Goal: Task Accomplishment & Management: Complete application form

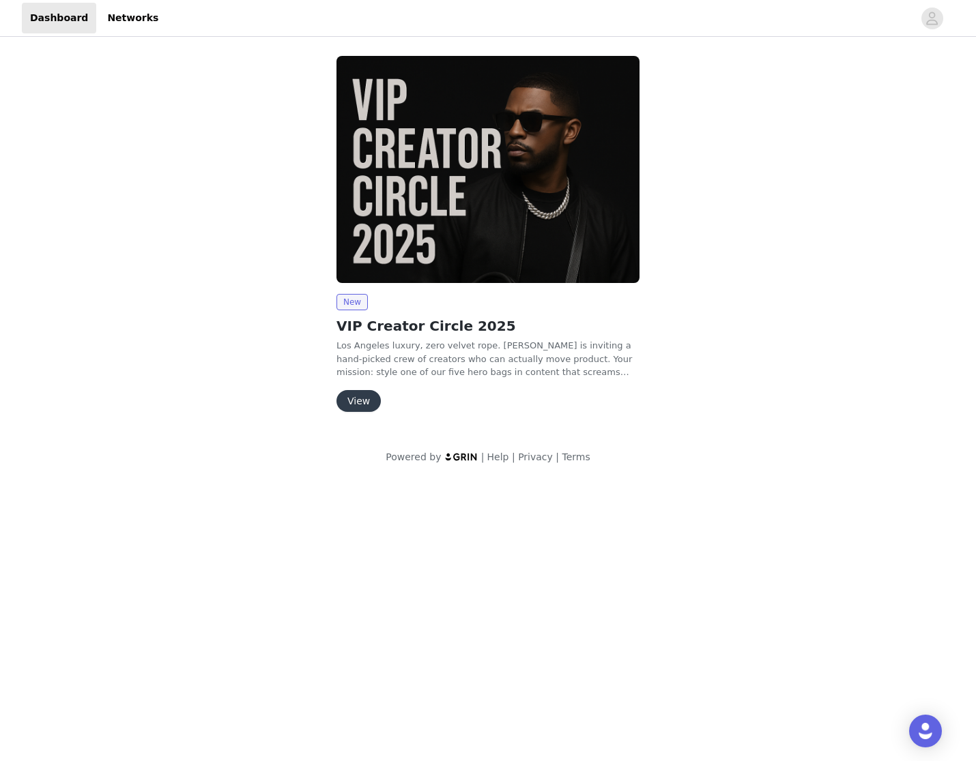
click at [353, 398] on button "View" at bounding box center [358, 401] width 44 height 22
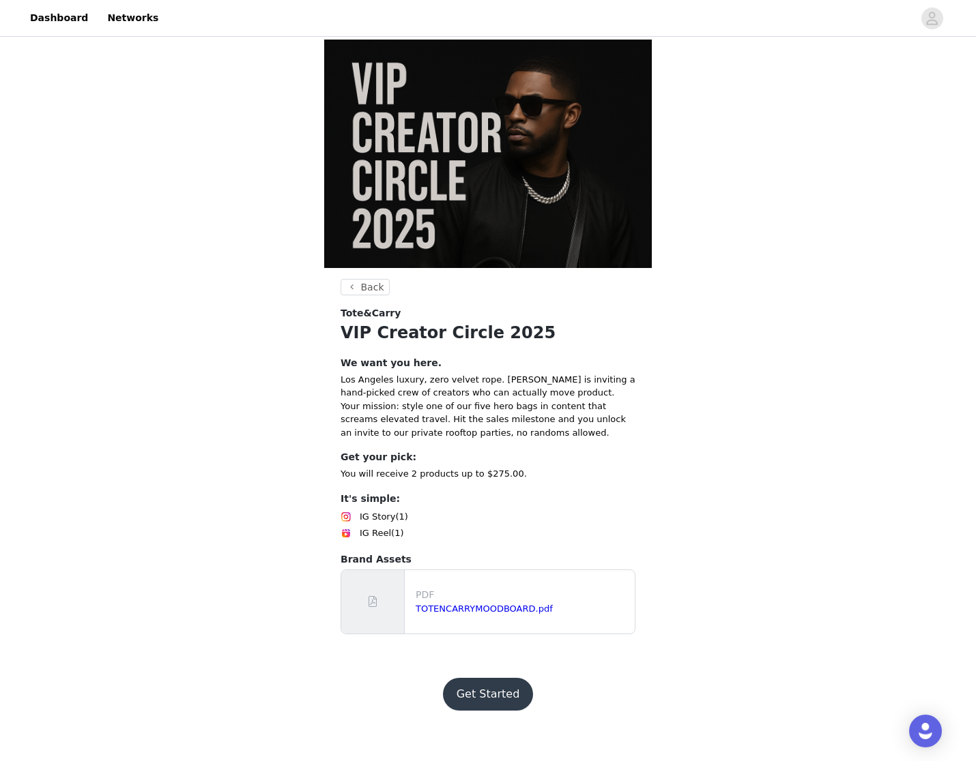
scroll to position [63, 0]
click at [485, 711] on button "Get Started" at bounding box center [488, 694] width 91 height 33
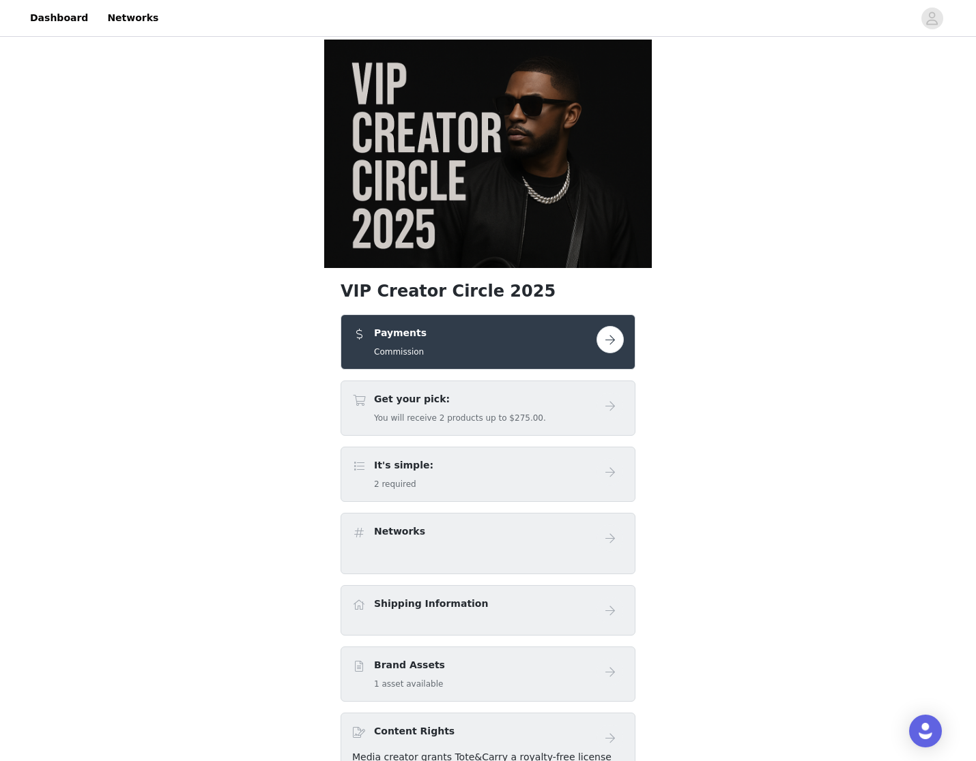
click at [604, 353] on button "button" at bounding box center [609, 339] width 27 height 27
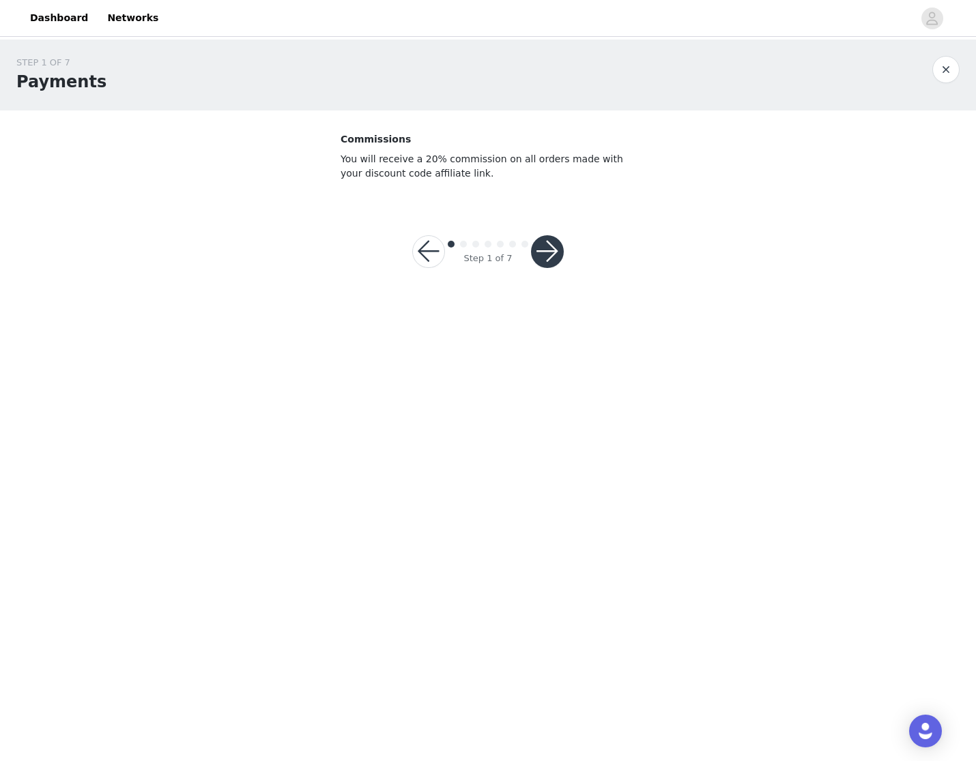
click at [554, 246] on button "button" at bounding box center [547, 251] width 33 height 33
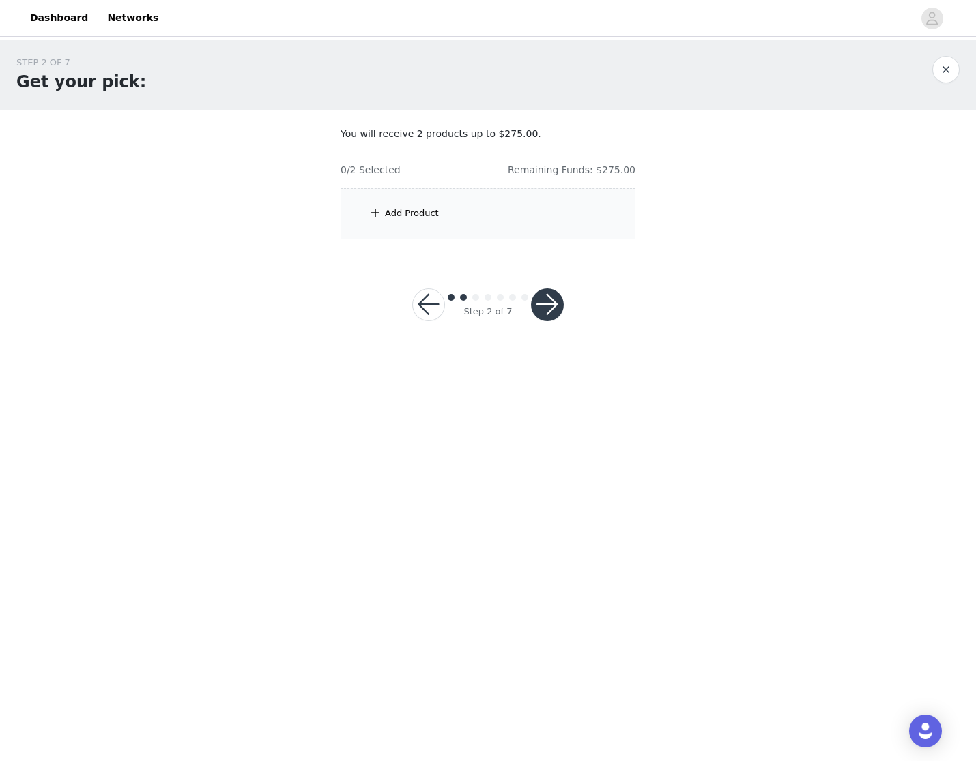
click at [385, 220] on div "Add Product" at bounding box center [487, 213] width 295 height 51
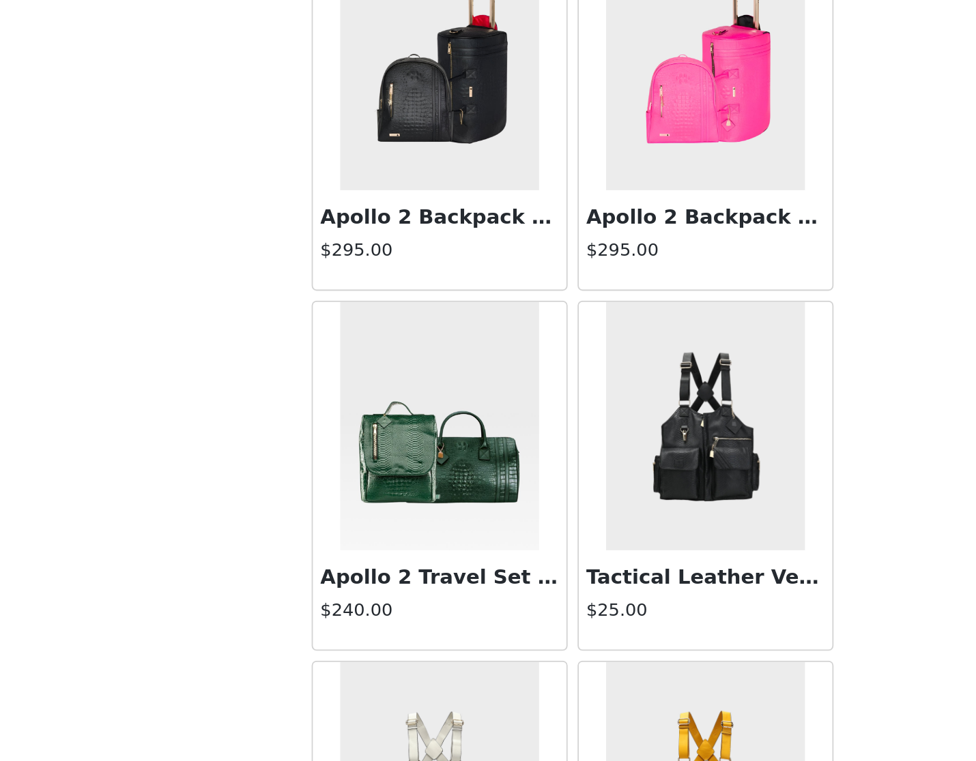
scroll to position [679, 0]
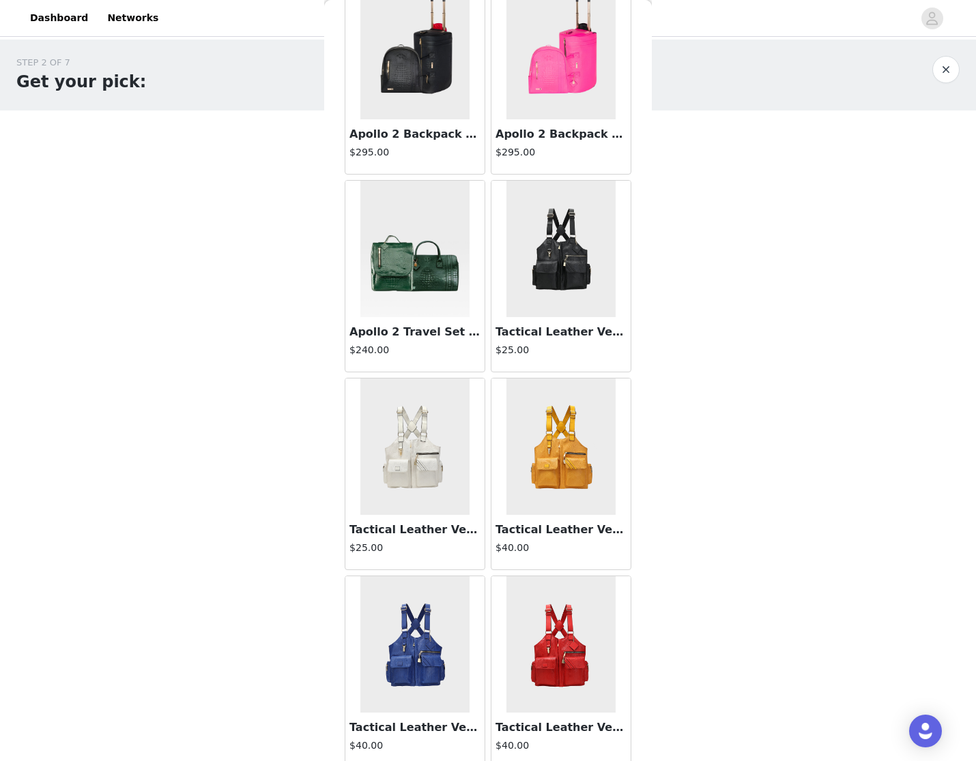
click at [388, 284] on img at bounding box center [414, 249] width 109 height 136
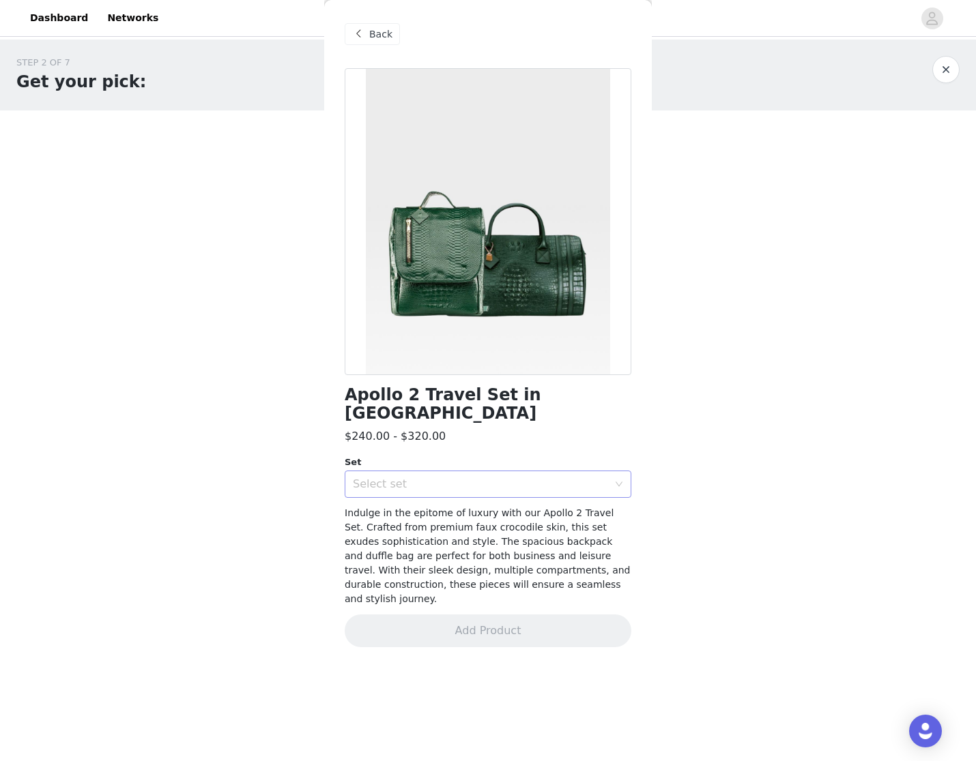
scroll to position [0, 0]
click at [378, 478] on div "Select set" at bounding box center [480, 485] width 255 height 14
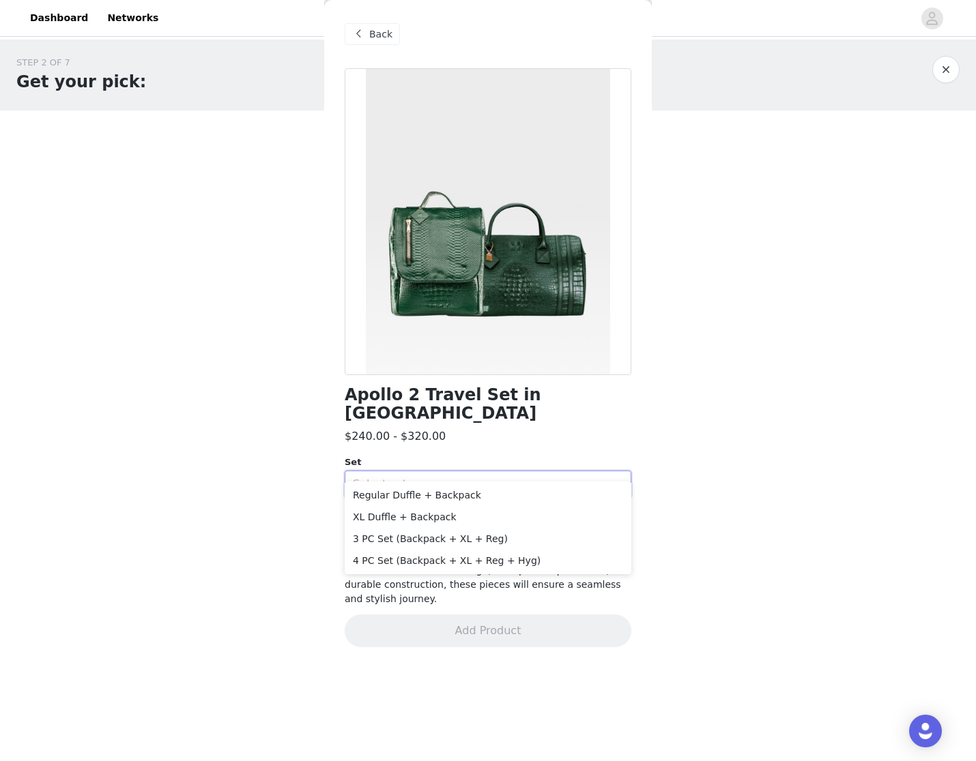
click at [280, 518] on body "Dashboard Networks STEP 2 OF 7 Get your pick: You will receive 2 products up to…" at bounding box center [488, 380] width 976 height 761
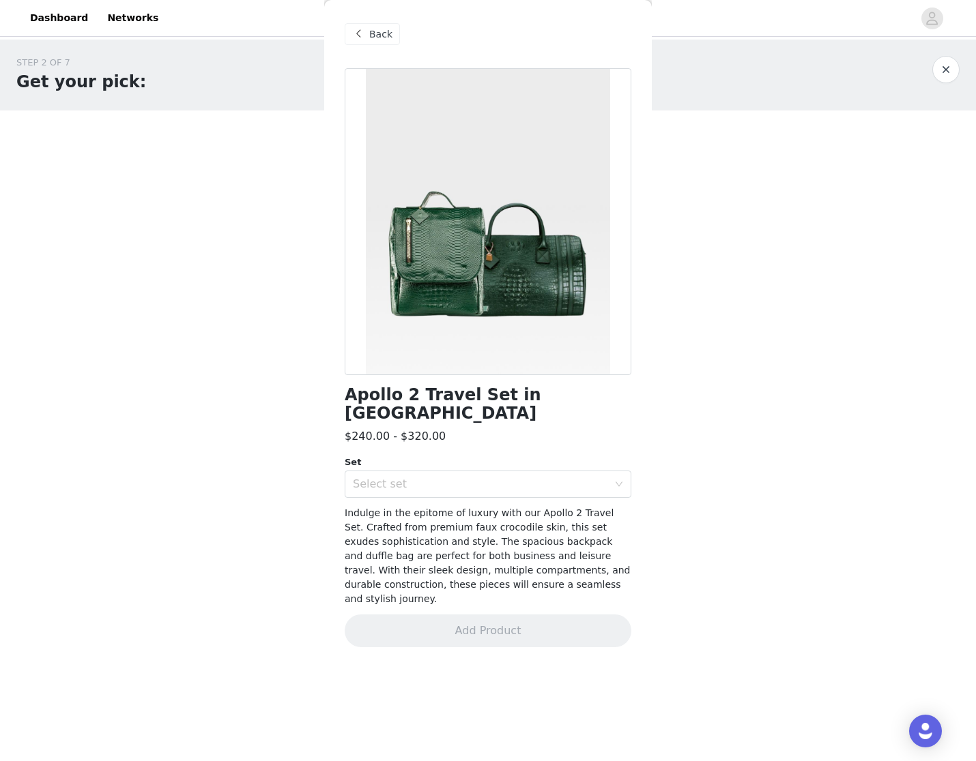
click at [371, 33] on span "Back" at bounding box center [380, 34] width 23 height 14
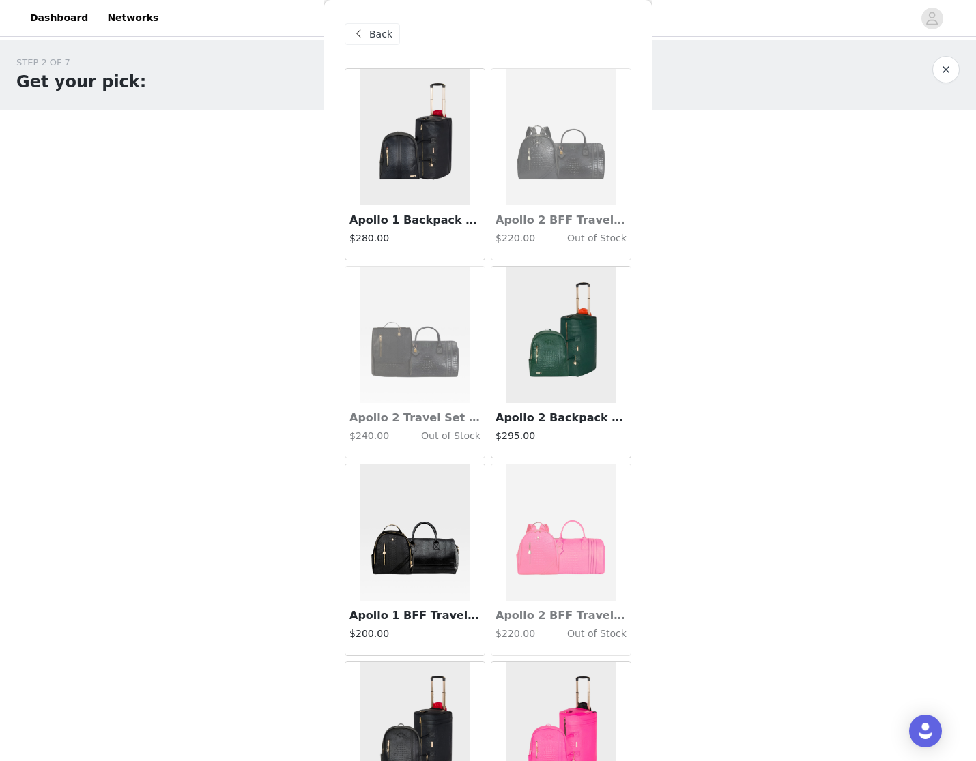
click at [546, 191] on img at bounding box center [560, 137] width 109 height 136
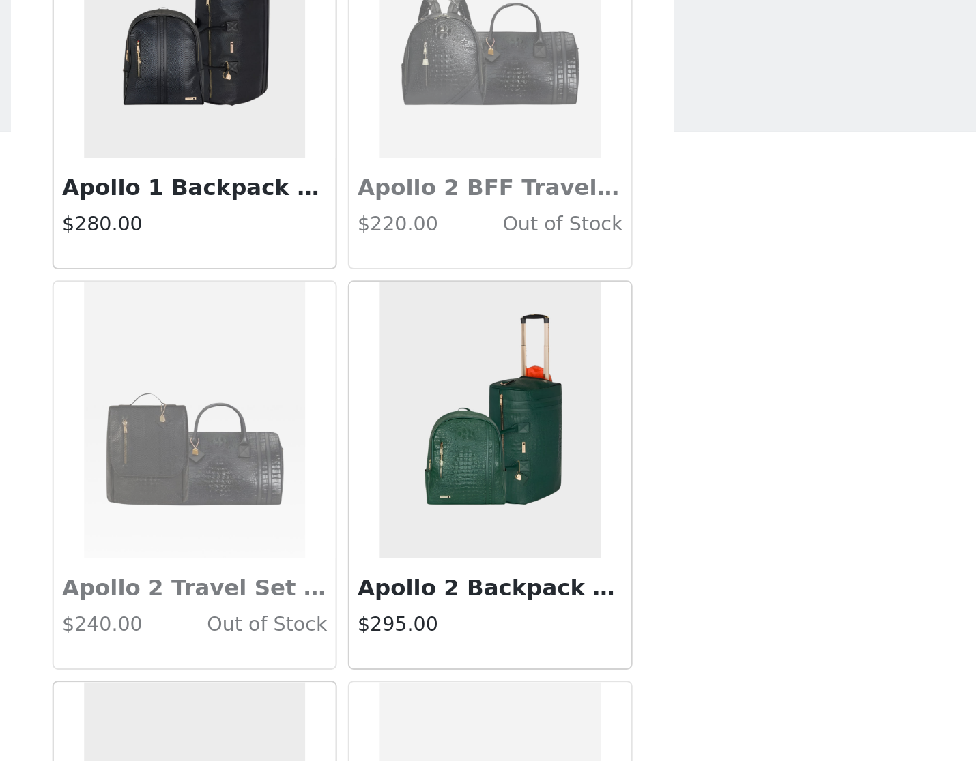
scroll to position [85, 0]
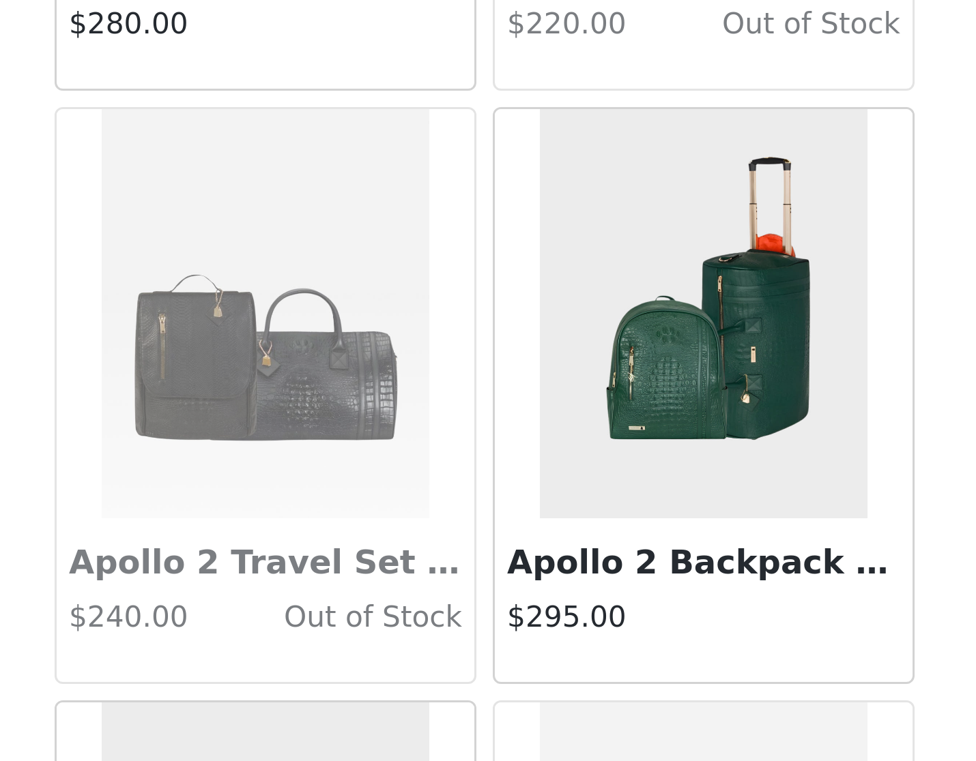
click at [506, 181] on img at bounding box center [560, 249] width 109 height 136
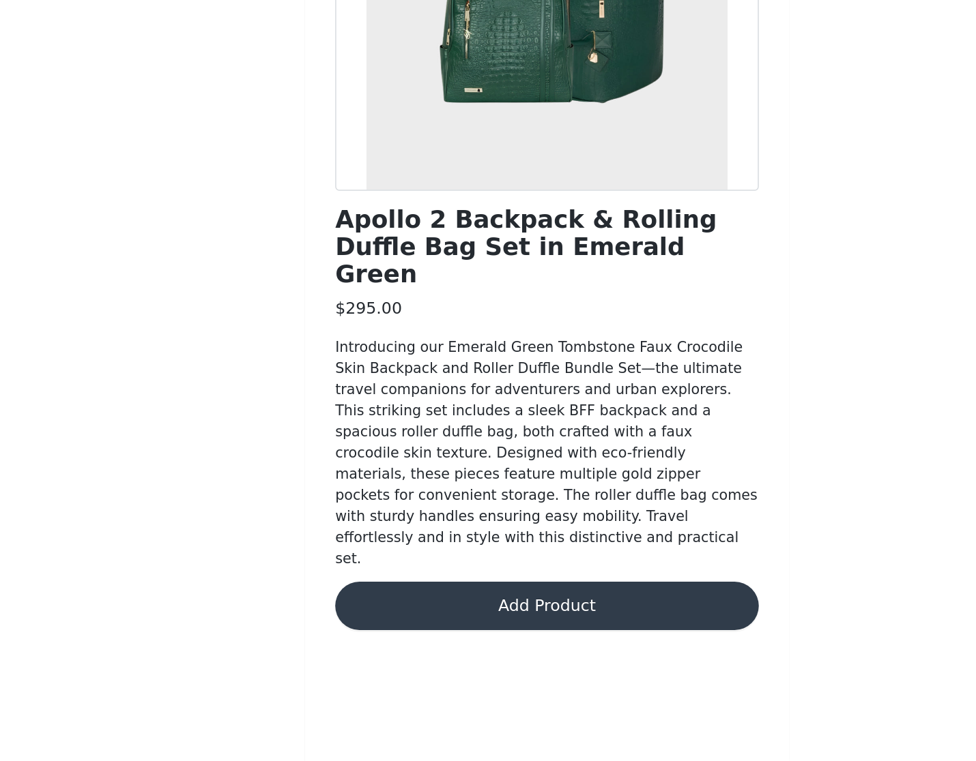
scroll to position [0, 0]
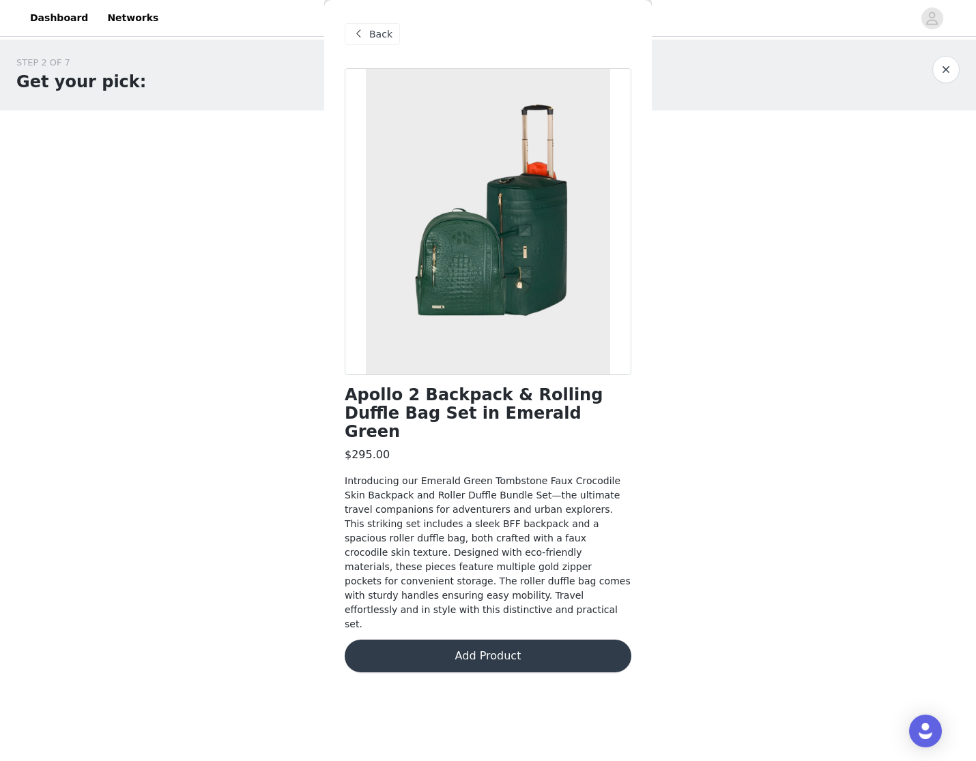
click at [344, 39] on div "Back Apollo 2 Backpack & Rolling Duffle Bag Set in Emerald Green $295.00 Introd…" at bounding box center [487, 380] width 327 height 761
click at [359, 33] on span at bounding box center [358, 34] width 16 height 16
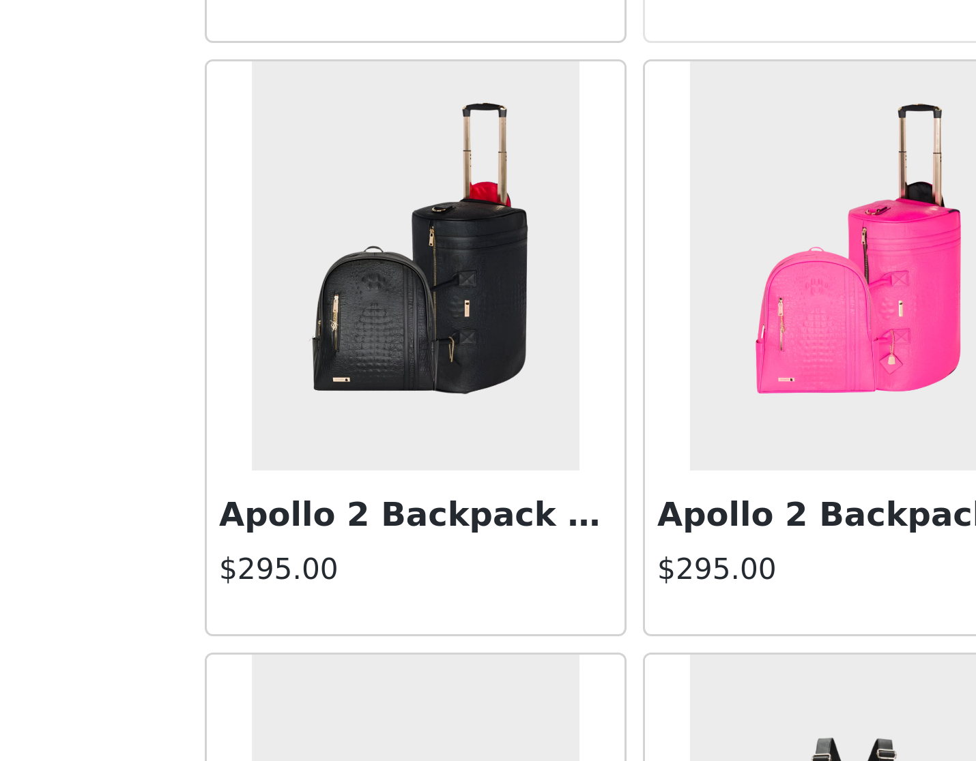
scroll to position [332, 0]
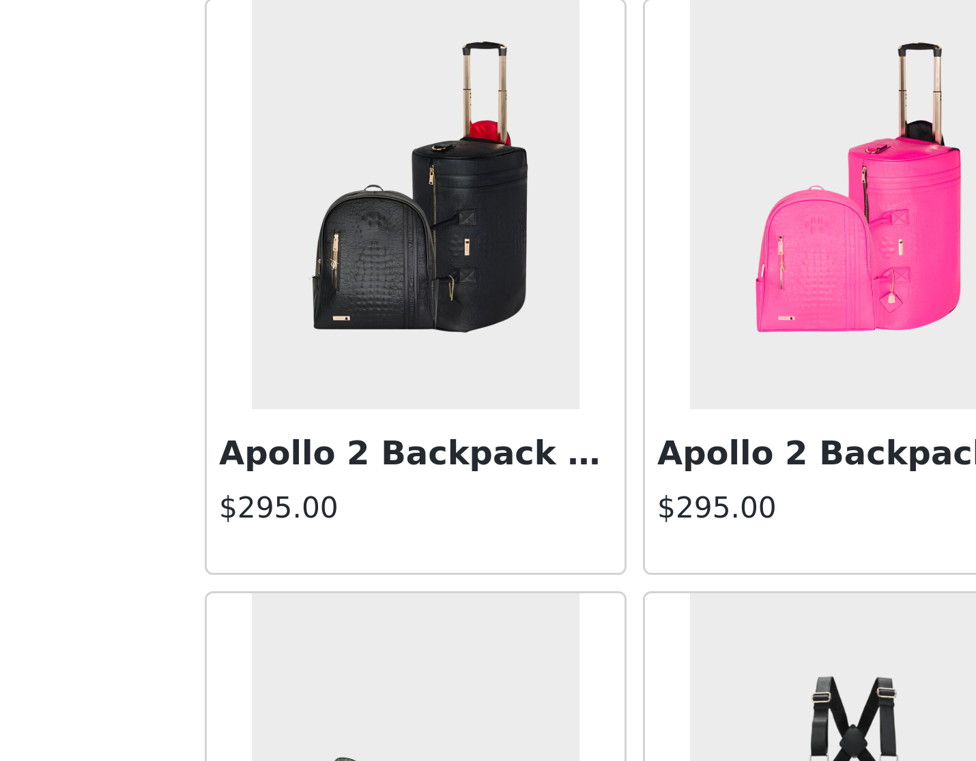
click at [360, 331] on img at bounding box center [414, 399] width 109 height 136
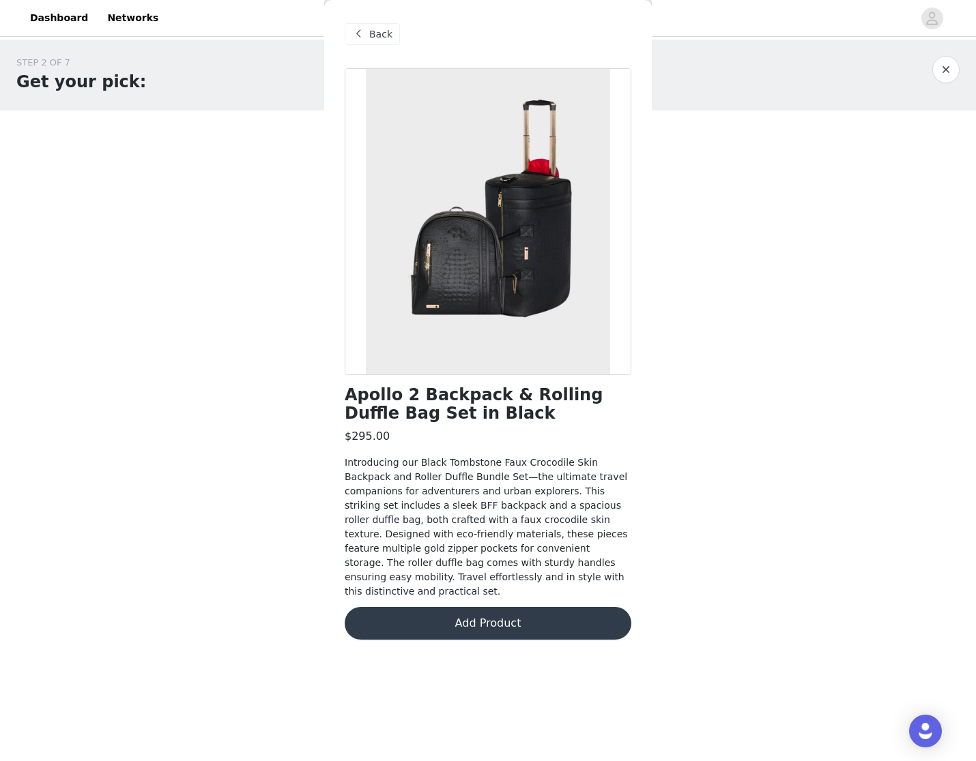
scroll to position [0, 0]
click at [360, 36] on span at bounding box center [358, 34] width 16 height 16
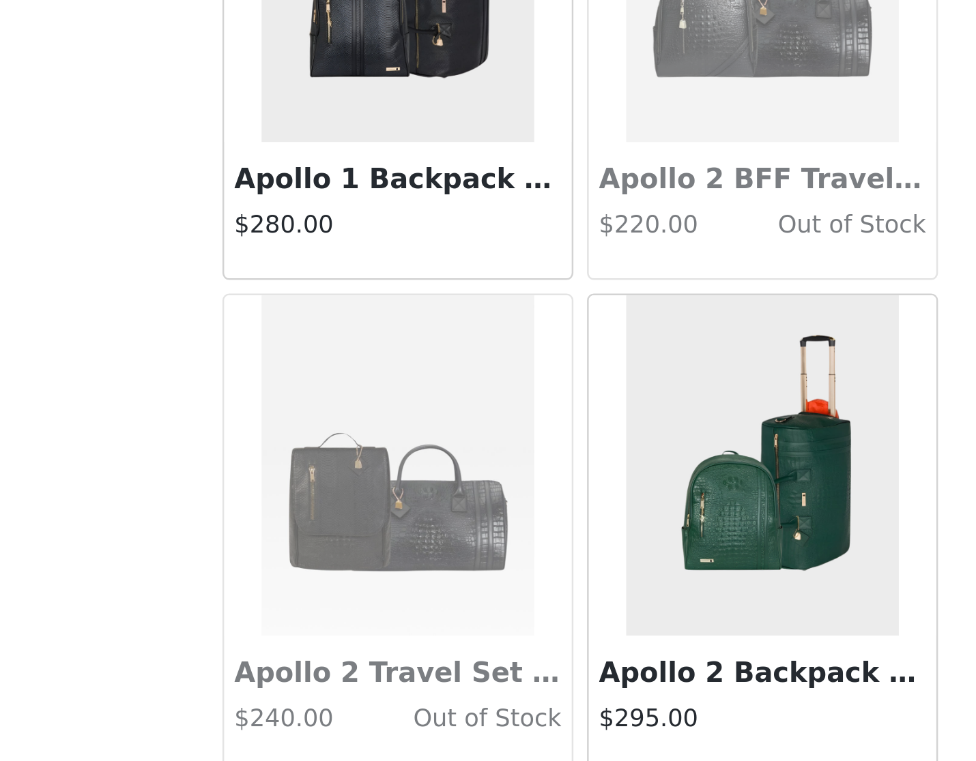
click at [360, 267] on img at bounding box center [414, 335] width 109 height 136
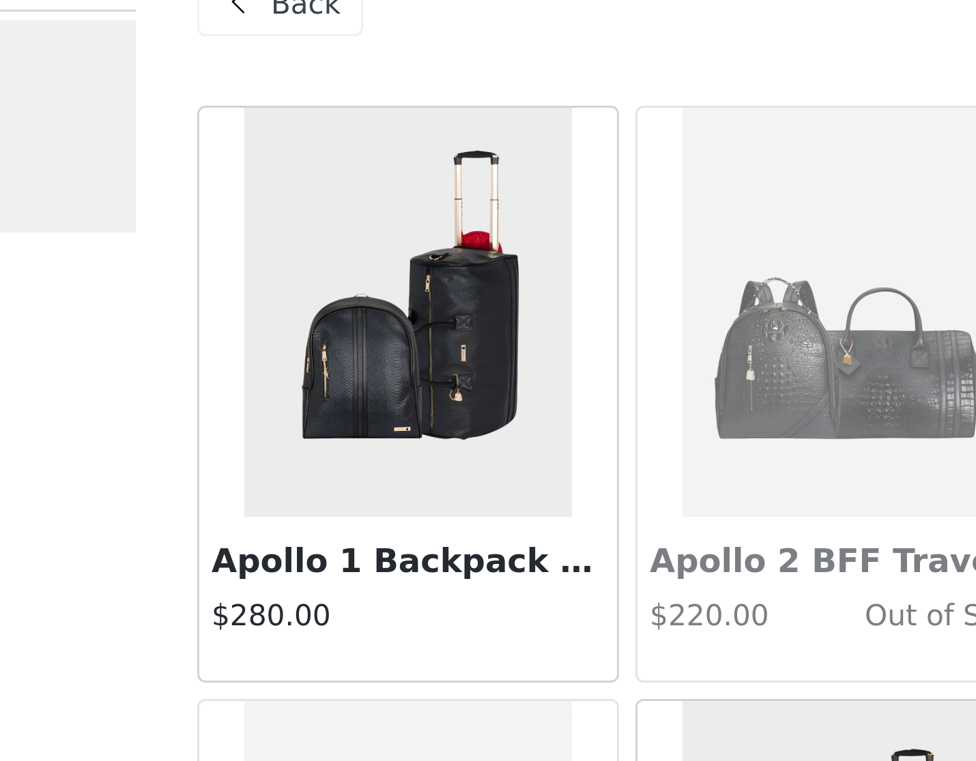
click at [349, 212] on h3 "Apollo 1 Backpack & Rolling Duffle Bag Set in Black" at bounding box center [414, 220] width 131 height 16
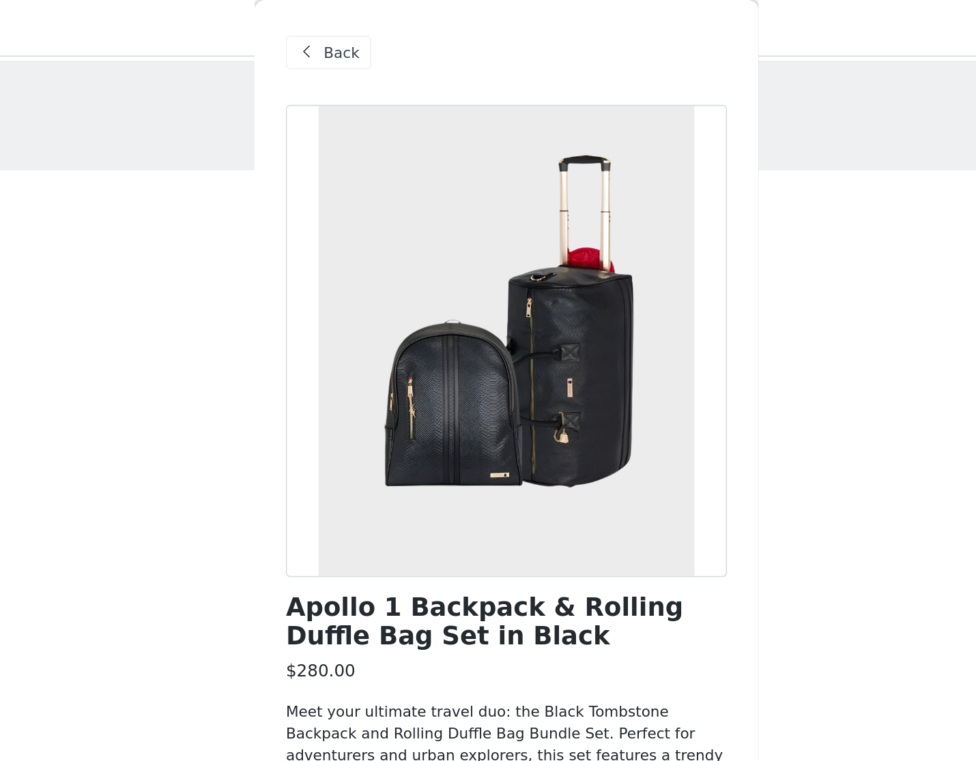
click at [369, 37] on span "Back" at bounding box center [380, 34] width 23 height 14
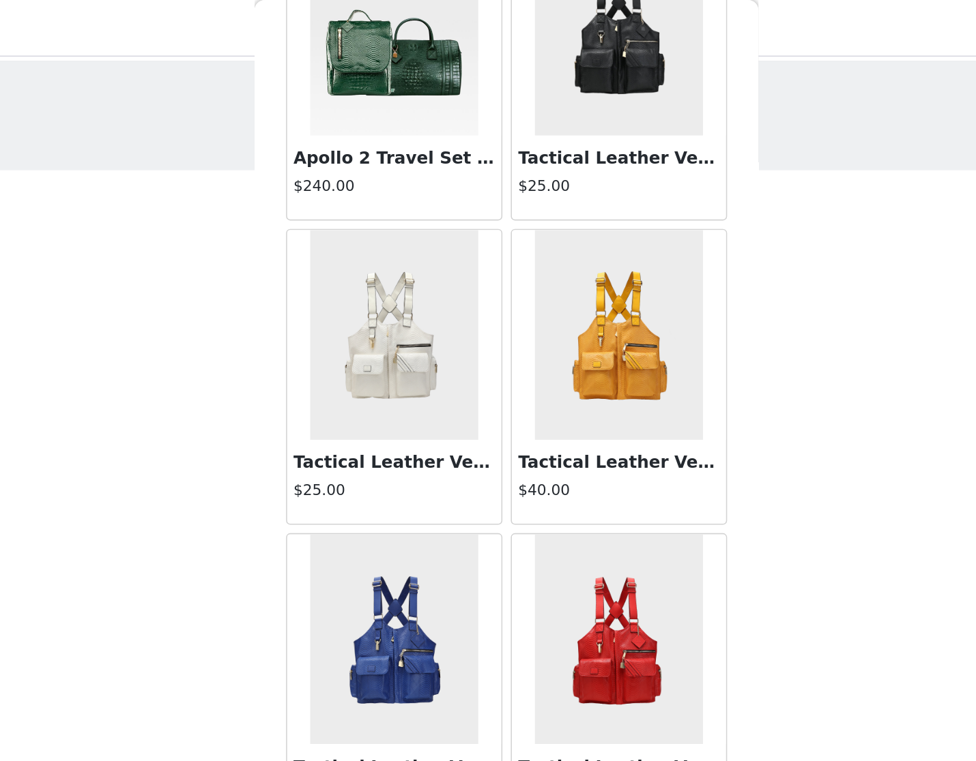
scroll to position [984, 0]
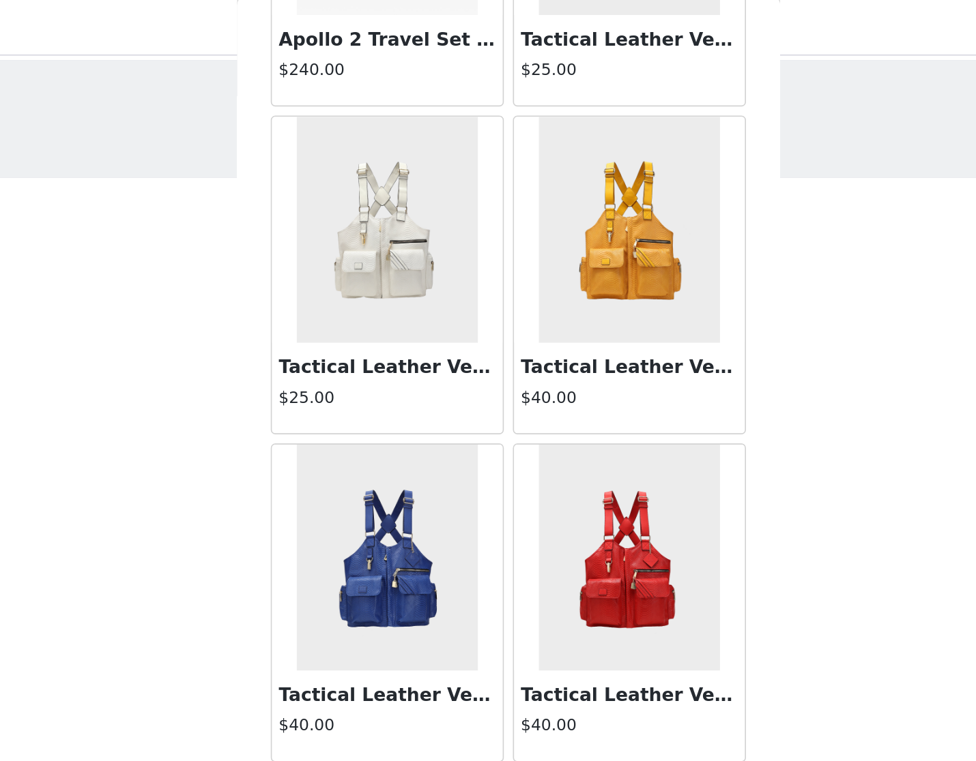
click at [360, 168] on img at bounding box center [414, 142] width 109 height 136
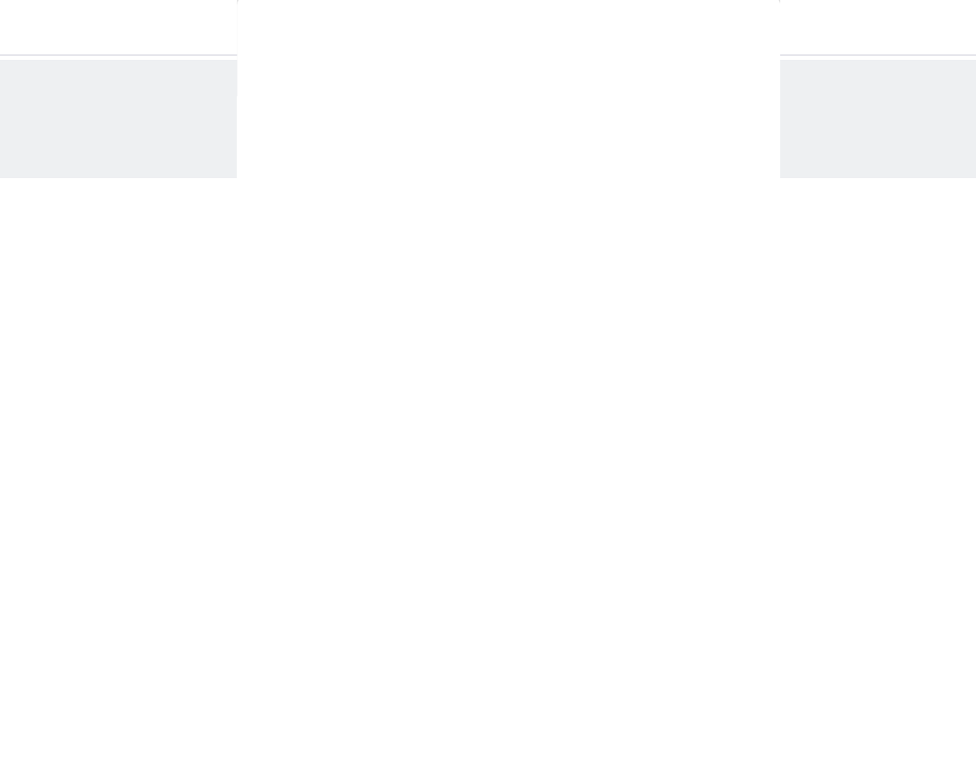
scroll to position [0, 0]
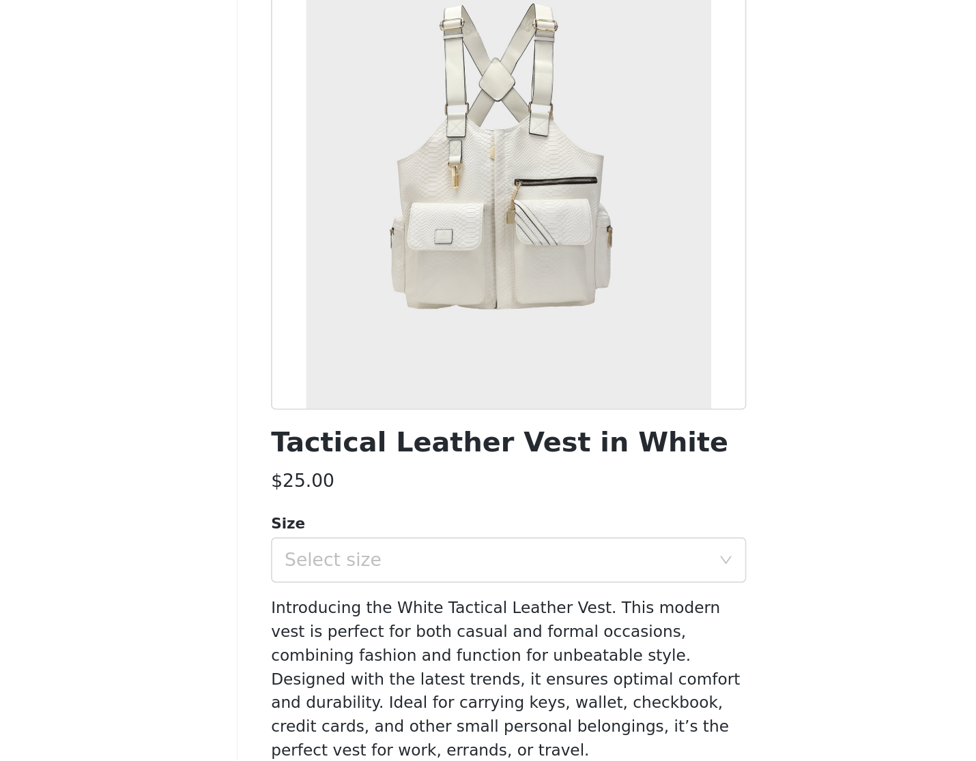
click at [353, 459] on div "Select size" at bounding box center [480, 466] width 255 height 14
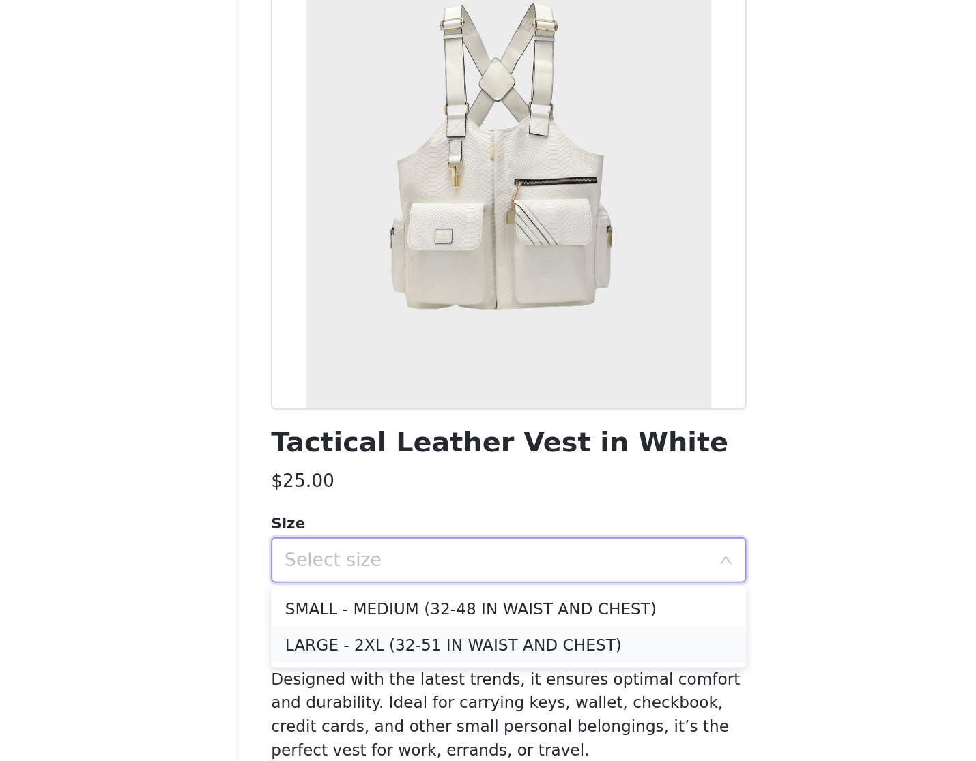
click at [345, 506] on li "LARGE - 2XL (32-51 IN WAIST AND CHEST)" at bounding box center [488, 517] width 287 height 22
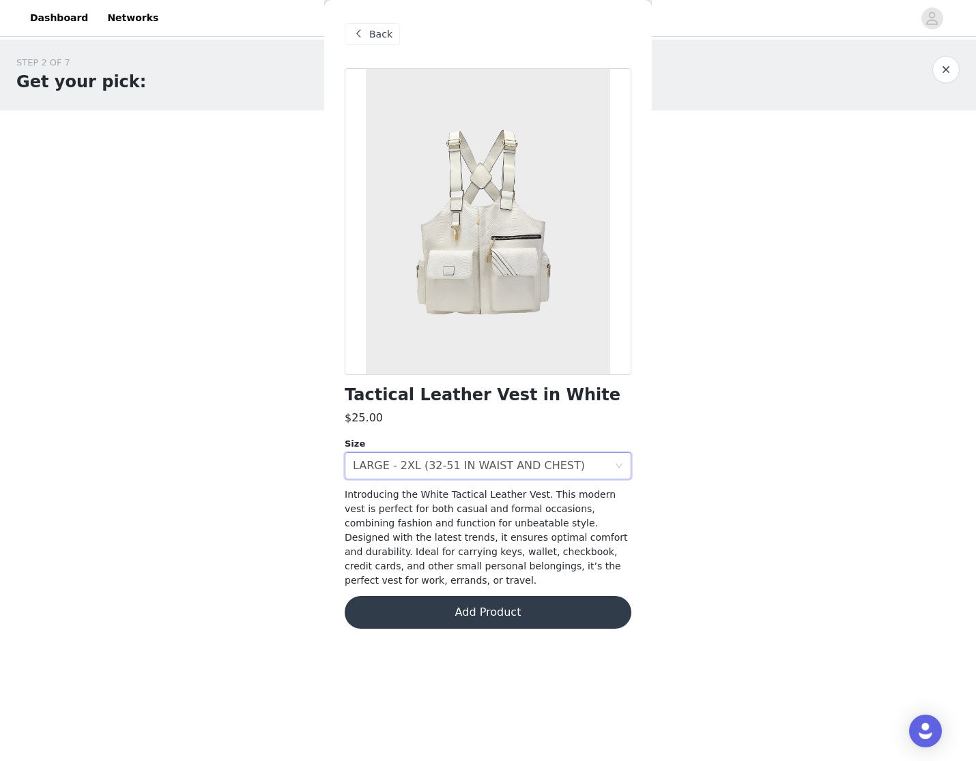
click at [369, 40] on span "Back" at bounding box center [380, 34] width 23 height 14
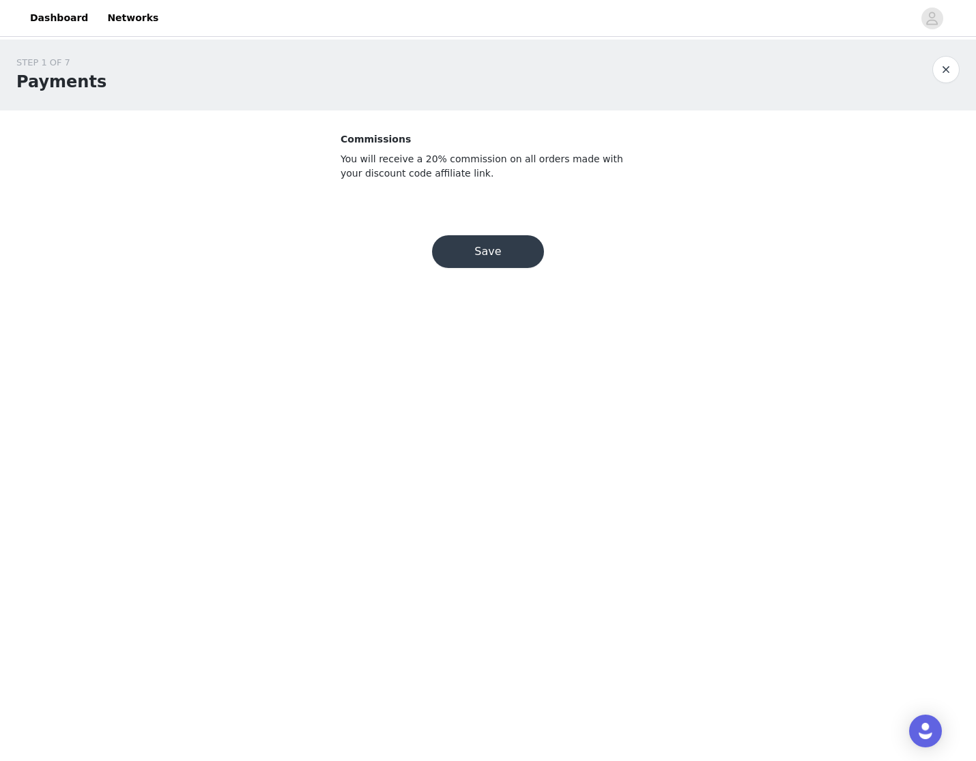
click at [464, 258] on button "Save" at bounding box center [488, 251] width 112 height 33
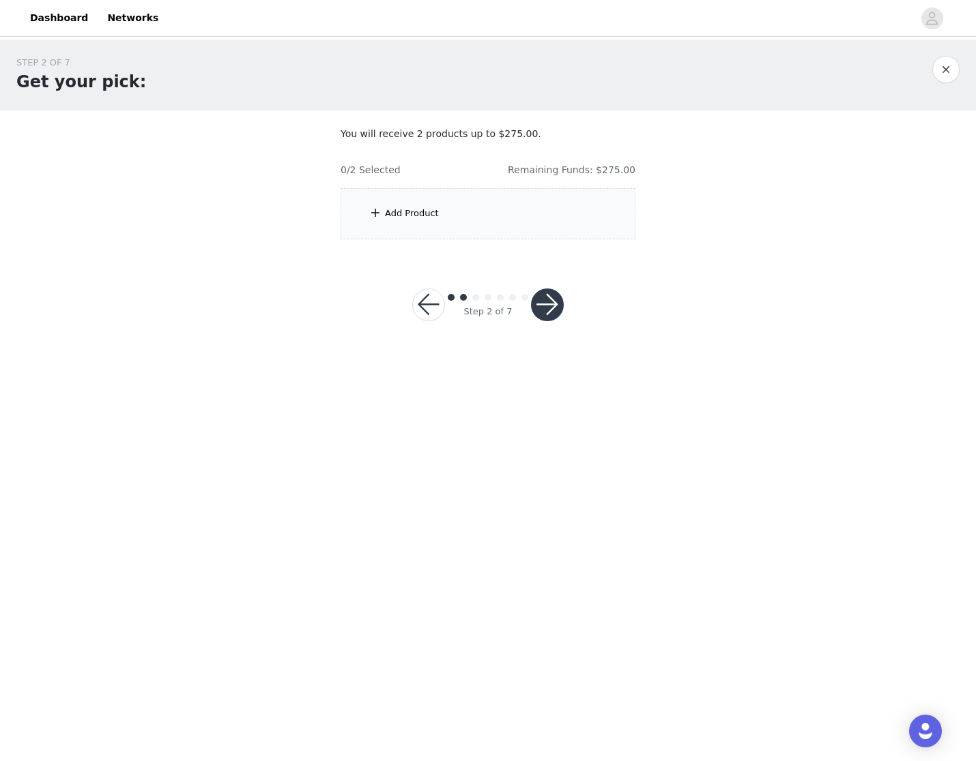
click at [466, 226] on div "Add Product" at bounding box center [487, 213] width 295 height 51
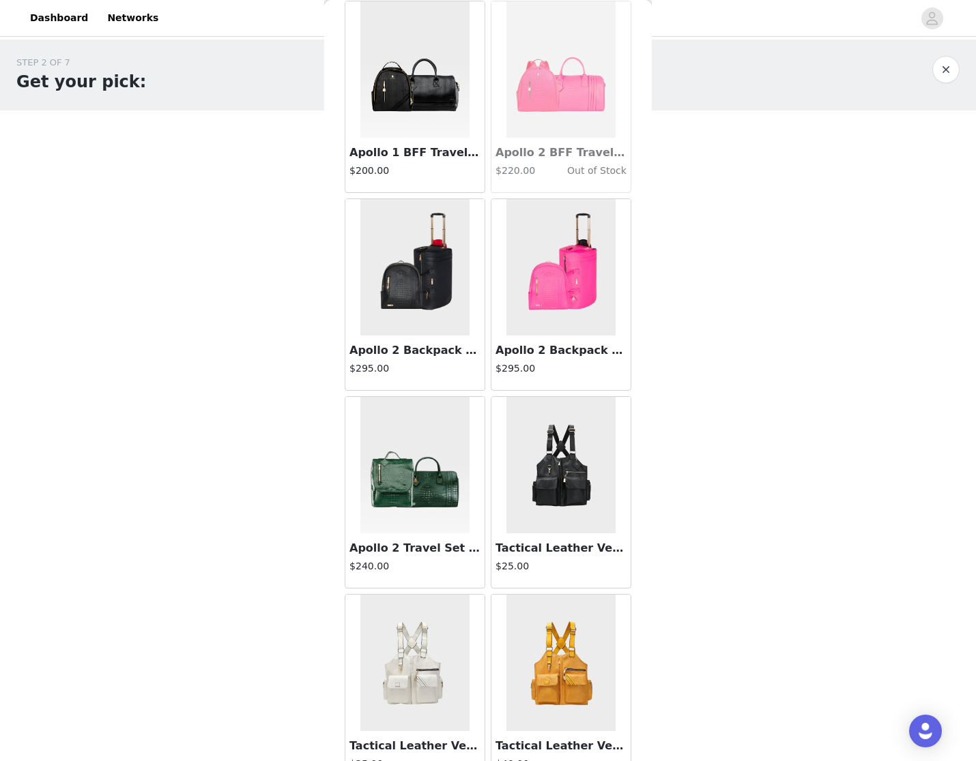
scroll to position [460, 0]
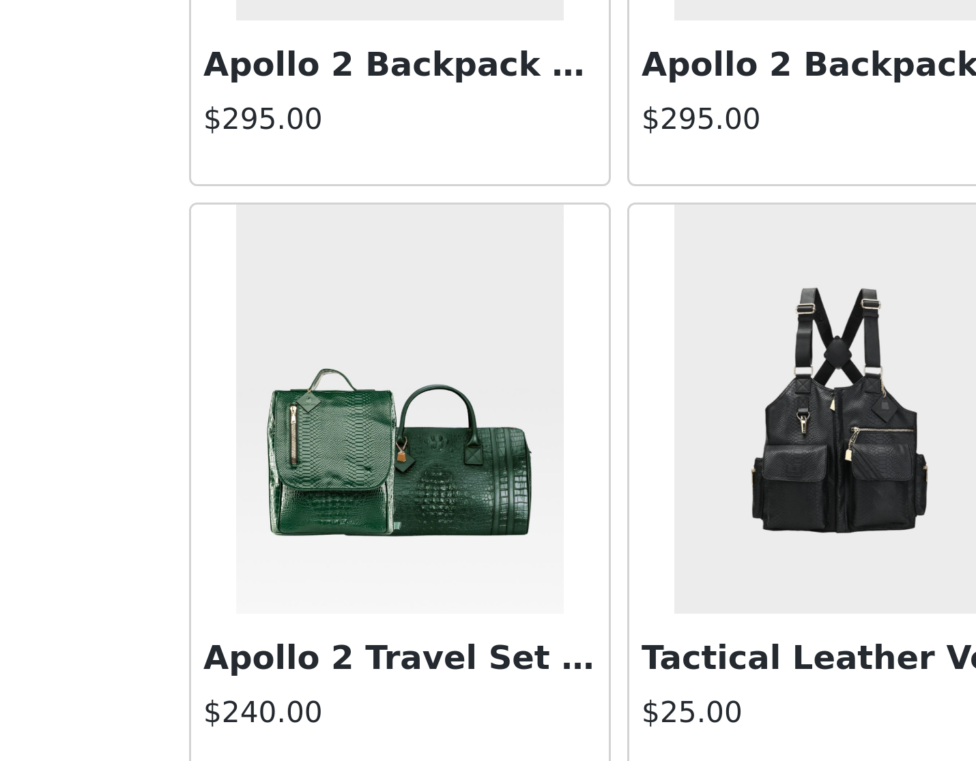
click at [360, 400] on img at bounding box center [414, 468] width 109 height 136
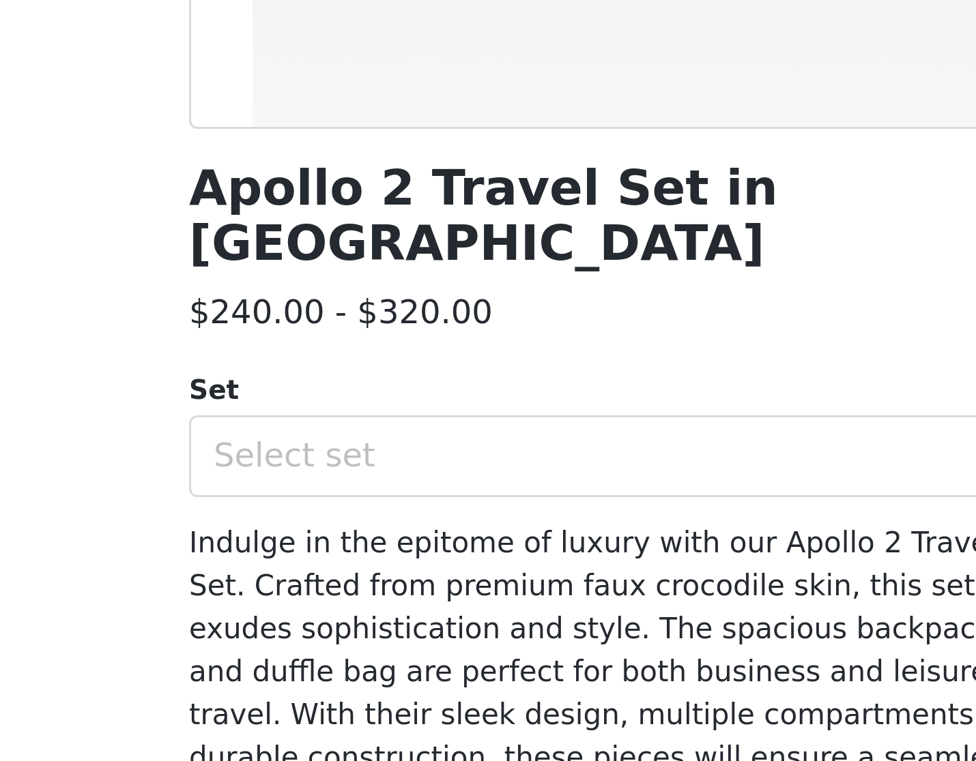
scroll to position [0, 0]
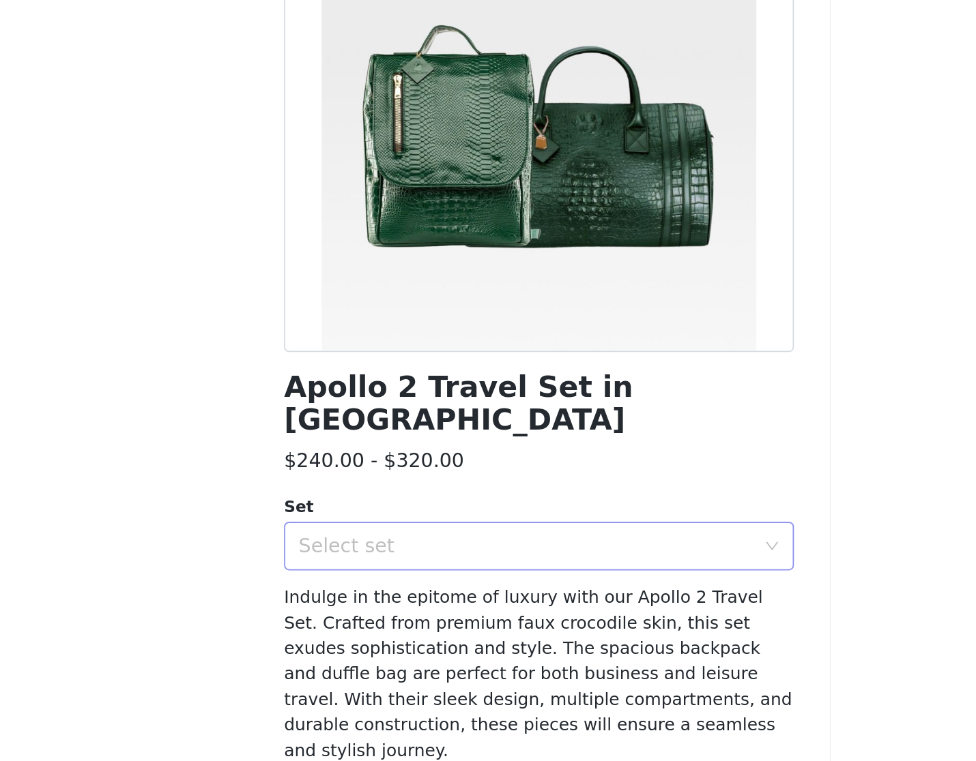
click at [353, 478] on div "Select set" at bounding box center [480, 485] width 255 height 14
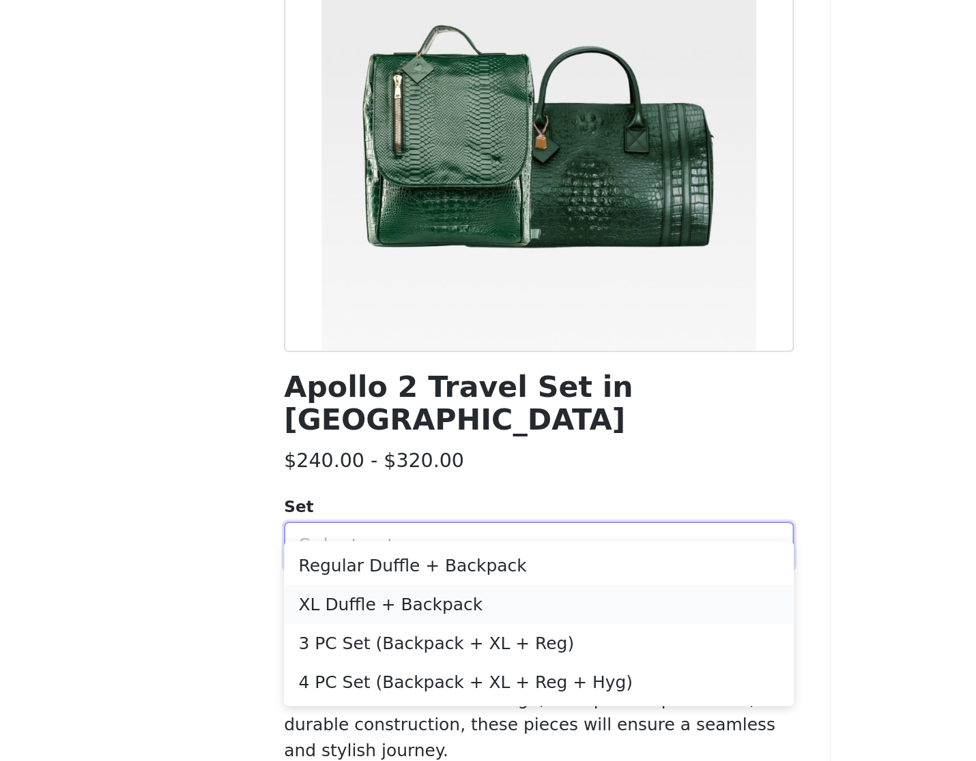
click at [345, 506] on li "XL Duffle + Backpack" at bounding box center [488, 517] width 287 height 22
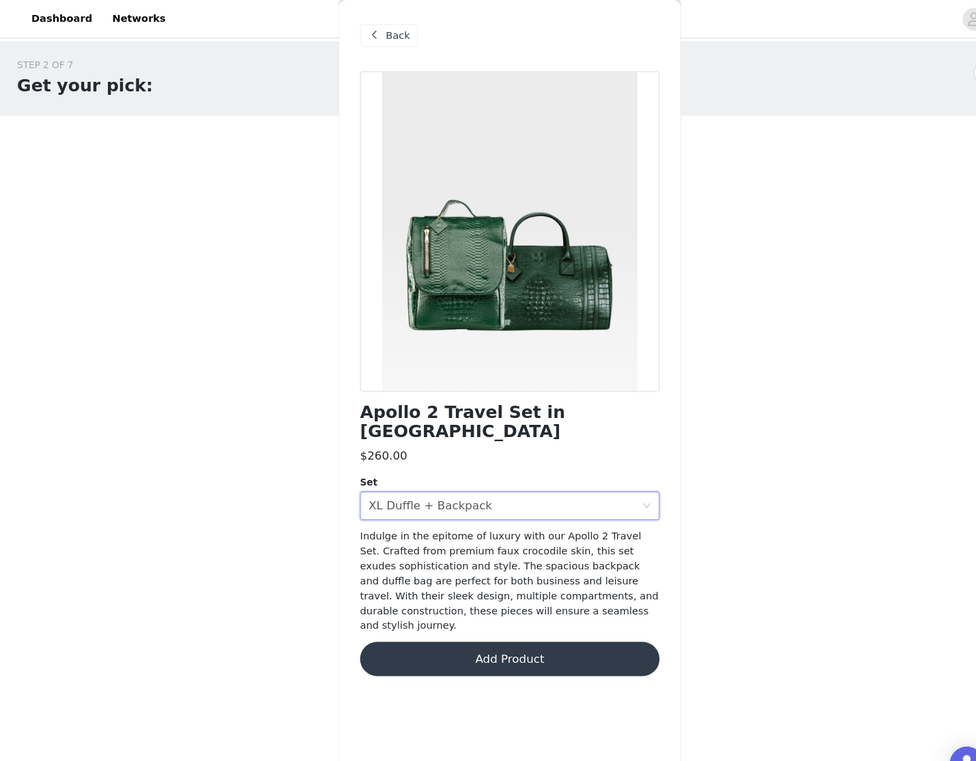
click at [366, 32] on div "Back" at bounding box center [372, 34] width 55 height 22
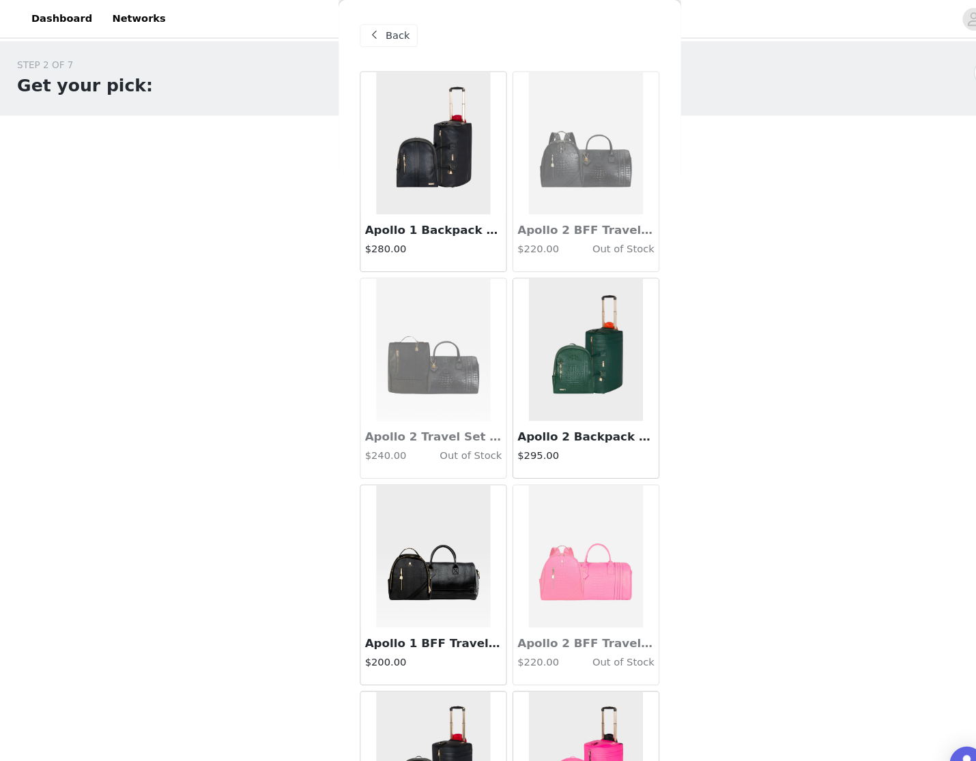
click at [395, 155] on img at bounding box center [414, 137] width 109 height 136
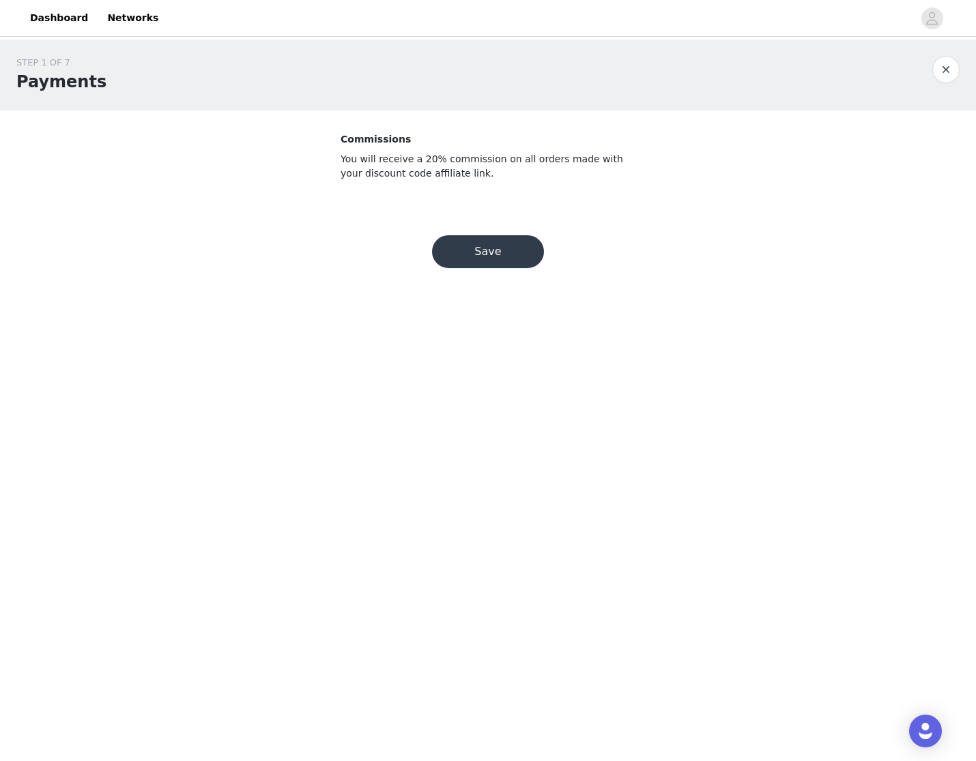
click at [480, 266] on button "Save" at bounding box center [488, 251] width 112 height 33
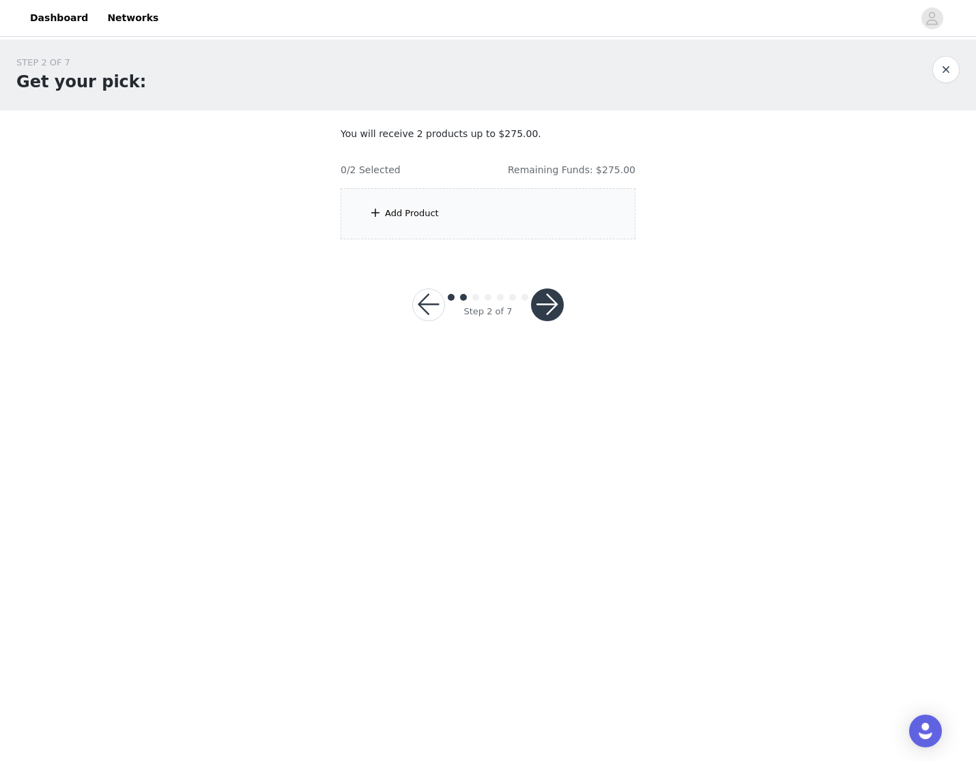
click at [488, 224] on div "Add Product" at bounding box center [487, 213] width 295 height 51
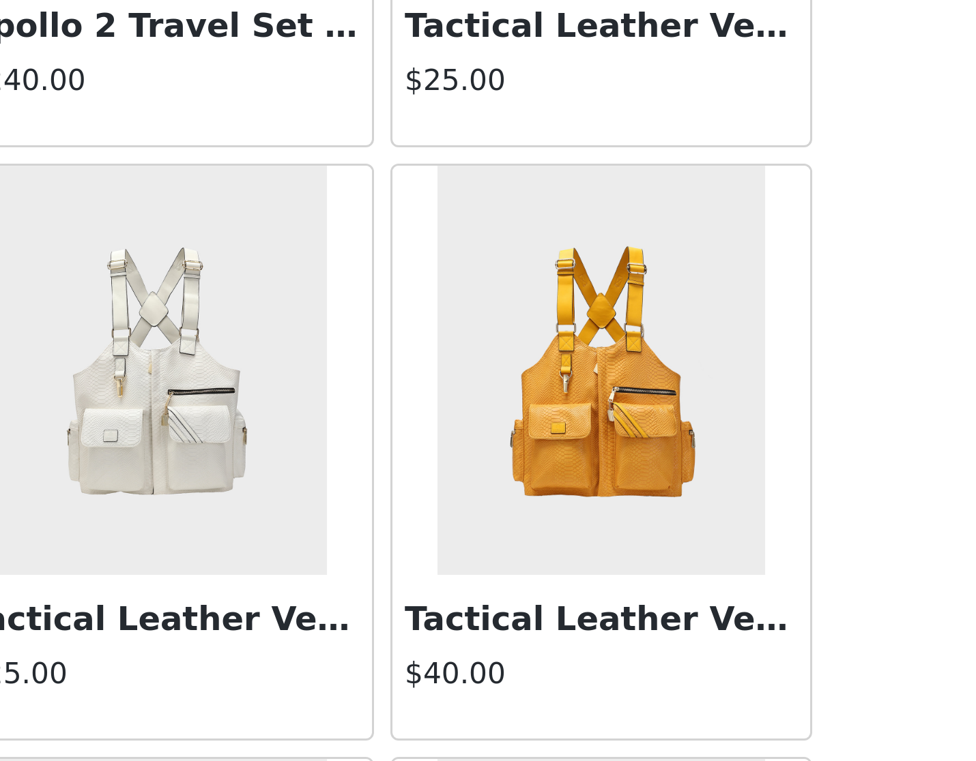
scroll to position [562, 0]
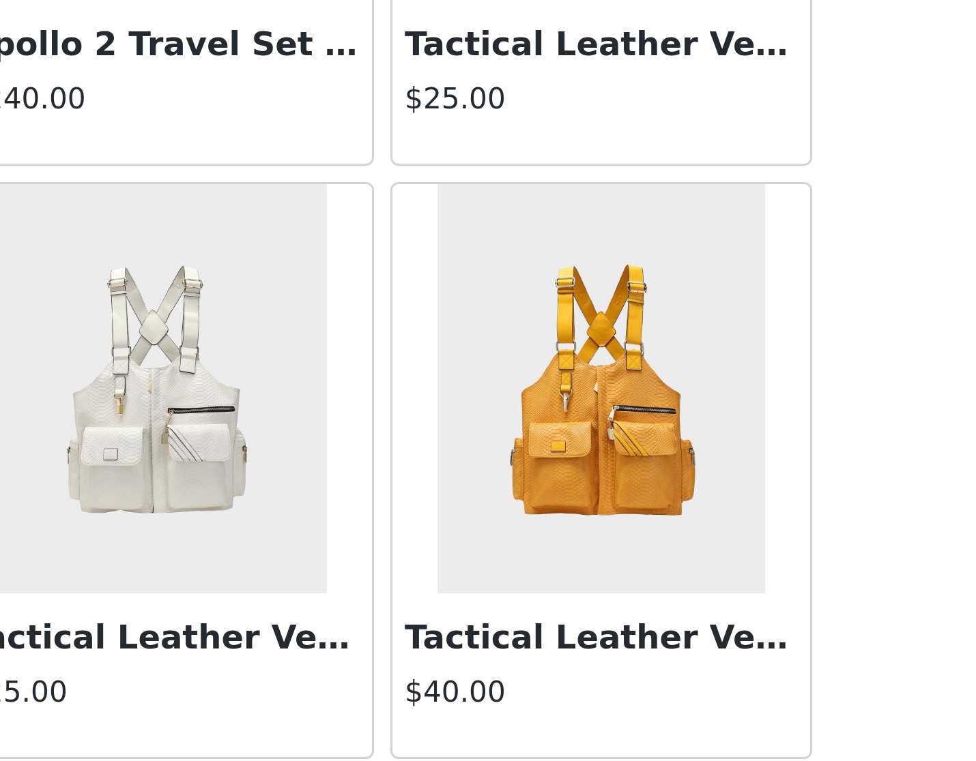
click at [360, 496] on img at bounding box center [414, 564] width 109 height 136
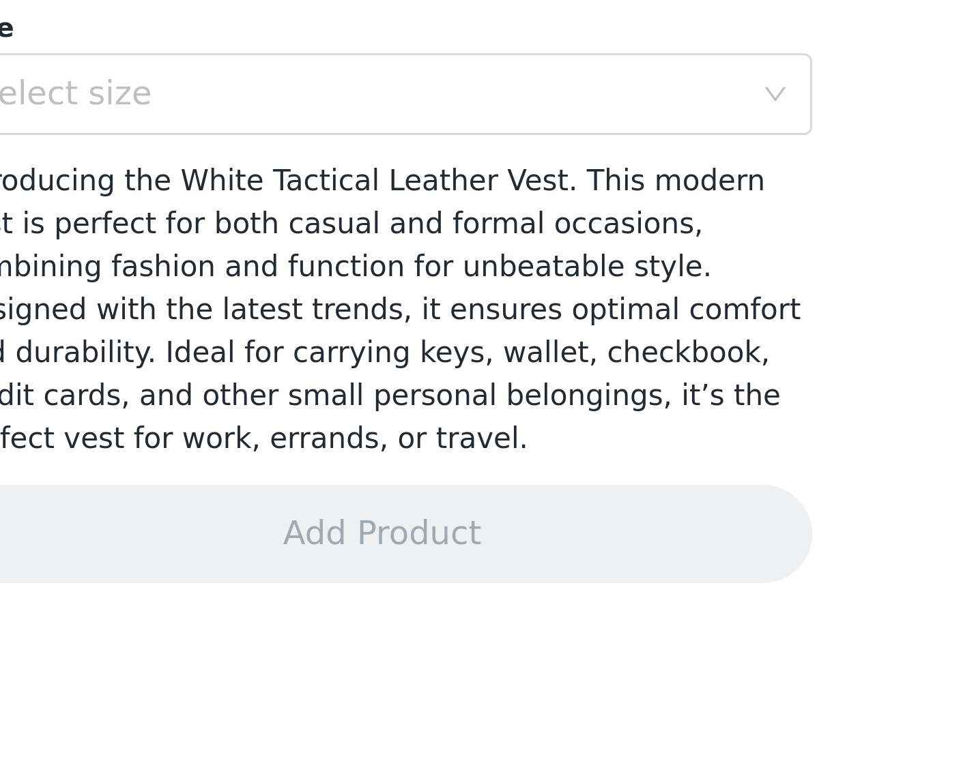
scroll to position [0, 0]
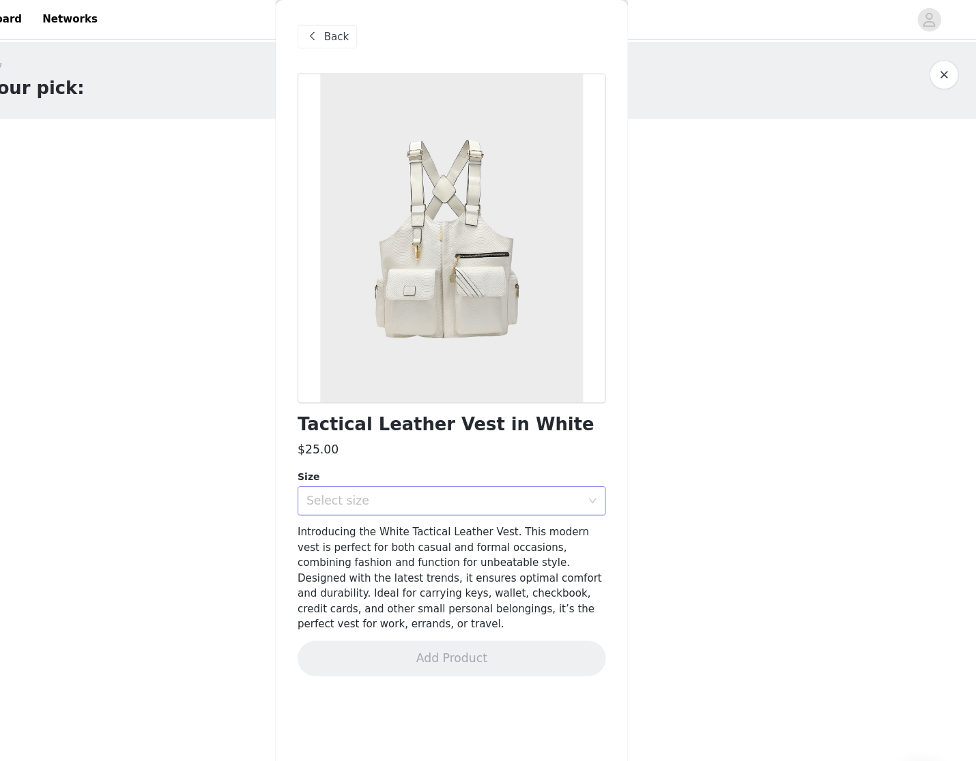
click at [353, 471] on div "Select size" at bounding box center [480, 466] width 255 height 14
click at [345, 516] on li "LARGE - 2XL (32-51 IN WAIST AND CHEST)" at bounding box center [488, 517] width 287 height 22
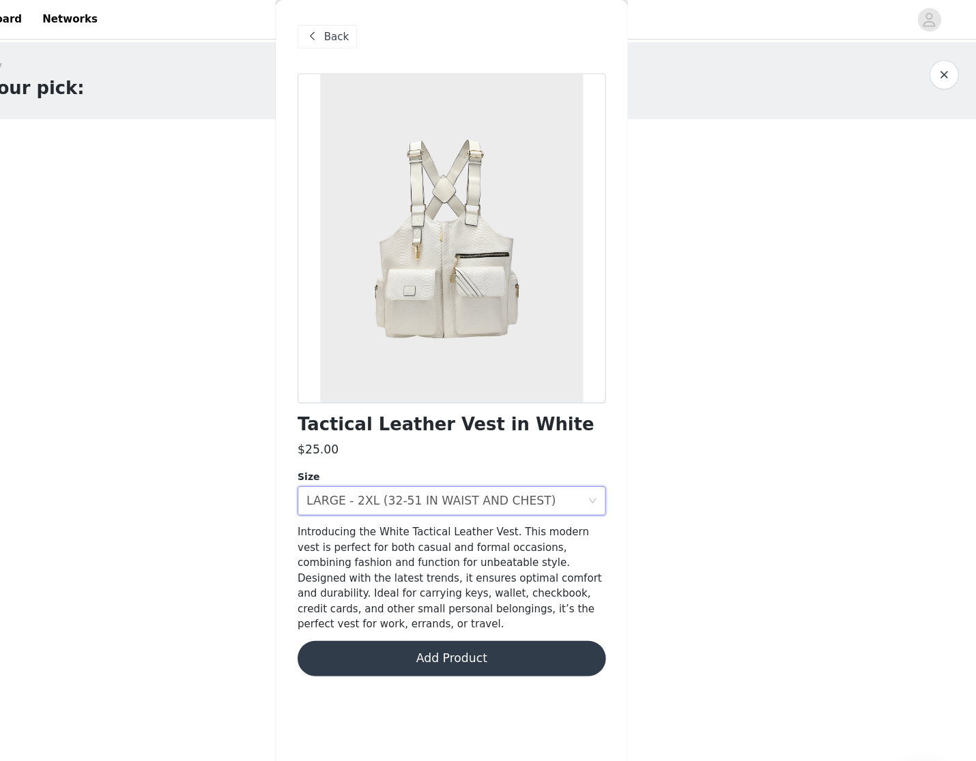
click at [345, 605] on button "Add Product" at bounding box center [488, 612] width 287 height 33
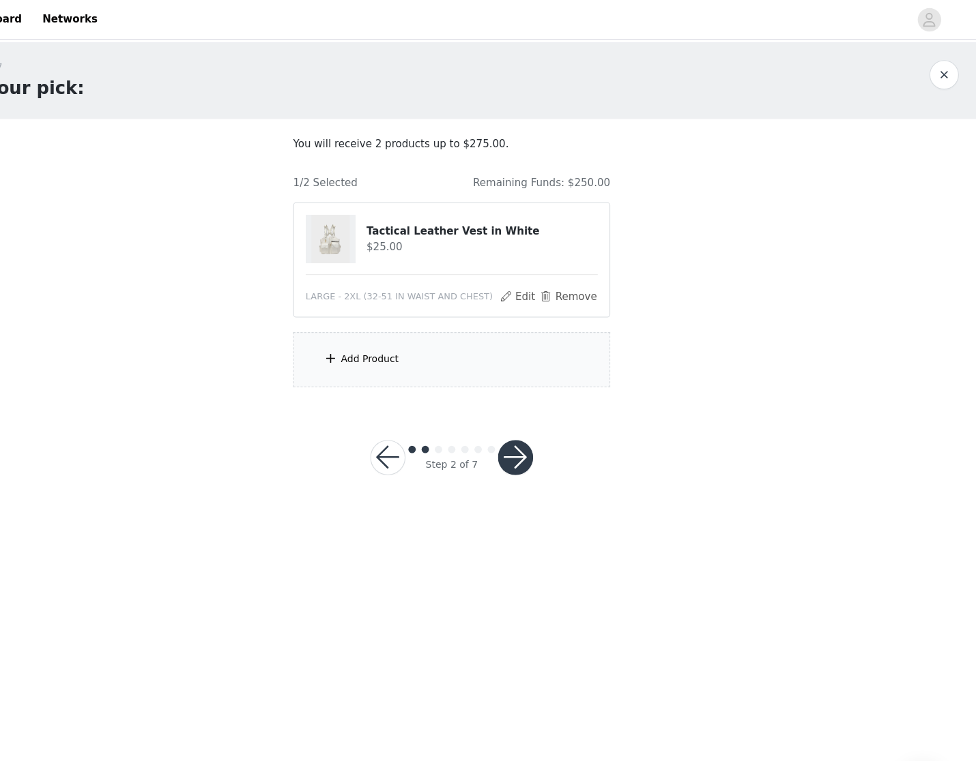
click at [370, 335] on div "Add Product" at bounding box center [487, 334] width 295 height 51
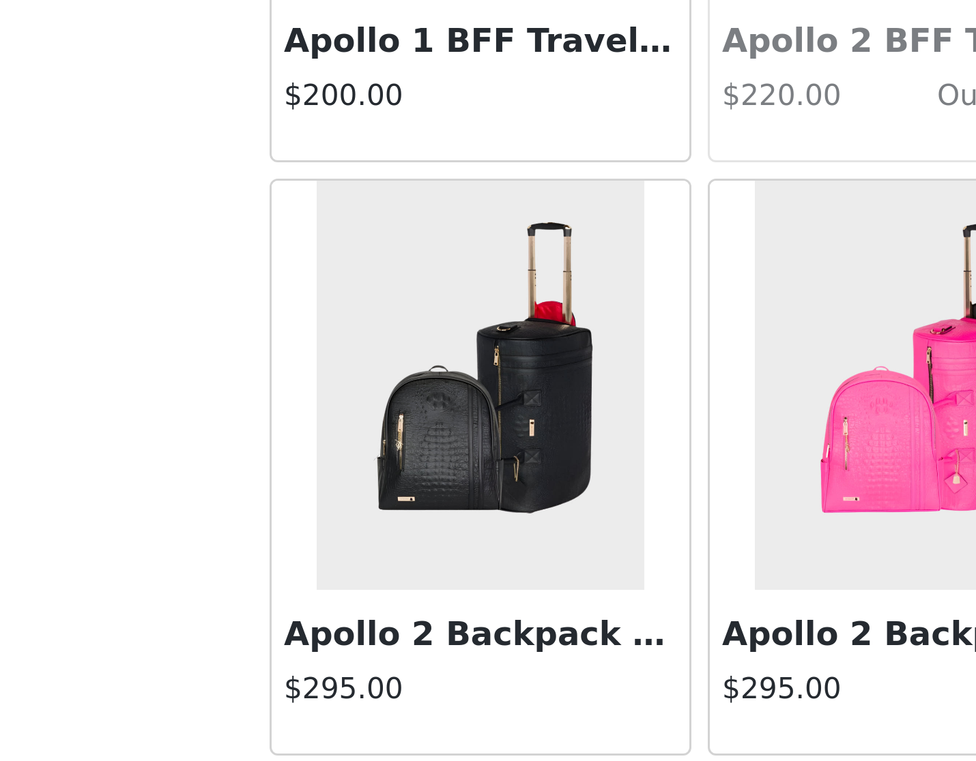
scroll to position [233, 0]
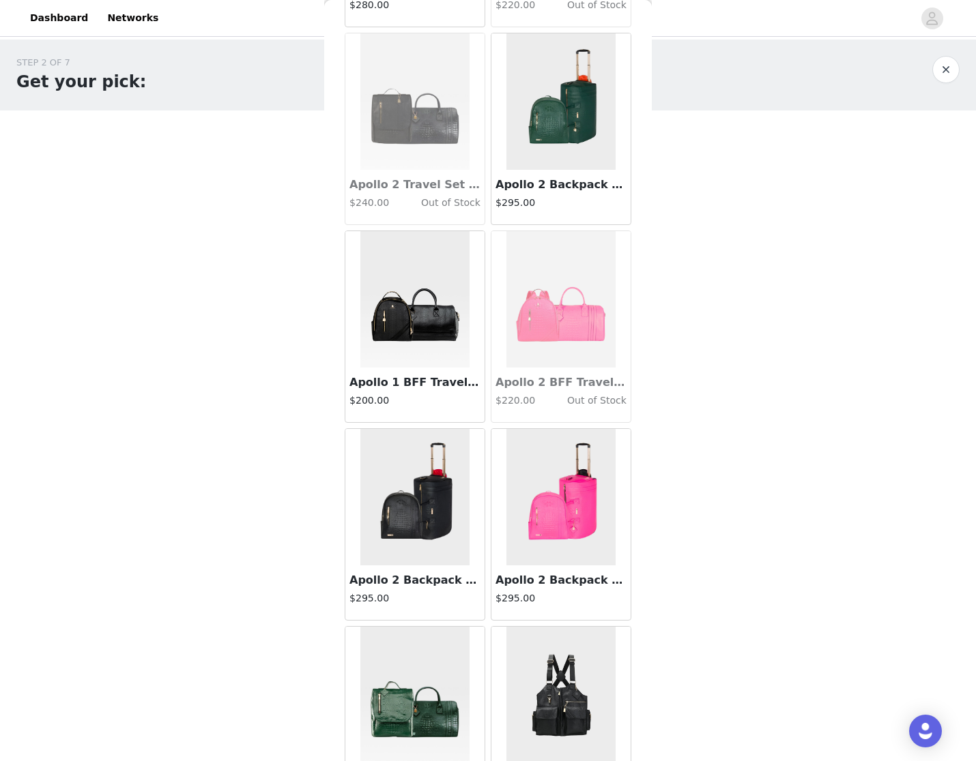
click at [436, 519] on img at bounding box center [414, 497] width 109 height 136
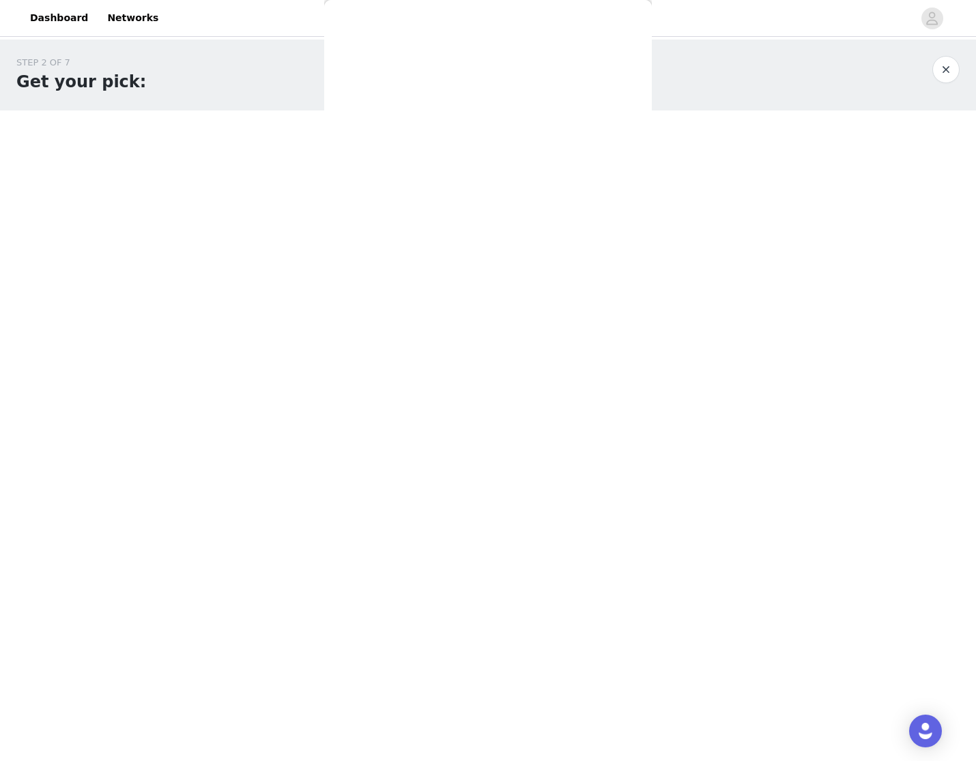
scroll to position [0, 0]
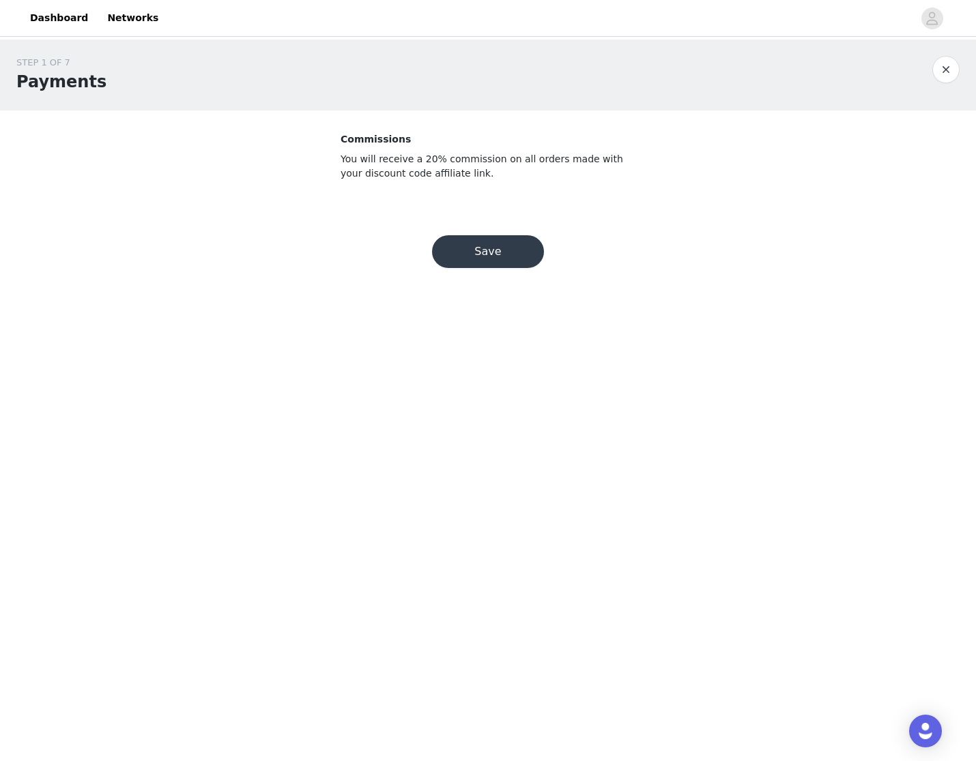
click at [527, 263] on button "Save" at bounding box center [488, 251] width 112 height 33
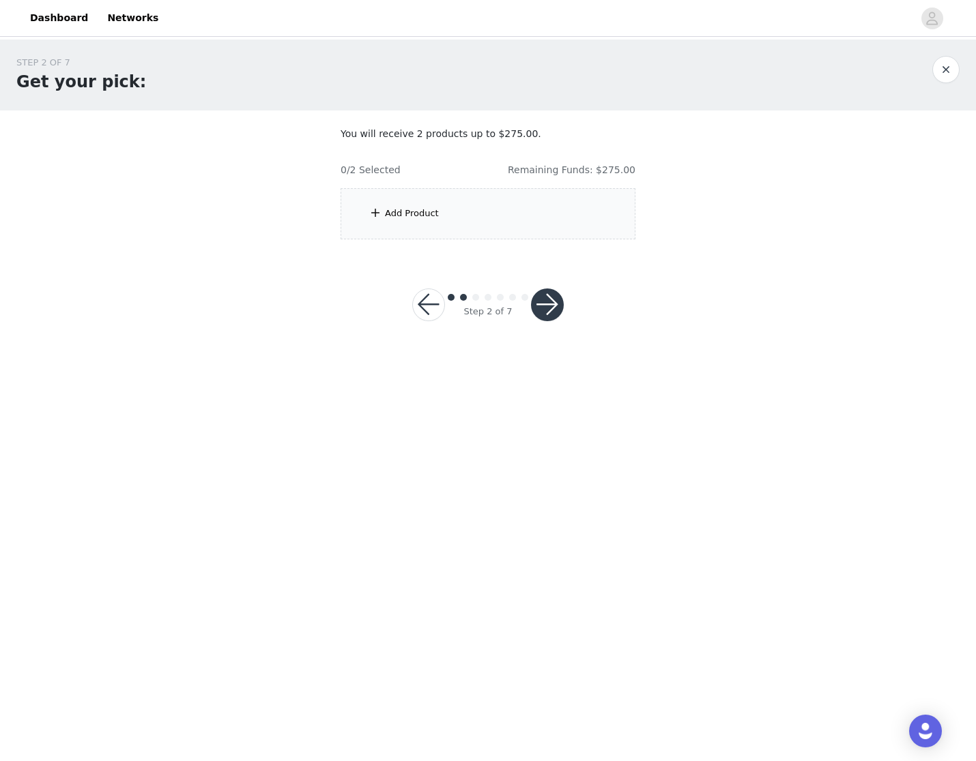
click at [548, 304] on button "button" at bounding box center [547, 305] width 33 height 33
click at [410, 197] on div "Add Product" at bounding box center [487, 213] width 295 height 51
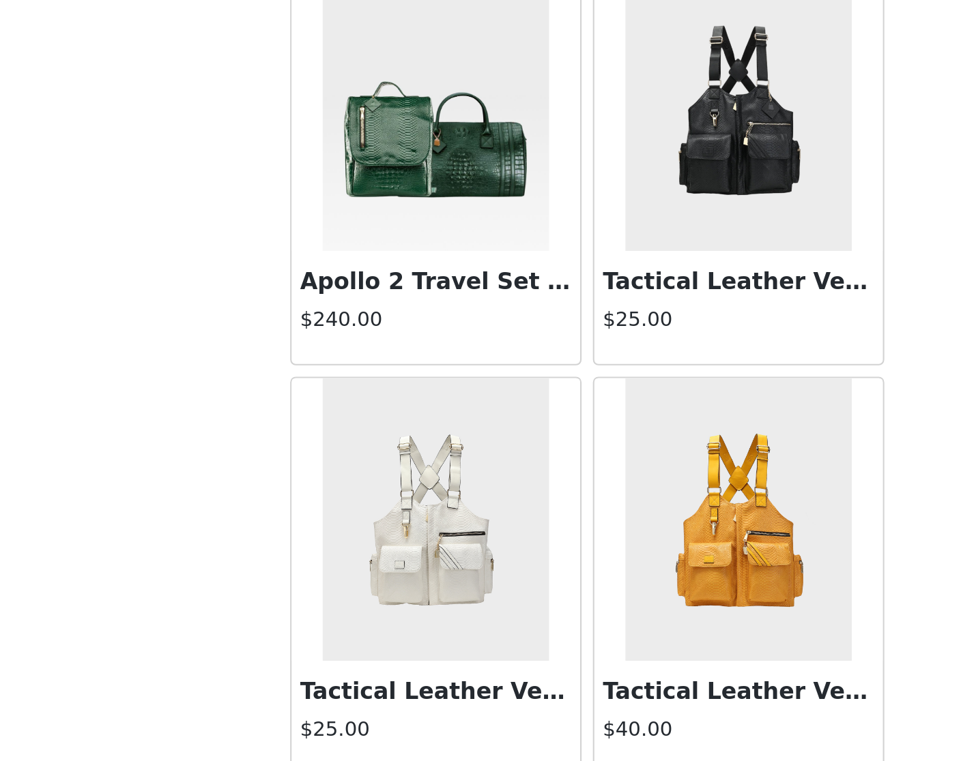
scroll to position [688, 0]
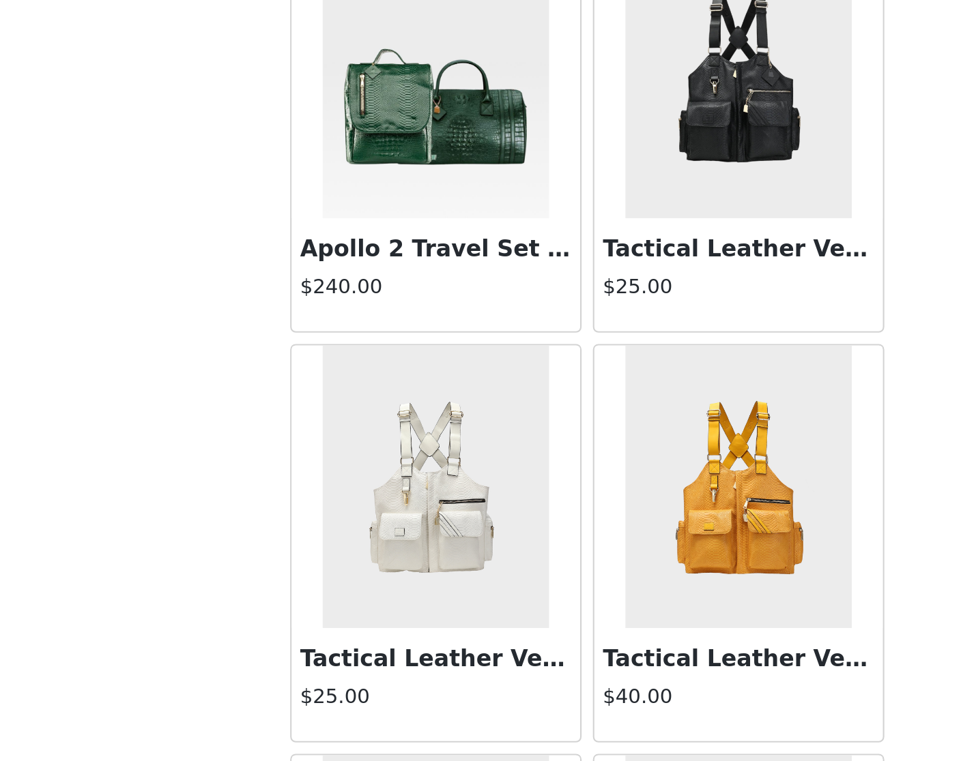
click at [360, 172] on img at bounding box center [414, 240] width 109 height 136
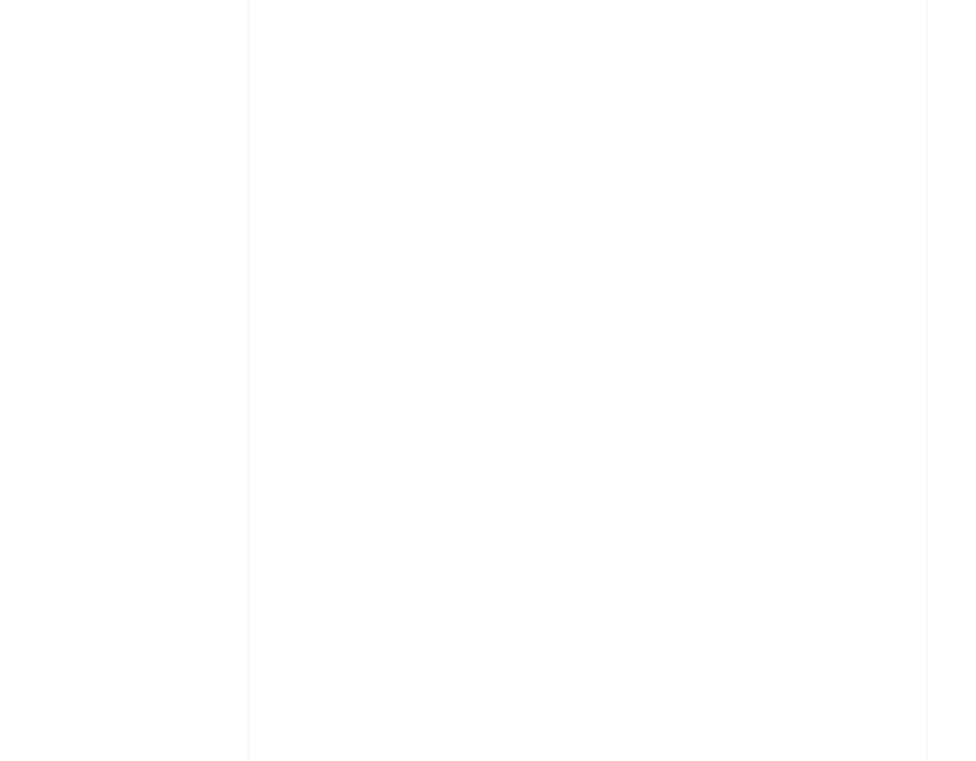
scroll to position [0, 0]
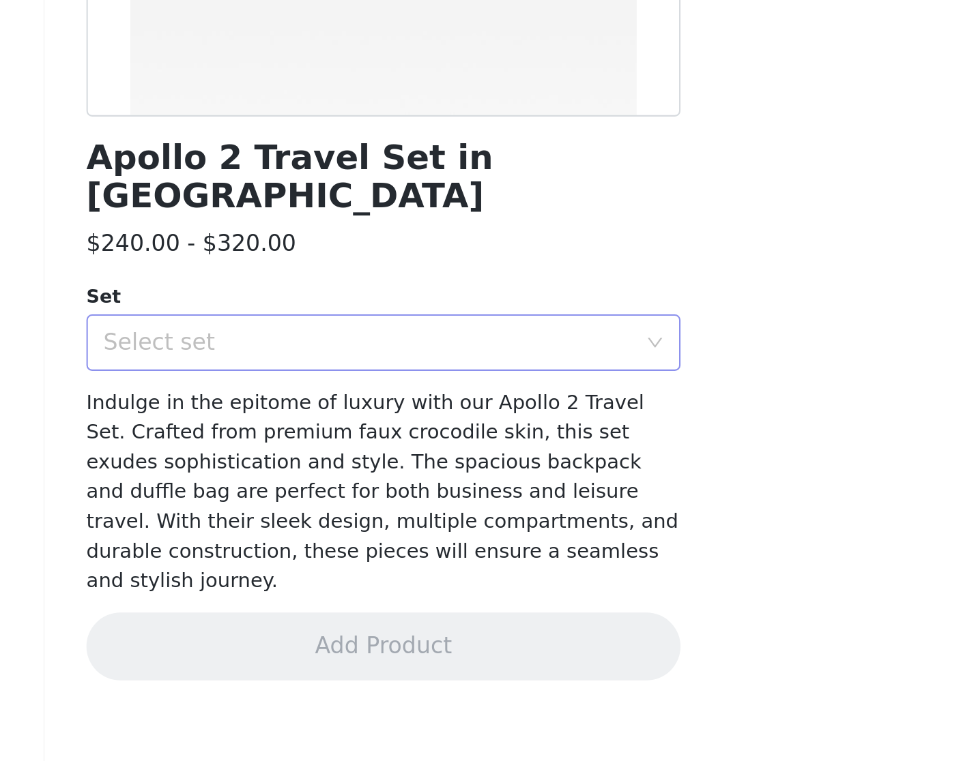
click at [353, 478] on div "Select set" at bounding box center [480, 485] width 255 height 14
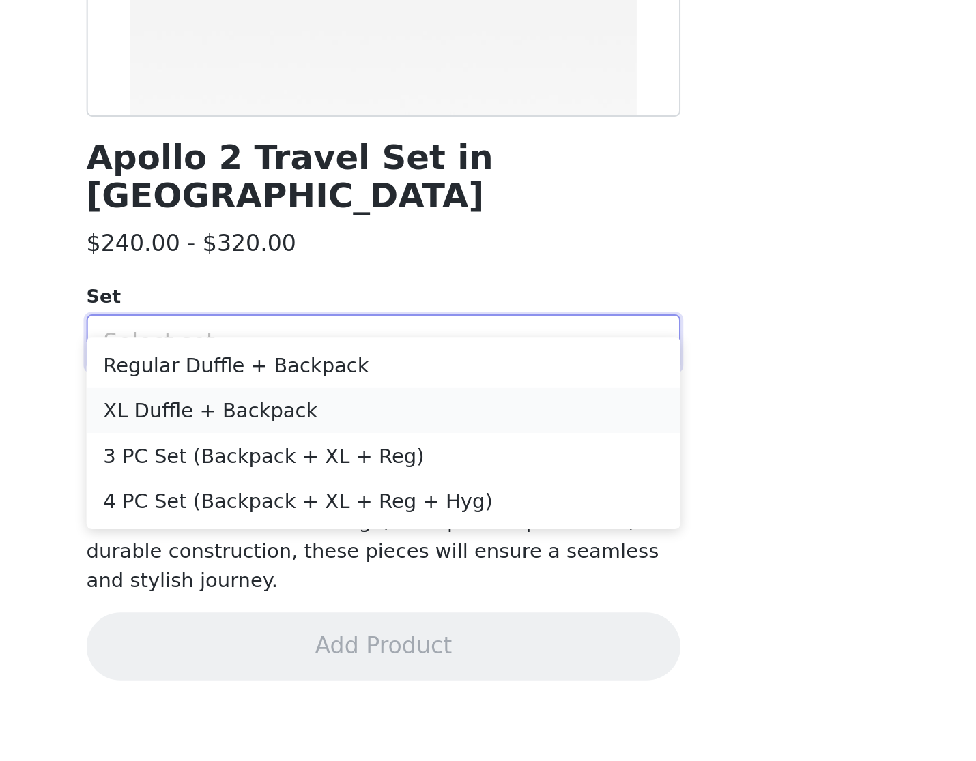
click at [345, 506] on li "XL Duffle + Backpack" at bounding box center [488, 517] width 287 height 22
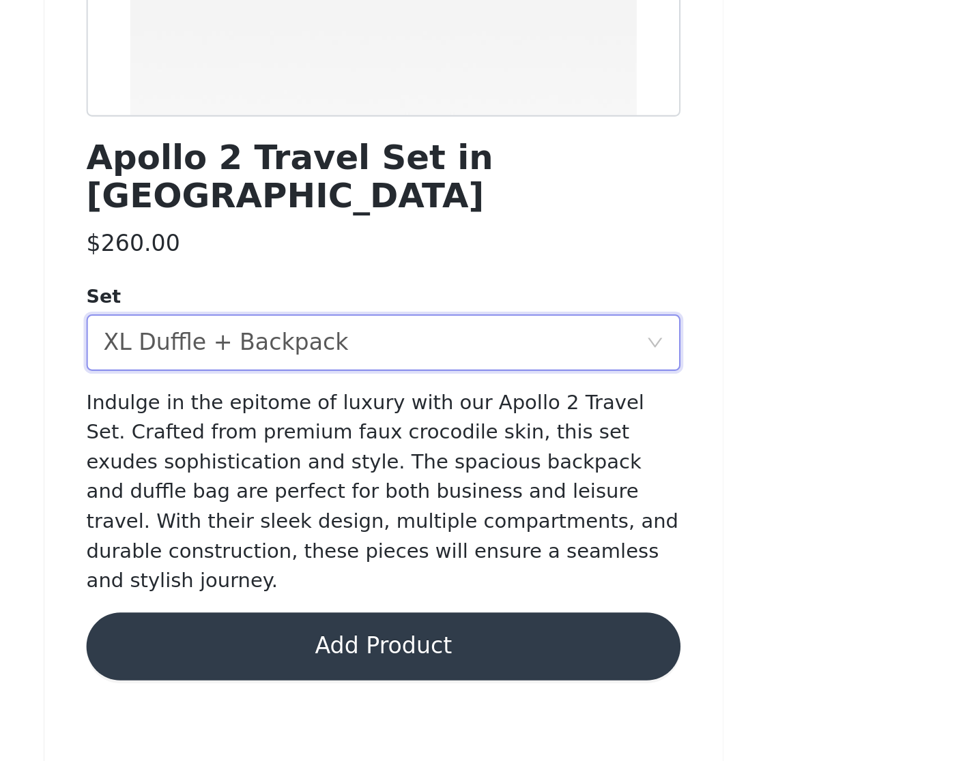
click at [345, 615] on button "Add Product" at bounding box center [488, 631] width 287 height 33
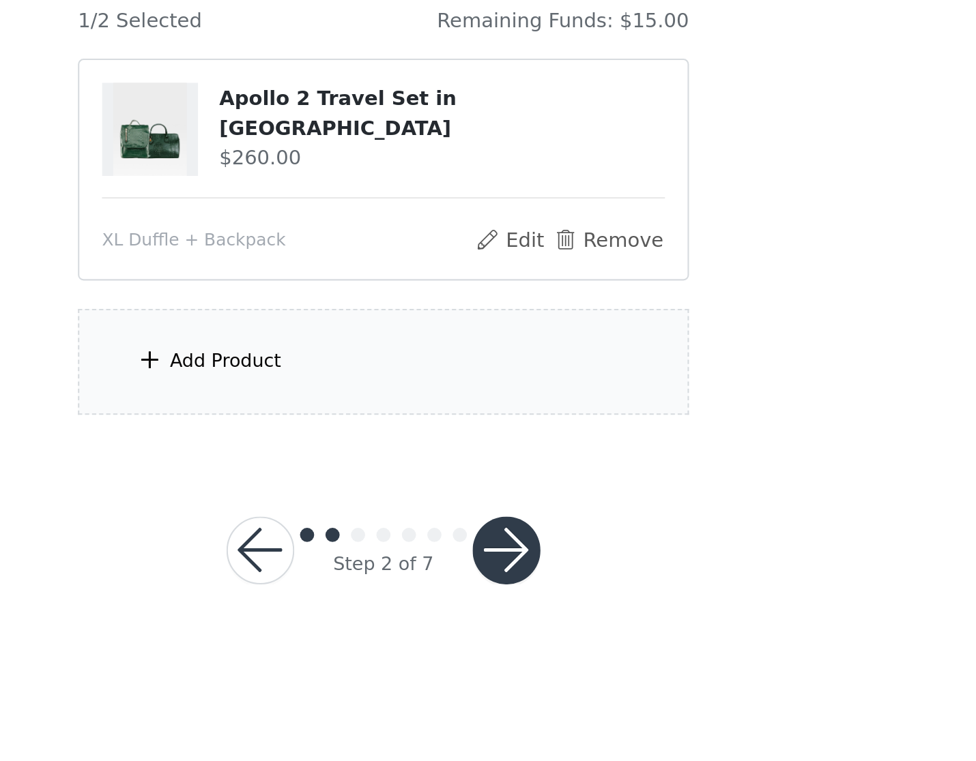
click at [340, 309] on div "Add Product" at bounding box center [487, 334] width 295 height 51
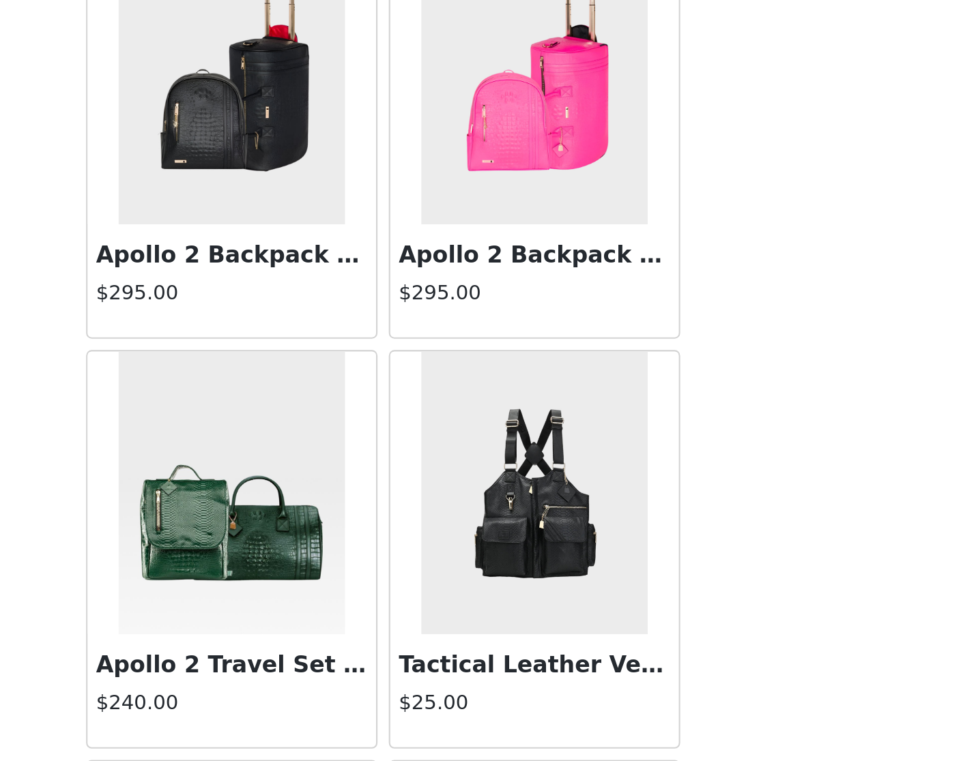
scroll to position [766, 0]
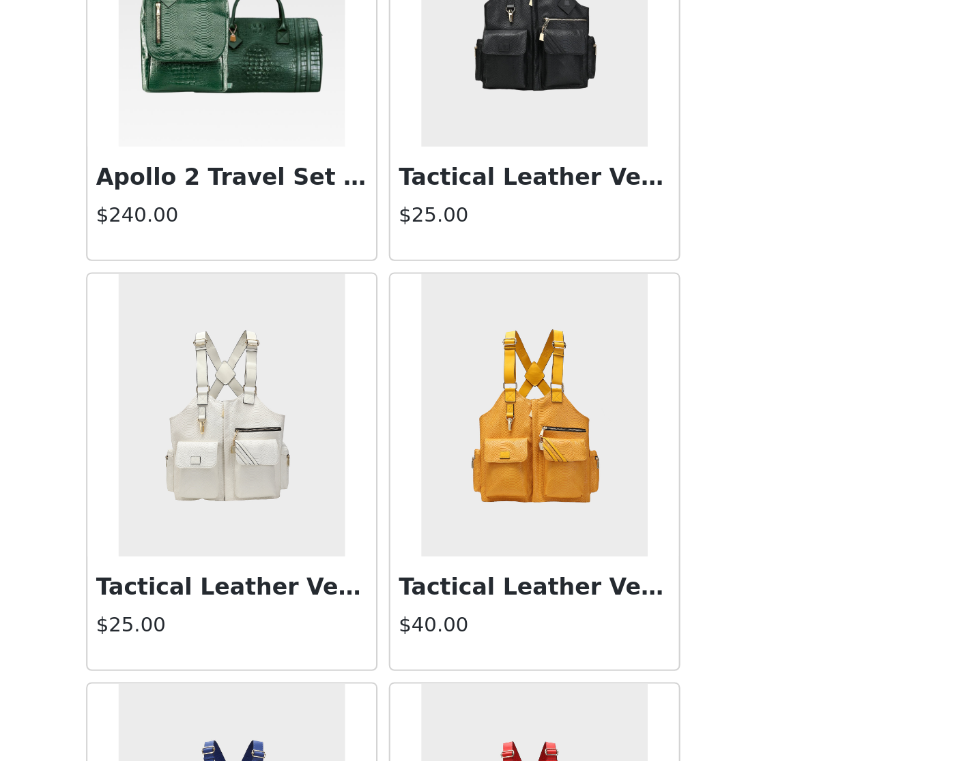
click at [360, 292] on img at bounding box center [414, 360] width 109 height 136
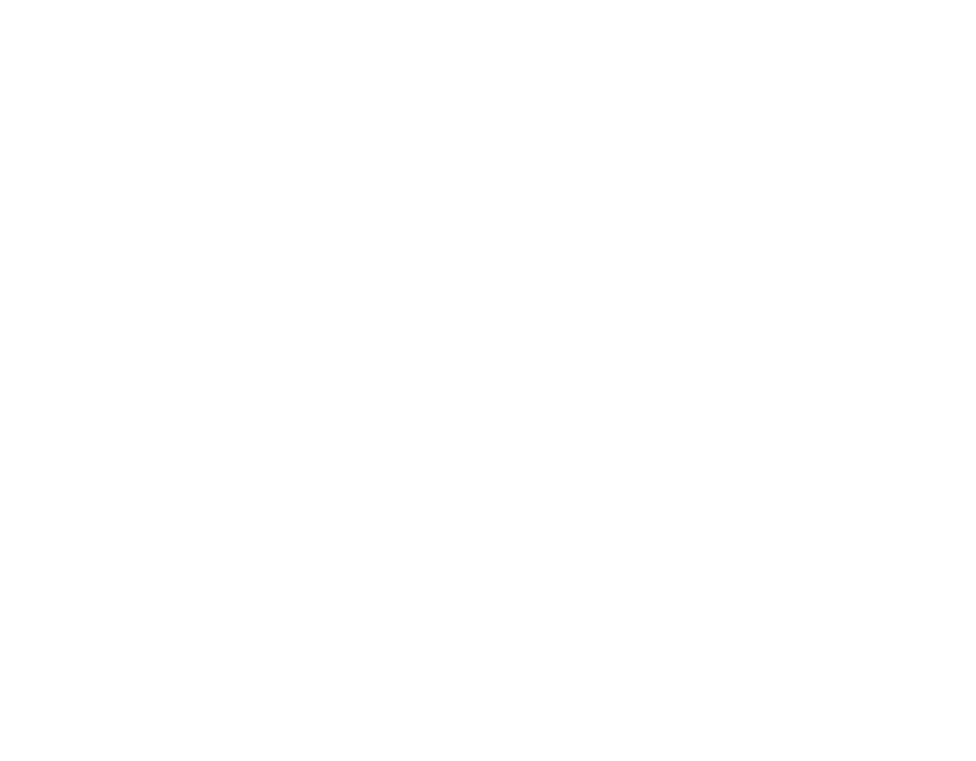
scroll to position [0, 0]
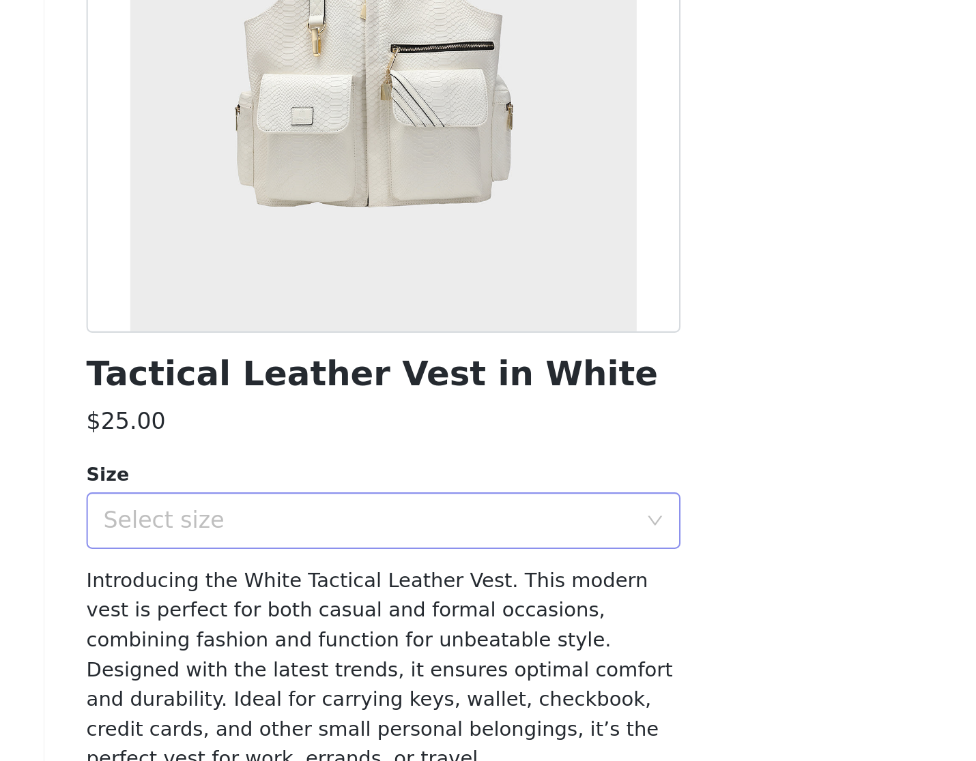
click at [353, 453] on div "Select size" at bounding box center [483, 466] width 261 height 26
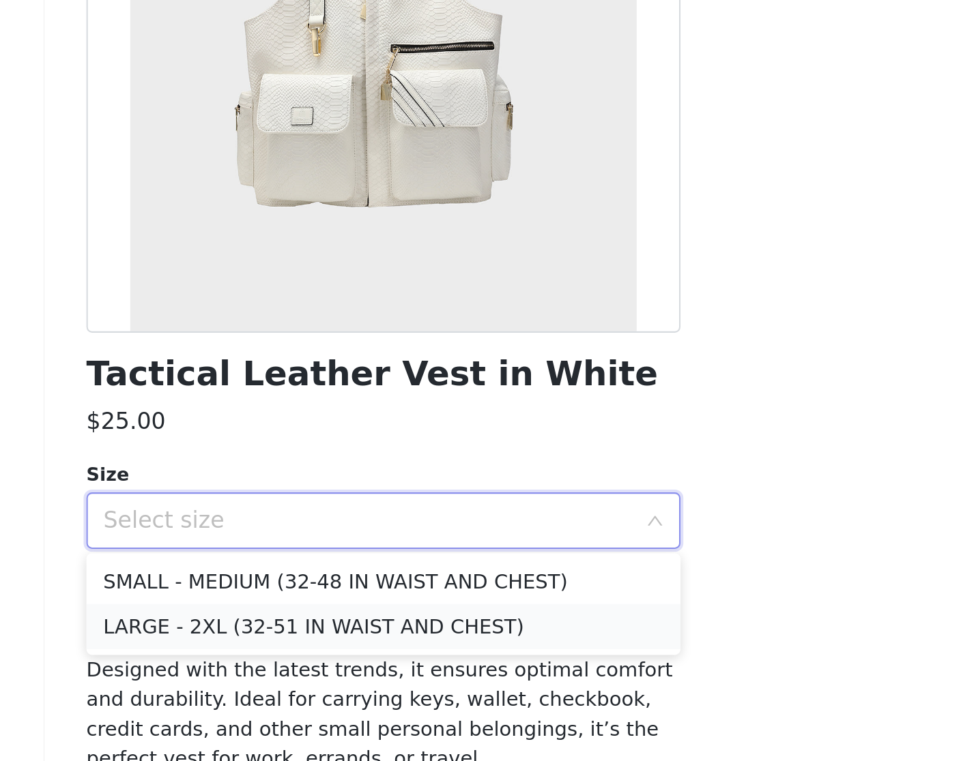
click at [345, 506] on li "LARGE - 2XL (32-51 IN WAIST AND CHEST)" at bounding box center [488, 517] width 287 height 22
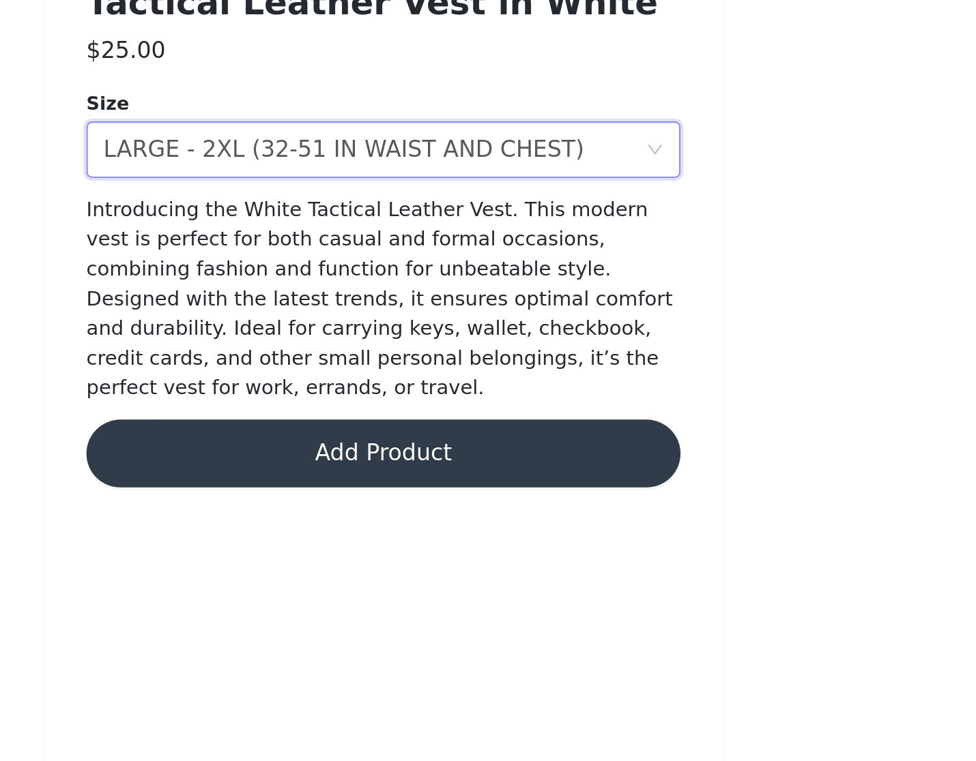
click at [345, 596] on button "Add Product" at bounding box center [488, 612] width 287 height 33
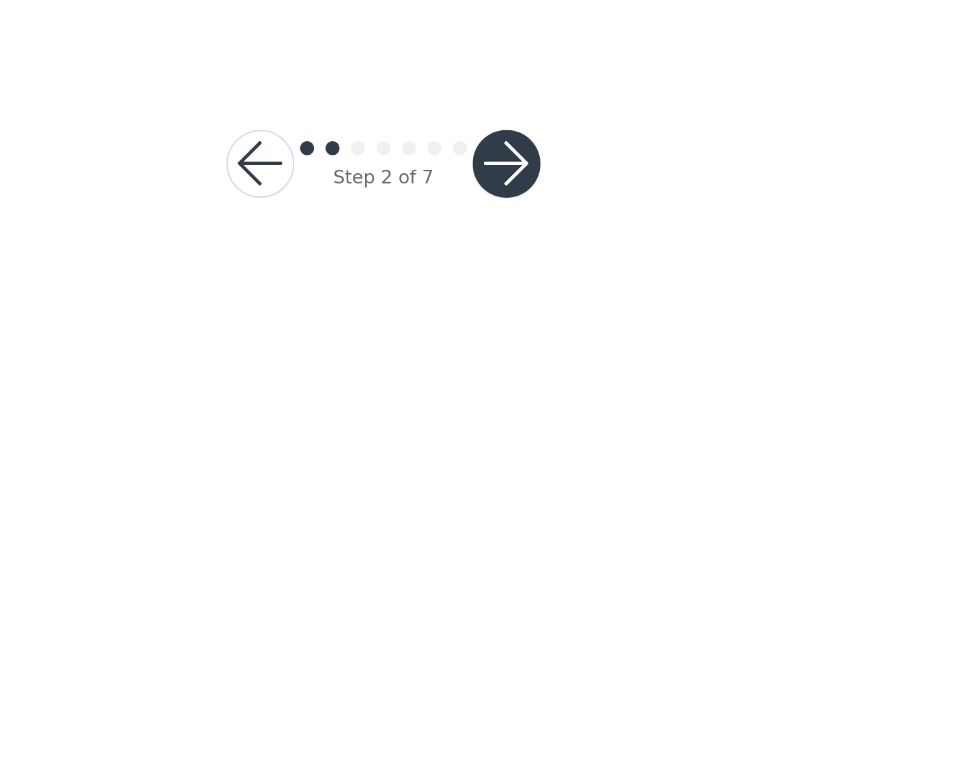
click at [531, 456] on button "button" at bounding box center [547, 472] width 33 height 33
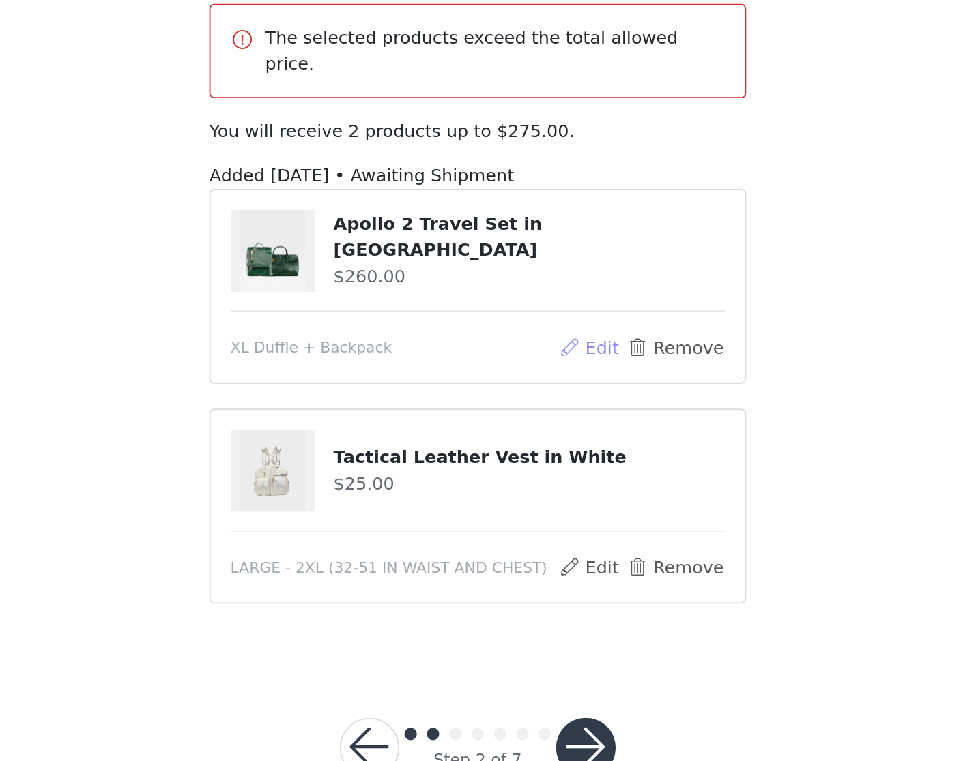
click at [531, 308] on button "Edit" at bounding box center [548, 316] width 35 height 16
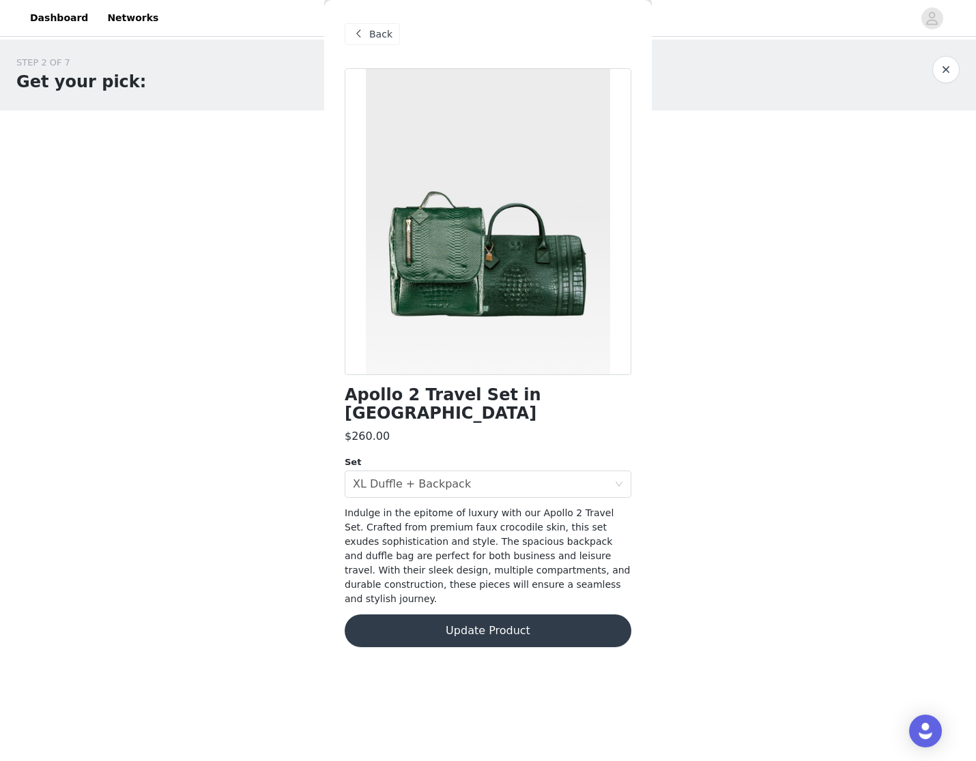
click at [358, 38] on span at bounding box center [358, 34] width 16 height 16
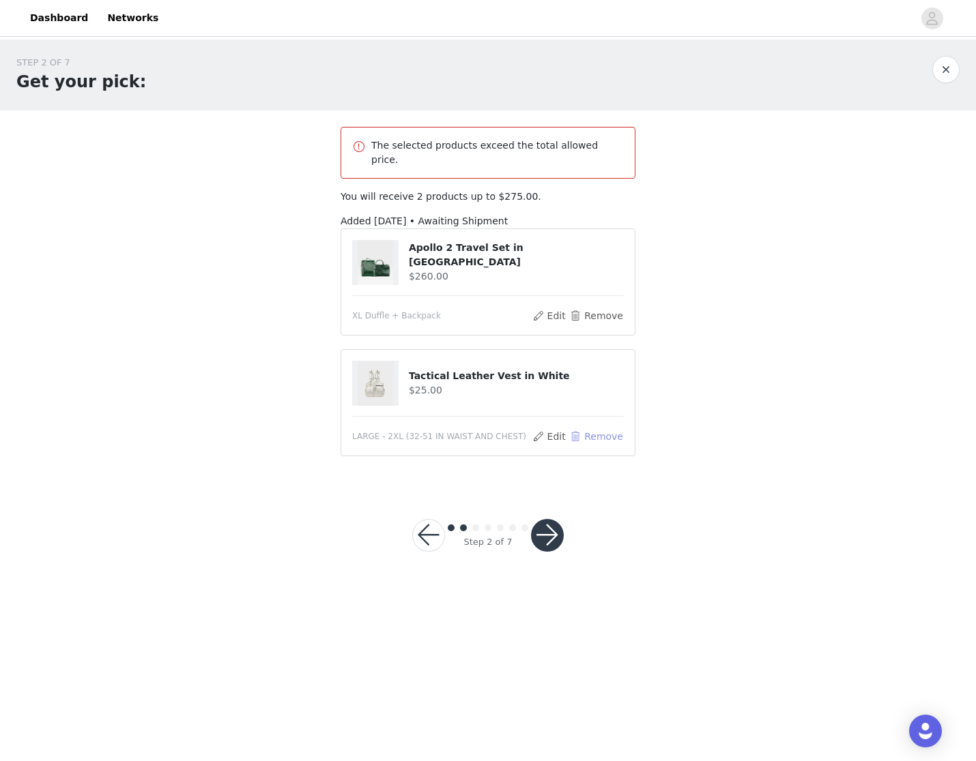
click at [594, 428] on button "Remove" at bounding box center [596, 436] width 55 height 16
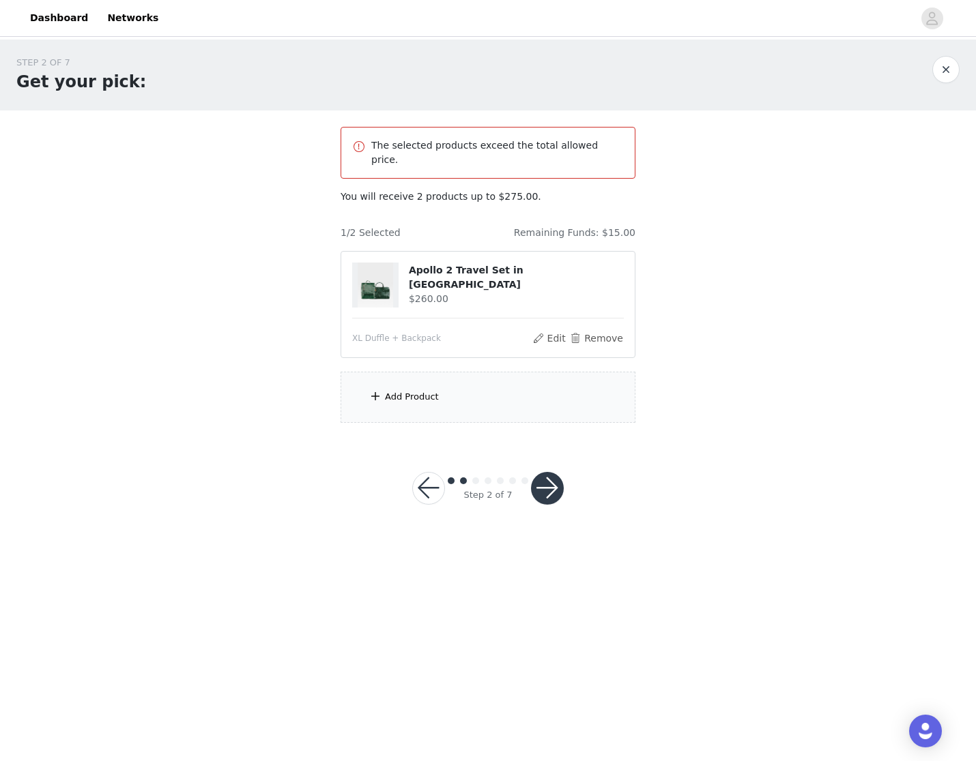
click at [488, 394] on div "Add Product" at bounding box center [487, 397] width 295 height 51
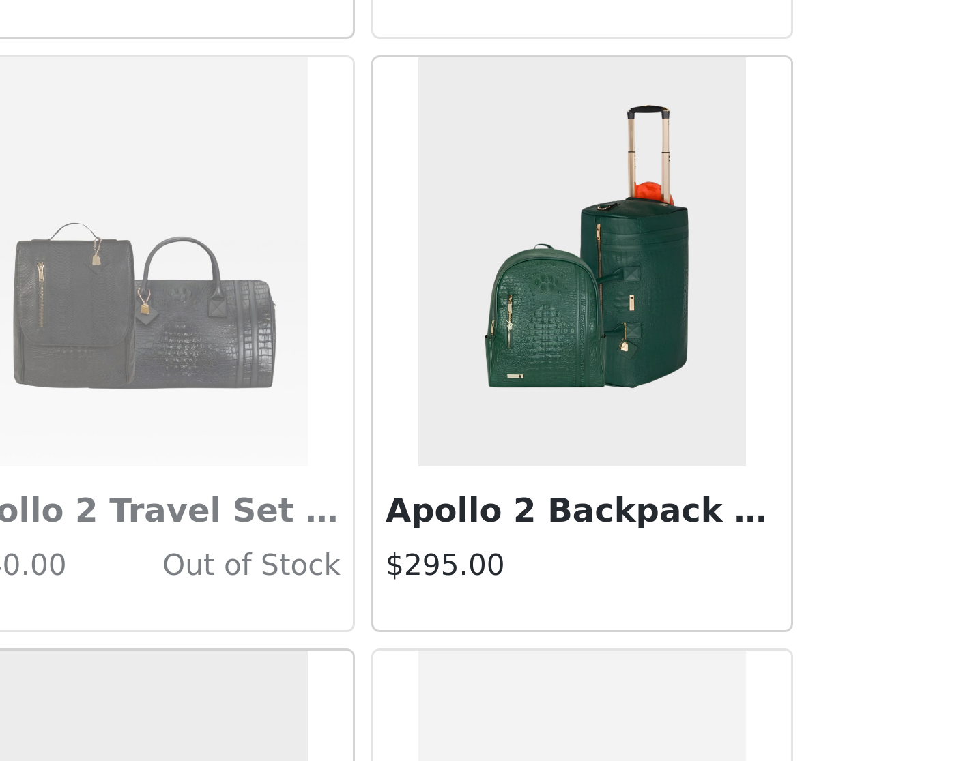
click at [495, 410] on h3 "Apollo 2 Backpack & Rolling Duffle Bag Set in Emerald Green" at bounding box center [560, 418] width 131 height 16
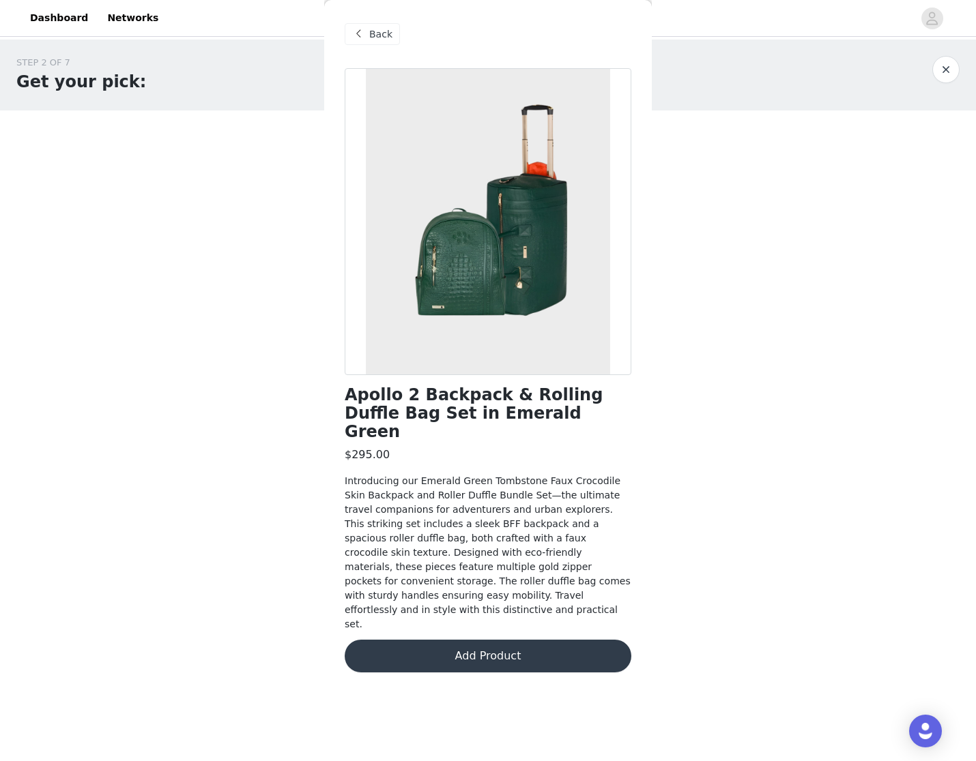
click at [368, 33] on div "Back" at bounding box center [372, 34] width 55 height 22
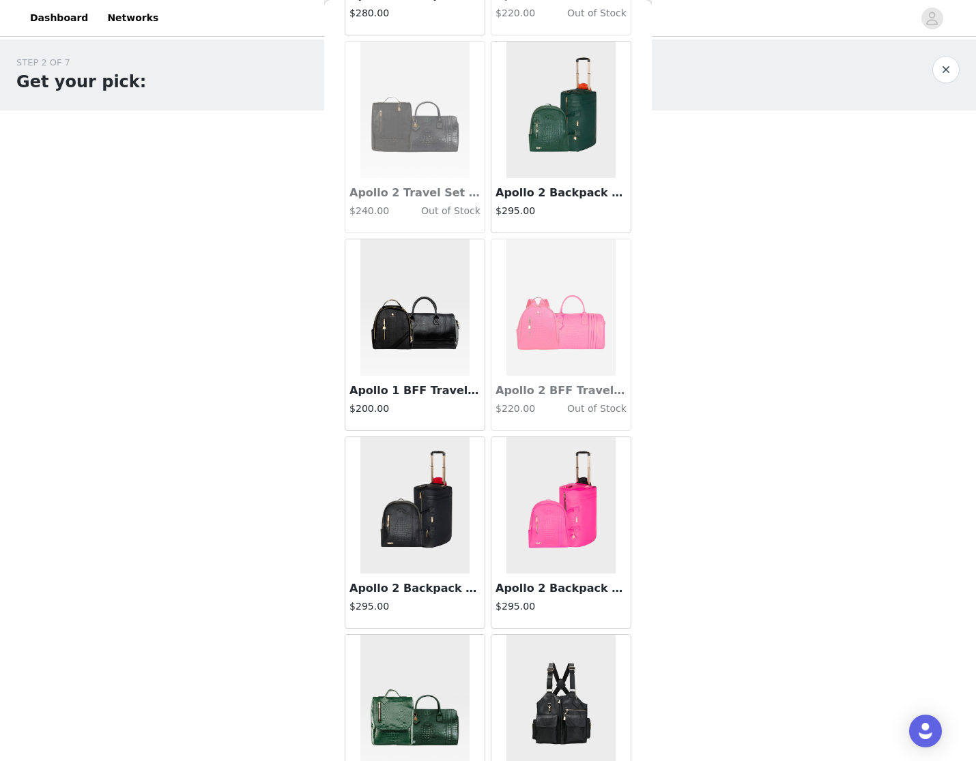
scroll to position [237, 0]
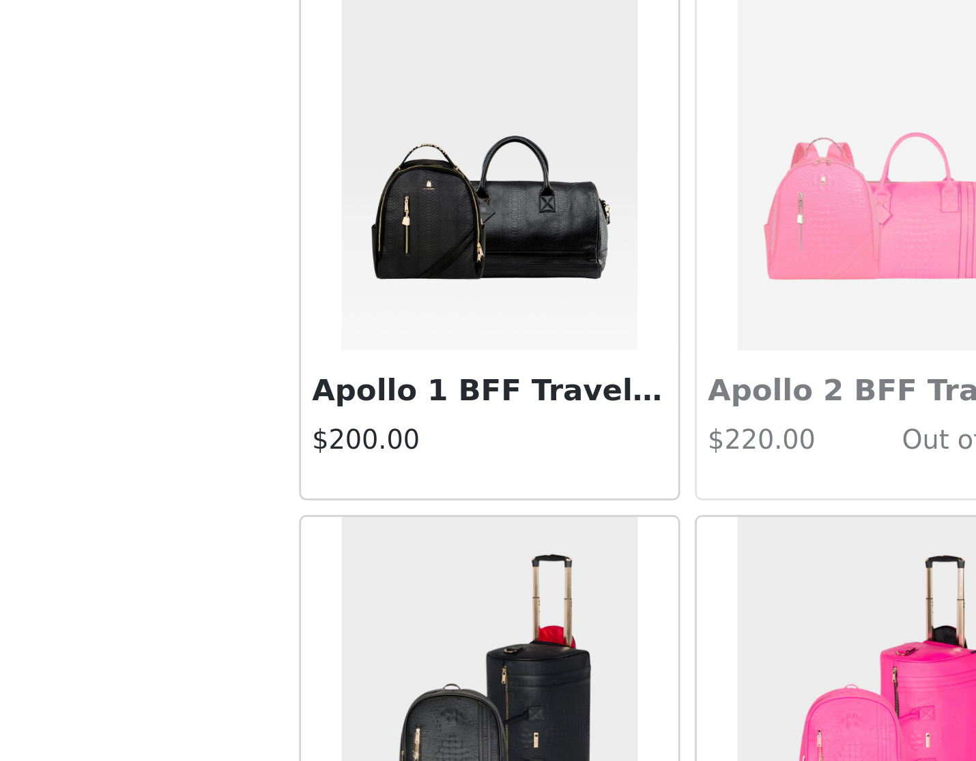
click at [349, 371] on h3 "Apollo 1 BFF Travel Set in Black" at bounding box center [414, 379] width 131 height 16
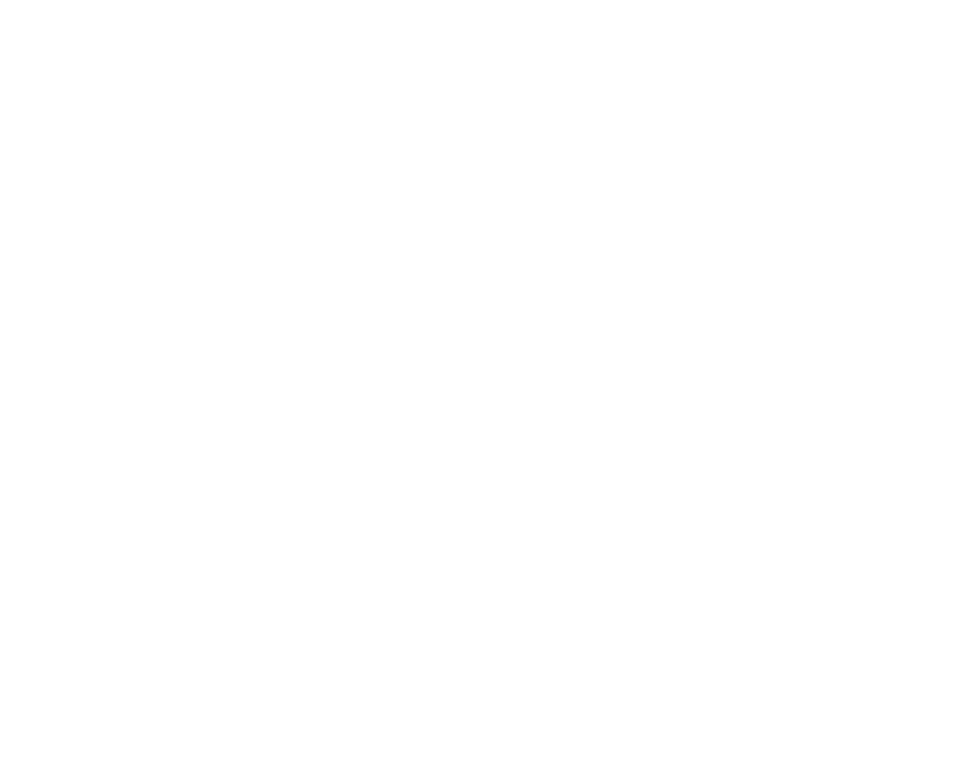
scroll to position [0, 0]
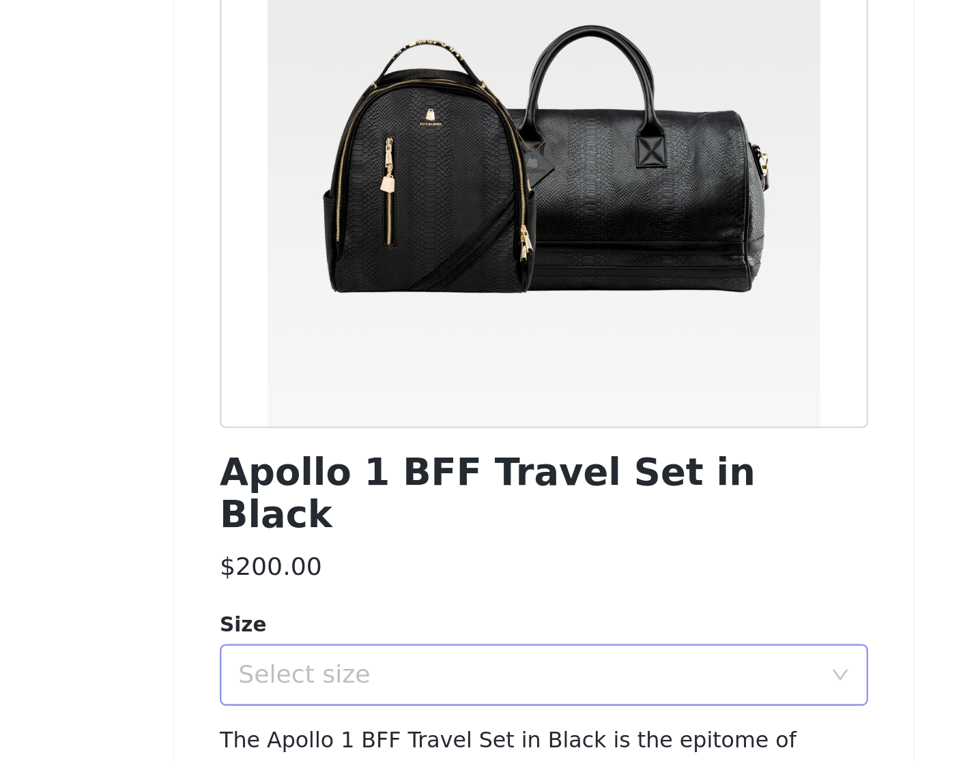
click at [353, 478] on div "Select size" at bounding box center [480, 485] width 255 height 14
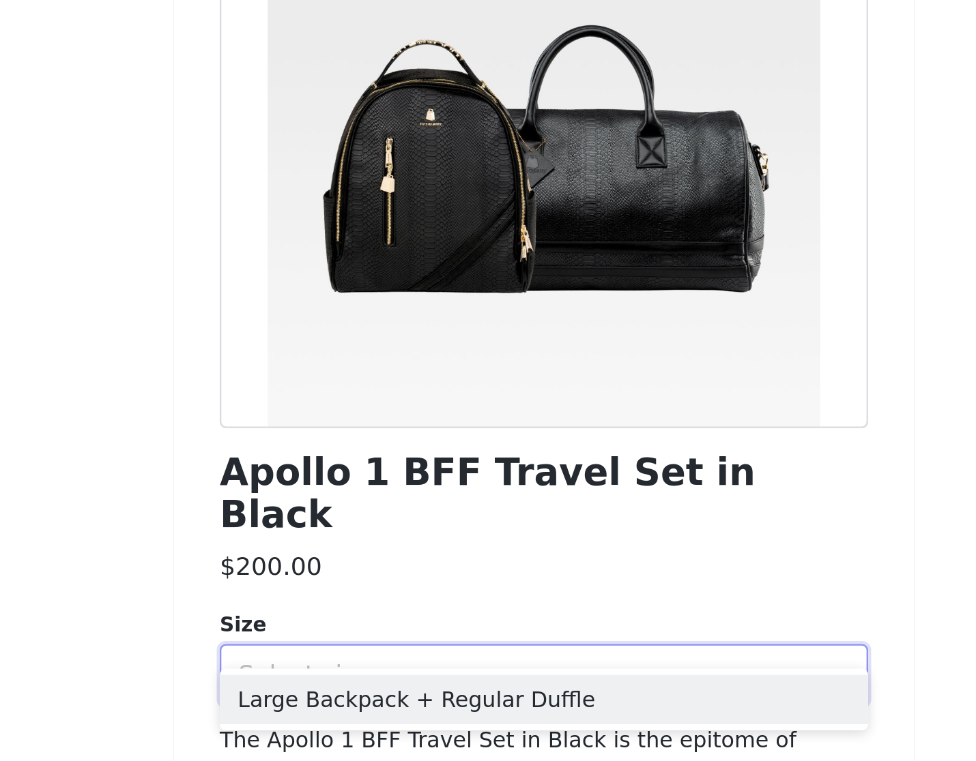
click at [345, 295] on div "Apollo 1 BFF Travel Set in Black $200.00 Size Select size The Apollo 1 BFF Trav…" at bounding box center [488, 380] width 287 height 624
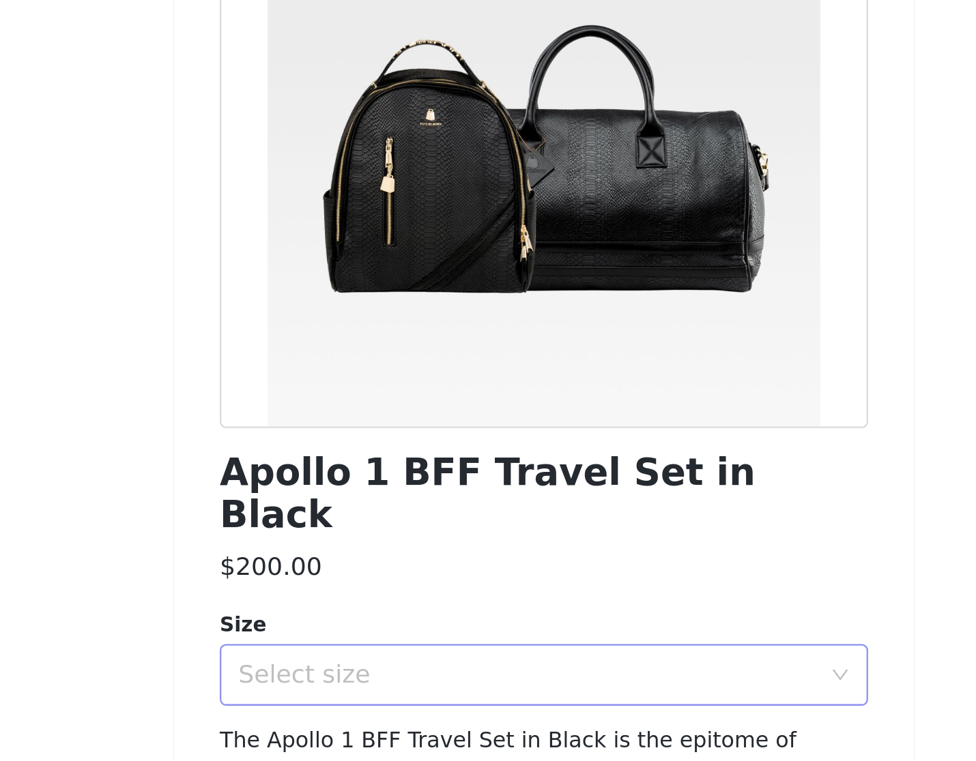
click at [353, 478] on div "Select size" at bounding box center [480, 485] width 255 height 14
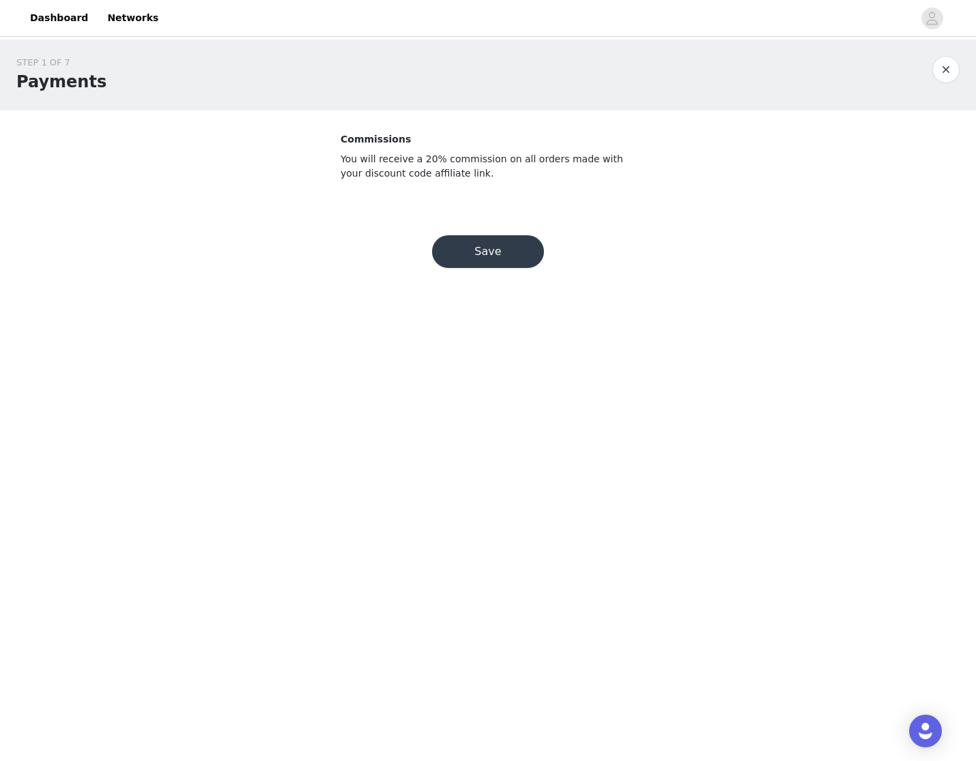
click at [463, 244] on button "Save" at bounding box center [488, 251] width 112 height 33
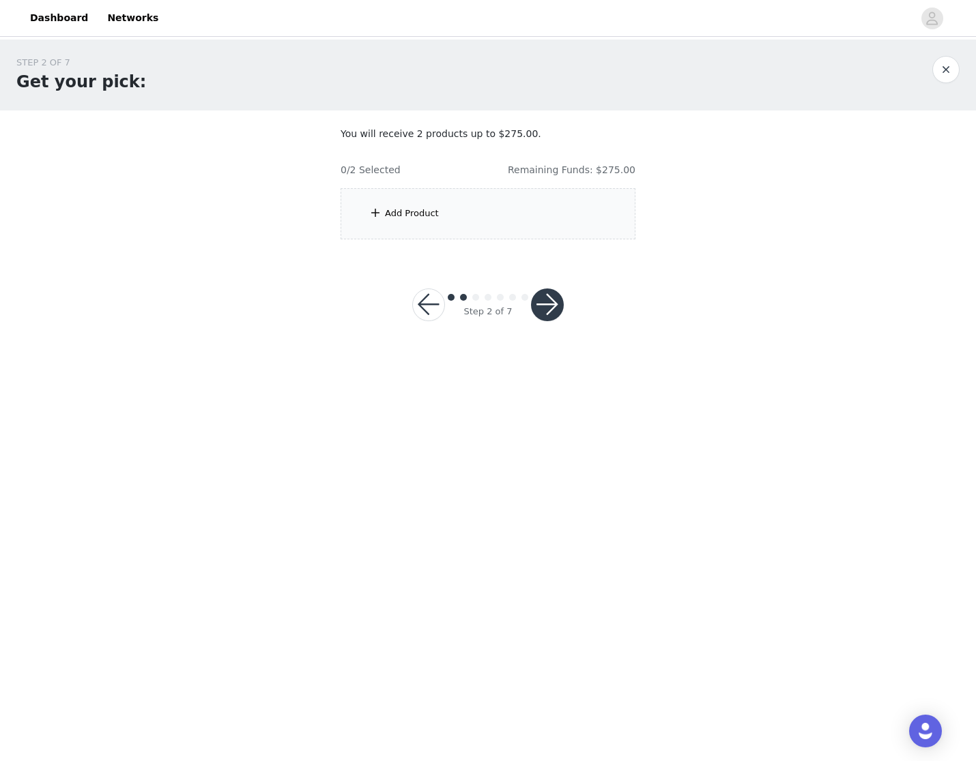
click at [442, 224] on div "Add Product" at bounding box center [487, 213] width 295 height 51
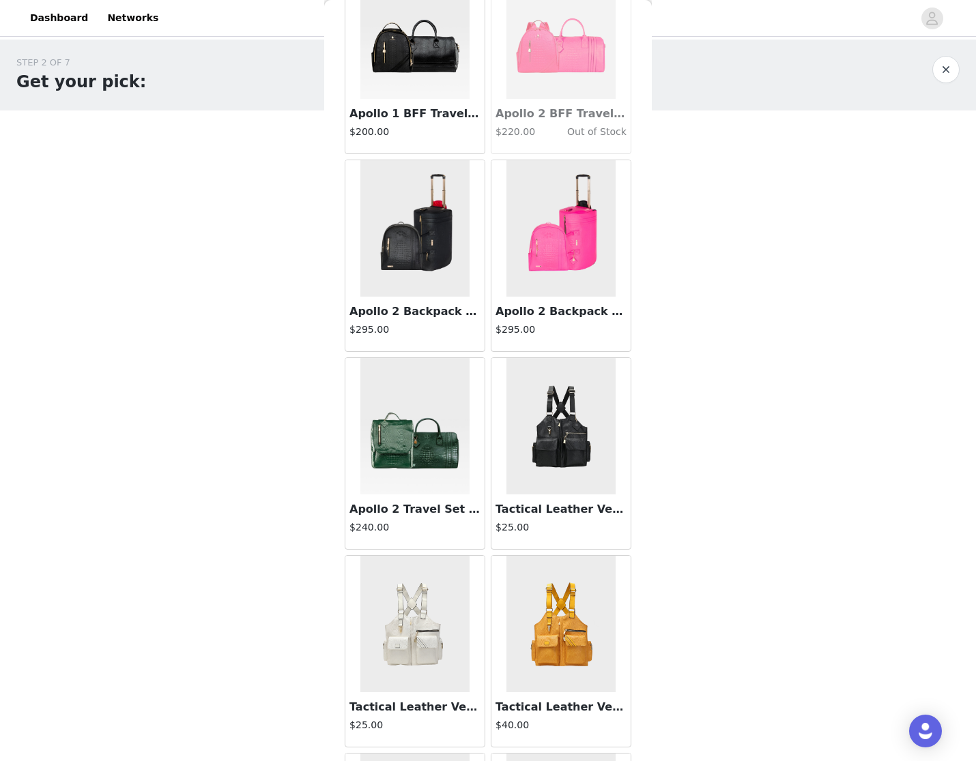
scroll to position [477, 0]
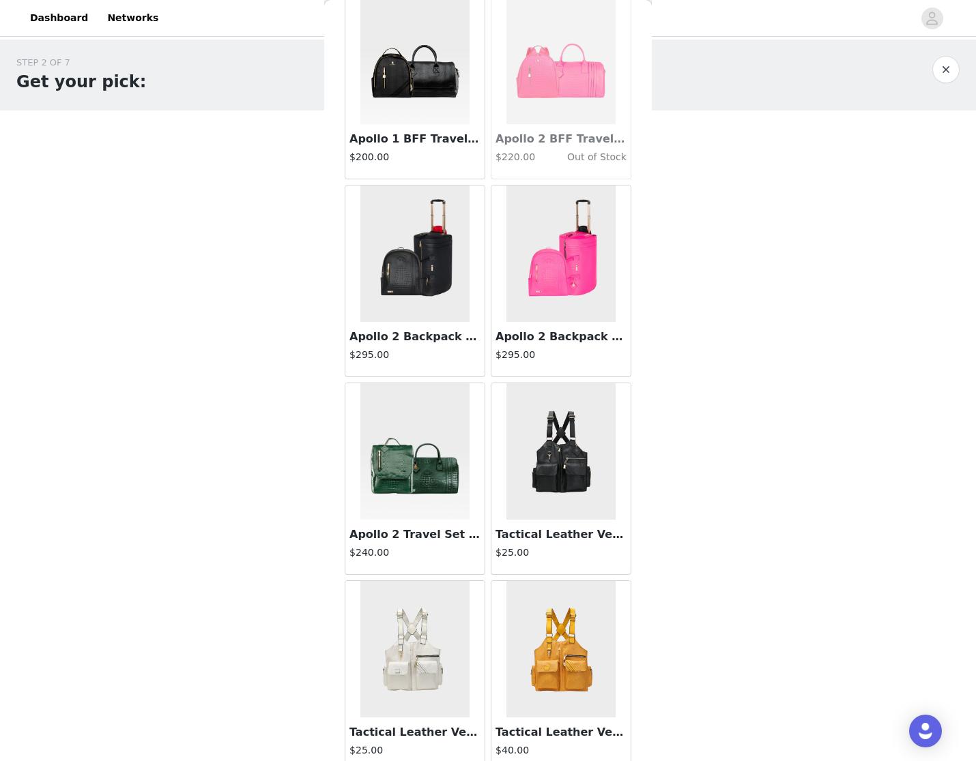
click at [424, 450] on img at bounding box center [414, 451] width 109 height 136
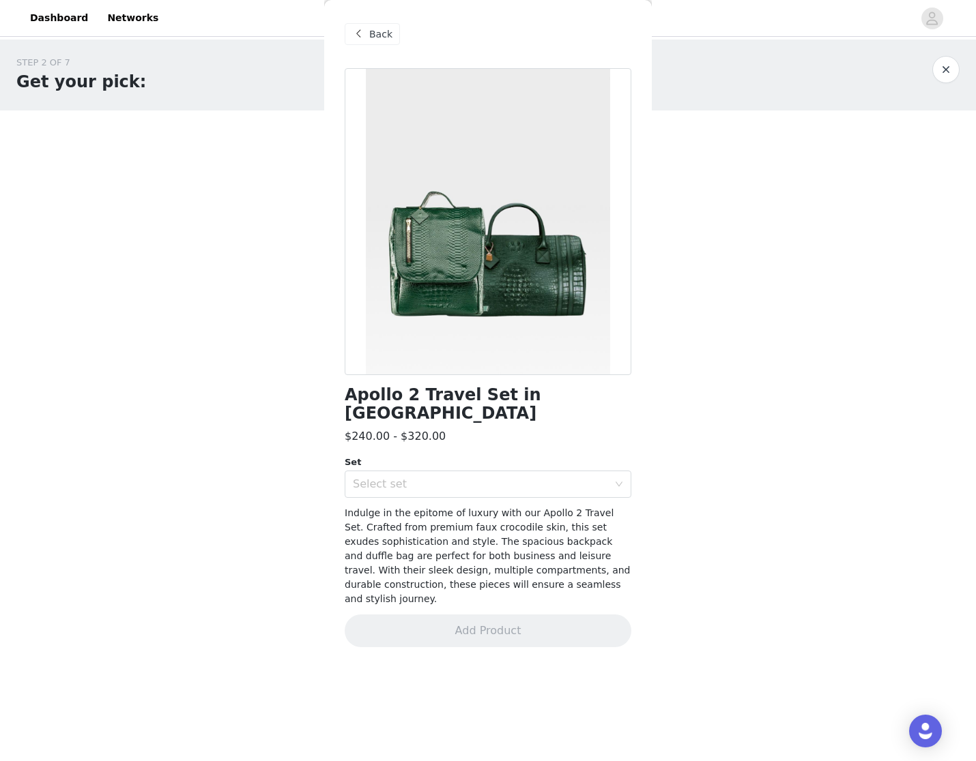
scroll to position [0, 0]
click at [422, 456] on div "Set Select set" at bounding box center [488, 477] width 287 height 42
click at [421, 478] on div "Select set" at bounding box center [480, 485] width 255 height 14
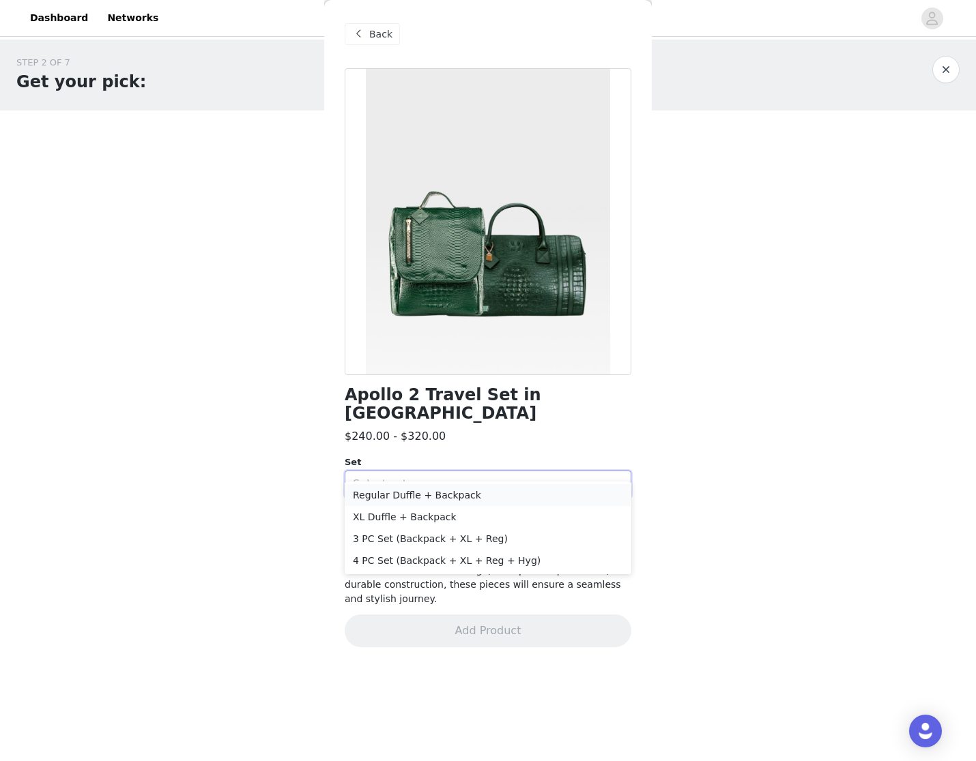
click at [411, 499] on li "Regular Duffle + Backpack" at bounding box center [488, 495] width 287 height 22
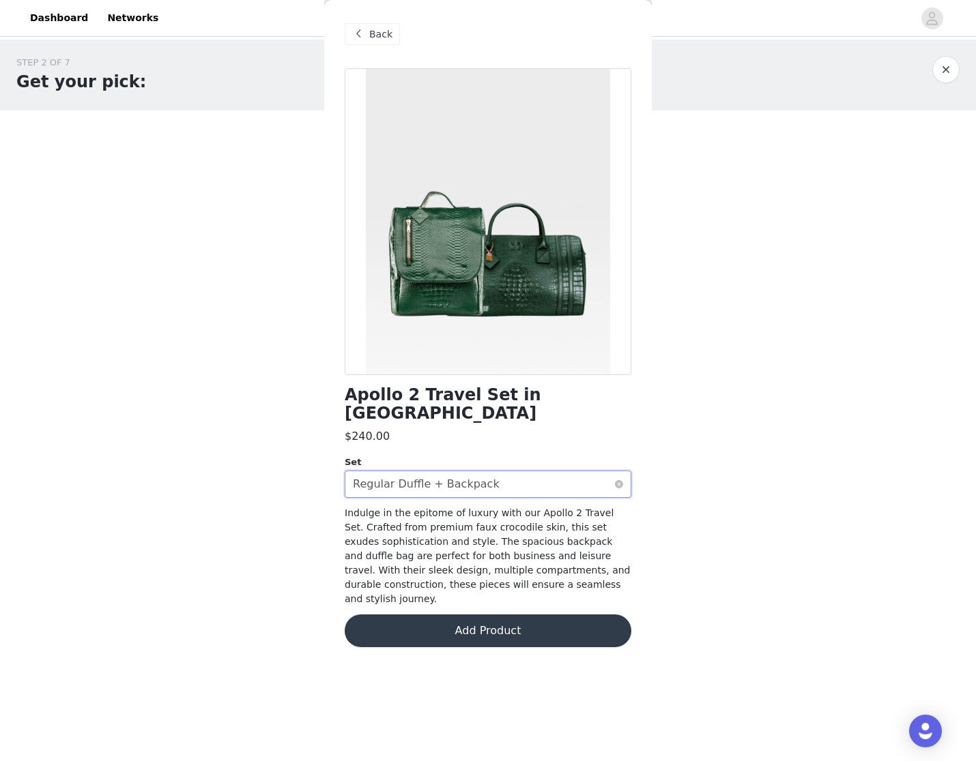
click at [419, 471] on div "Regular Duffle + Backpack" at bounding box center [426, 484] width 147 height 26
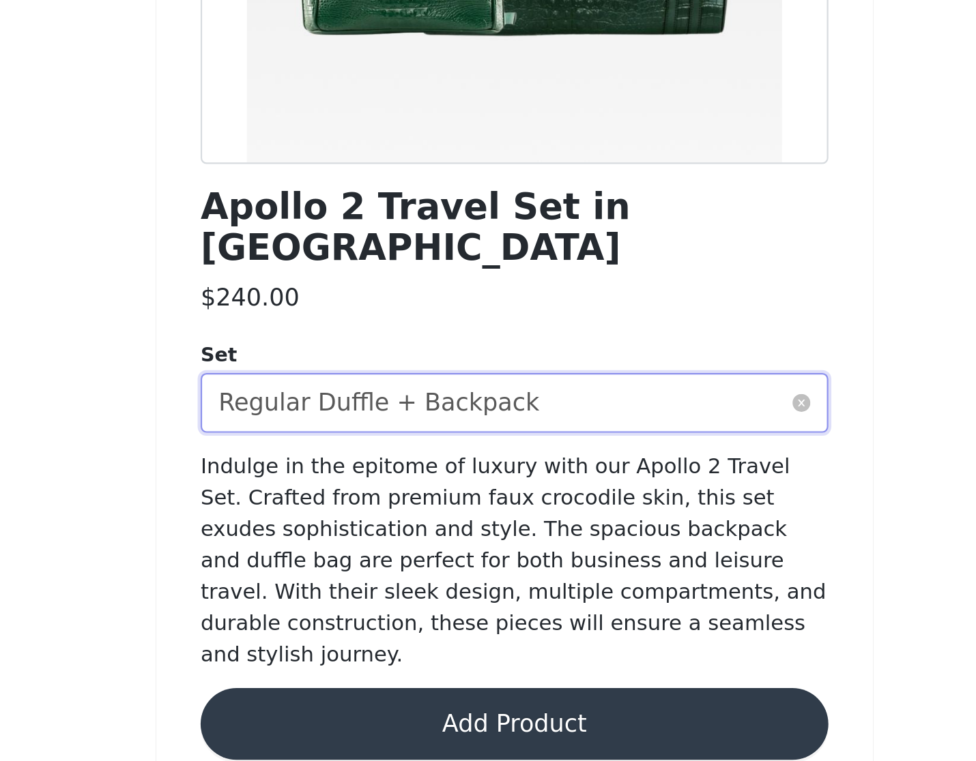
click at [353, 471] on div "Regular Duffle + Backpack" at bounding box center [426, 484] width 147 height 26
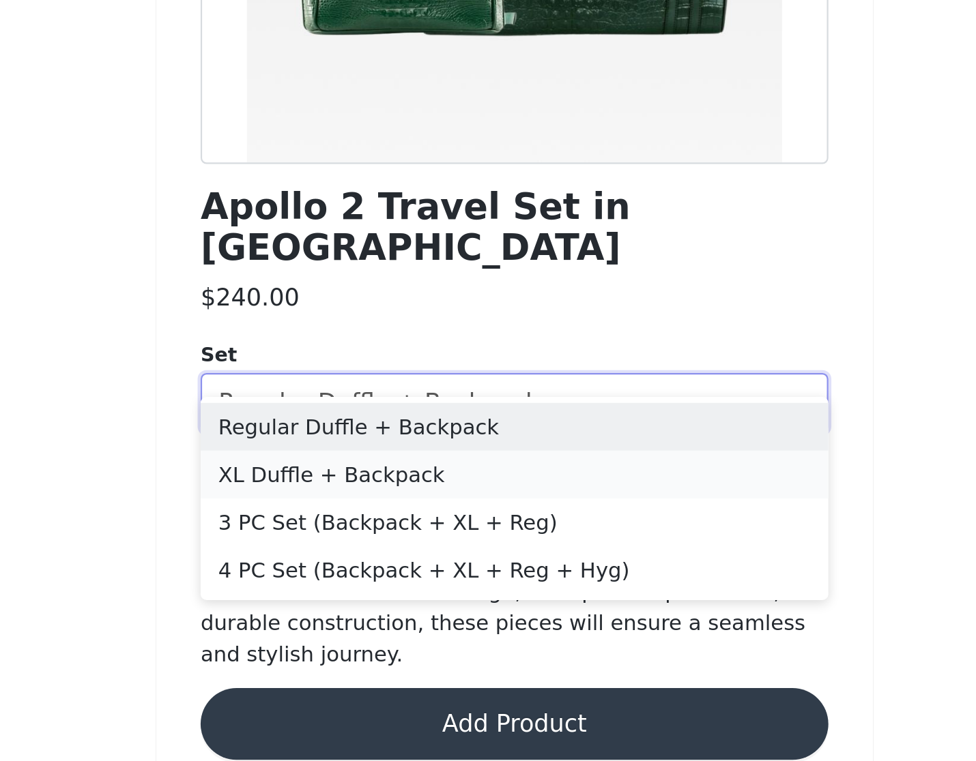
click at [345, 506] on li "XL Duffle + Backpack" at bounding box center [488, 517] width 287 height 22
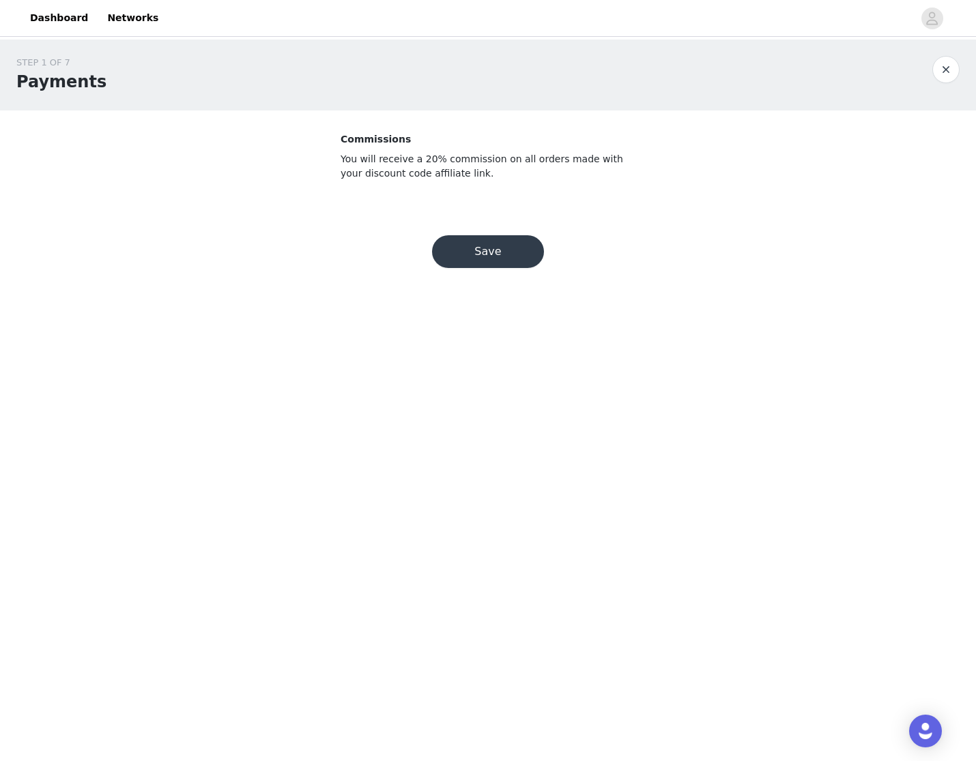
click at [467, 249] on button "Save" at bounding box center [488, 251] width 112 height 33
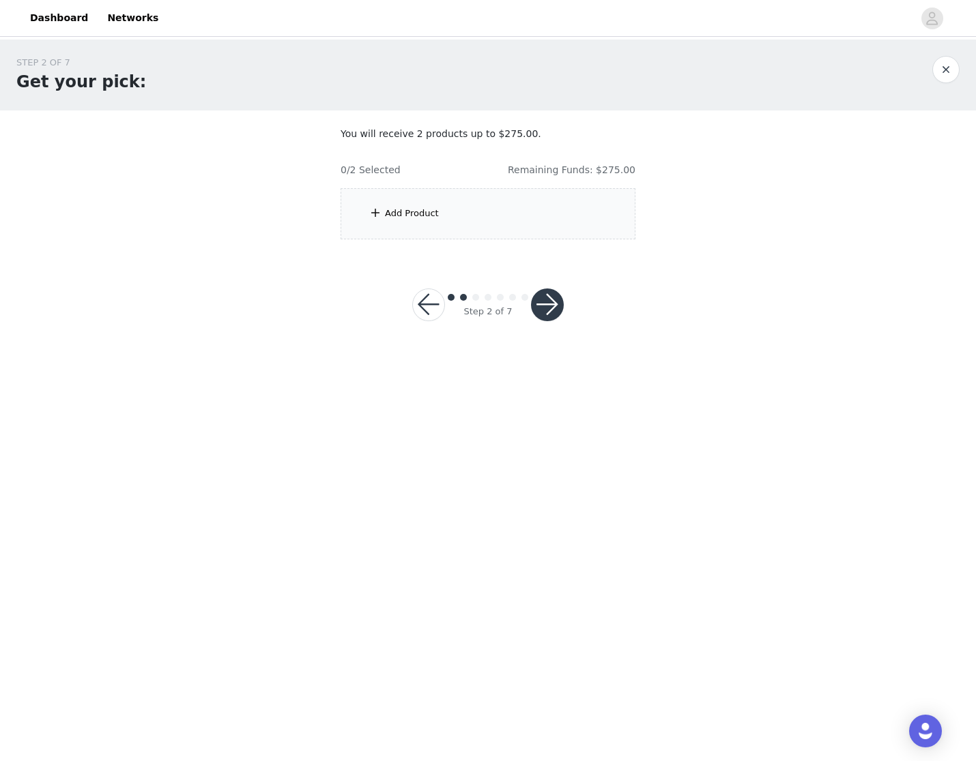
click at [445, 217] on div "Add Product" at bounding box center [487, 213] width 295 height 51
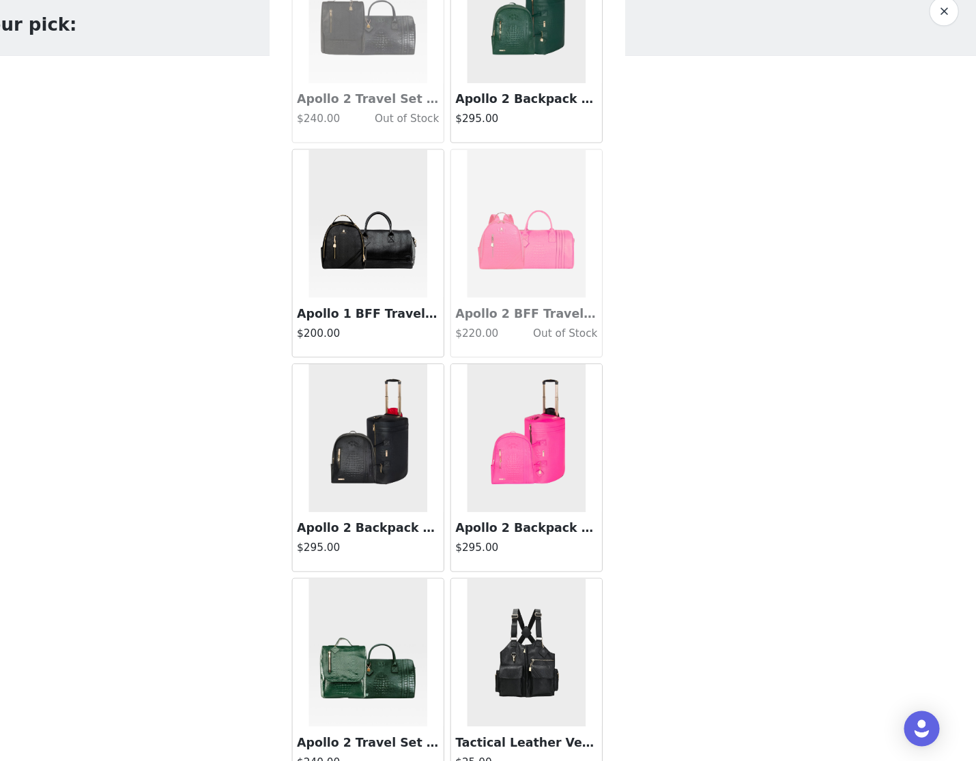
scroll to position [220, 0]
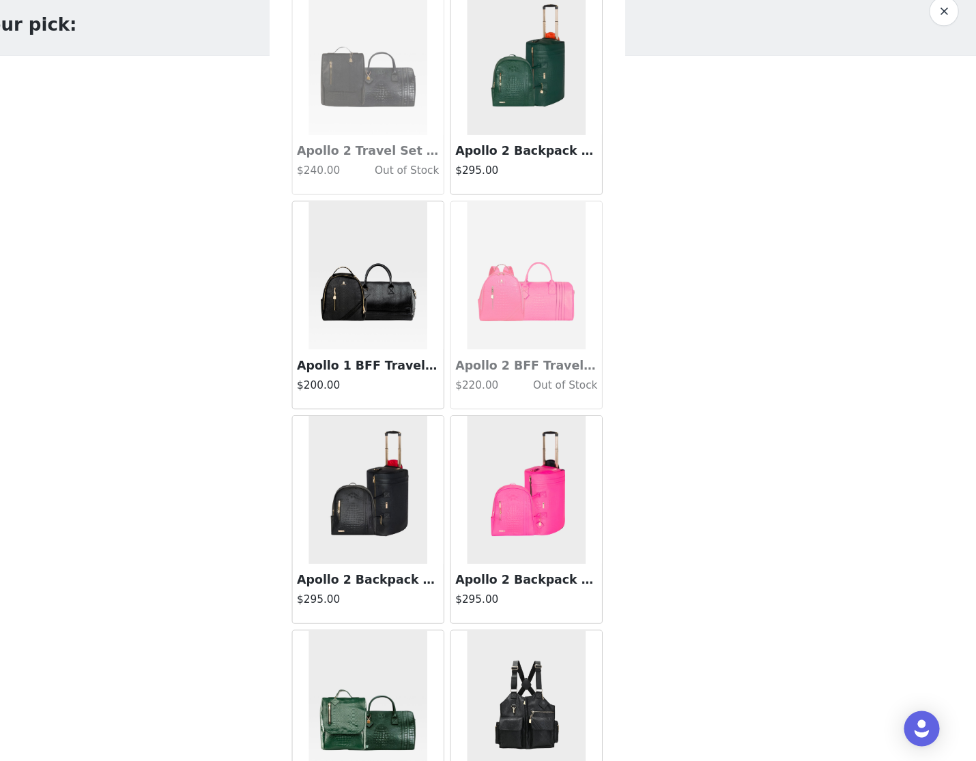
click at [360, 296] on img at bounding box center [414, 313] width 109 height 136
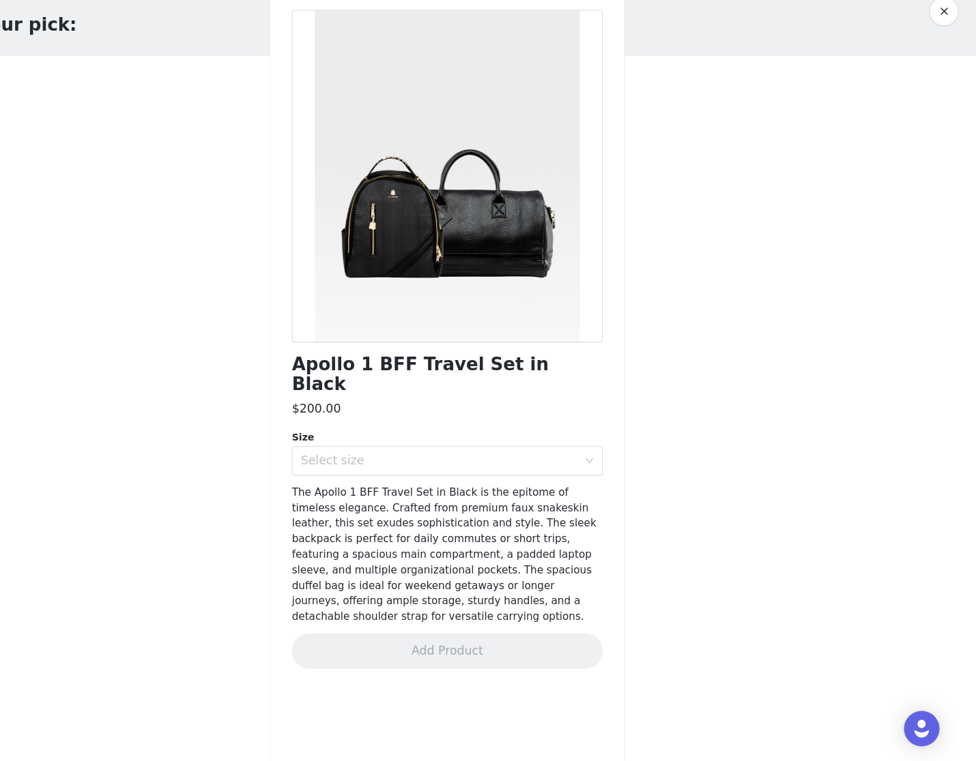
scroll to position [0, 0]
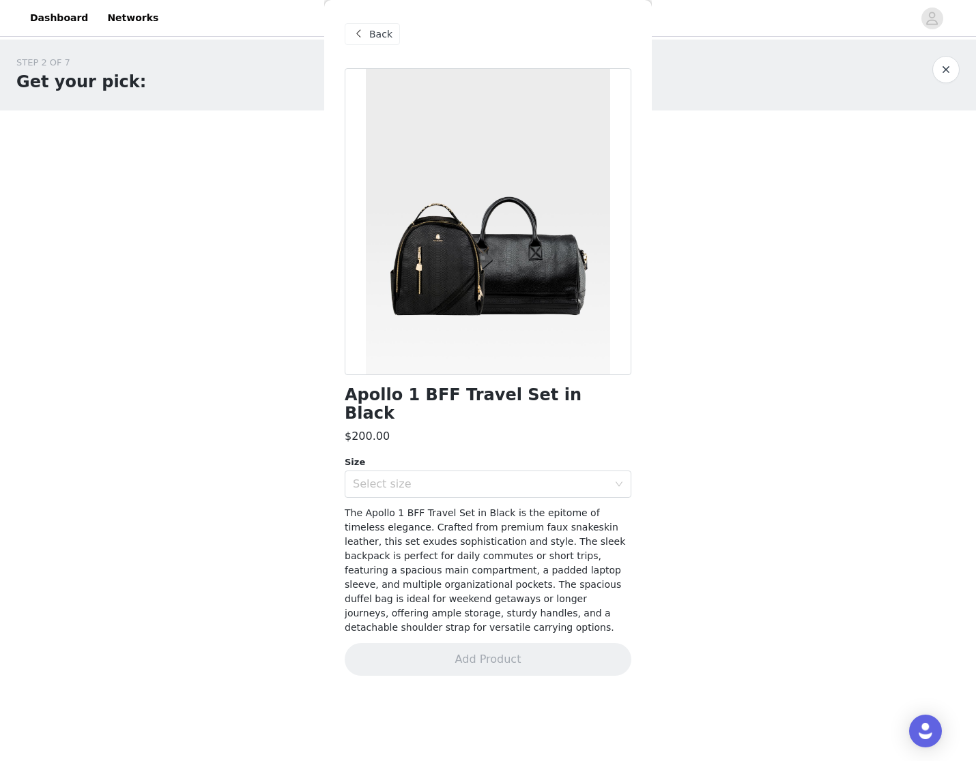
click at [357, 23] on div "Back" at bounding box center [488, 34] width 287 height 68
click at [357, 33] on span at bounding box center [358, 34] width 16 height 16
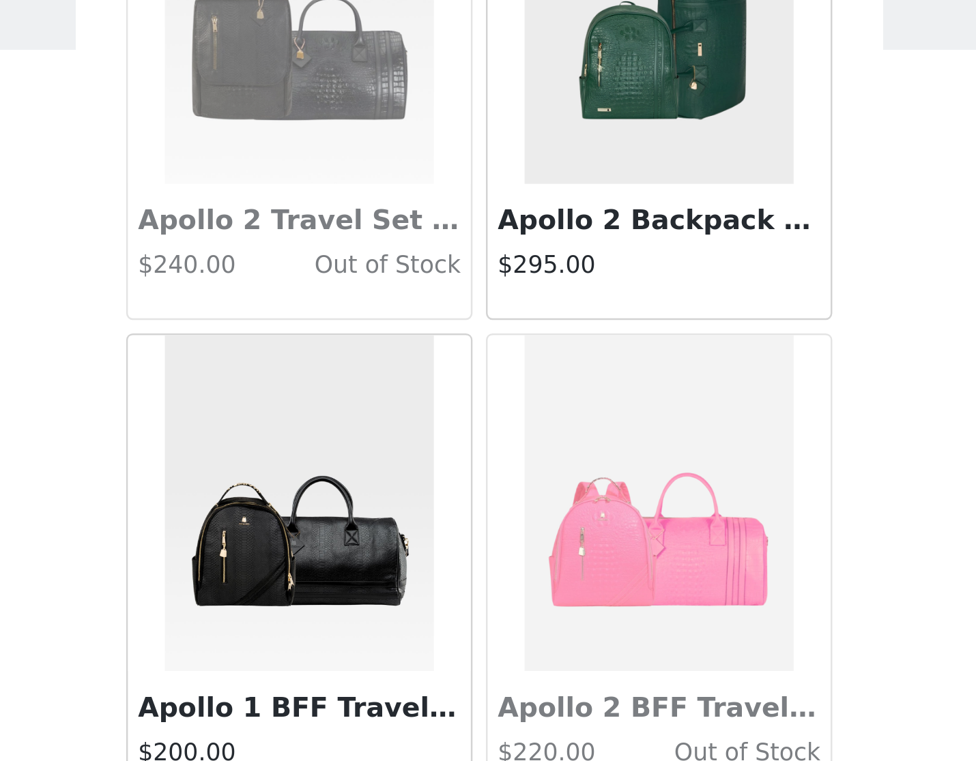
scroll to position [239, 0]
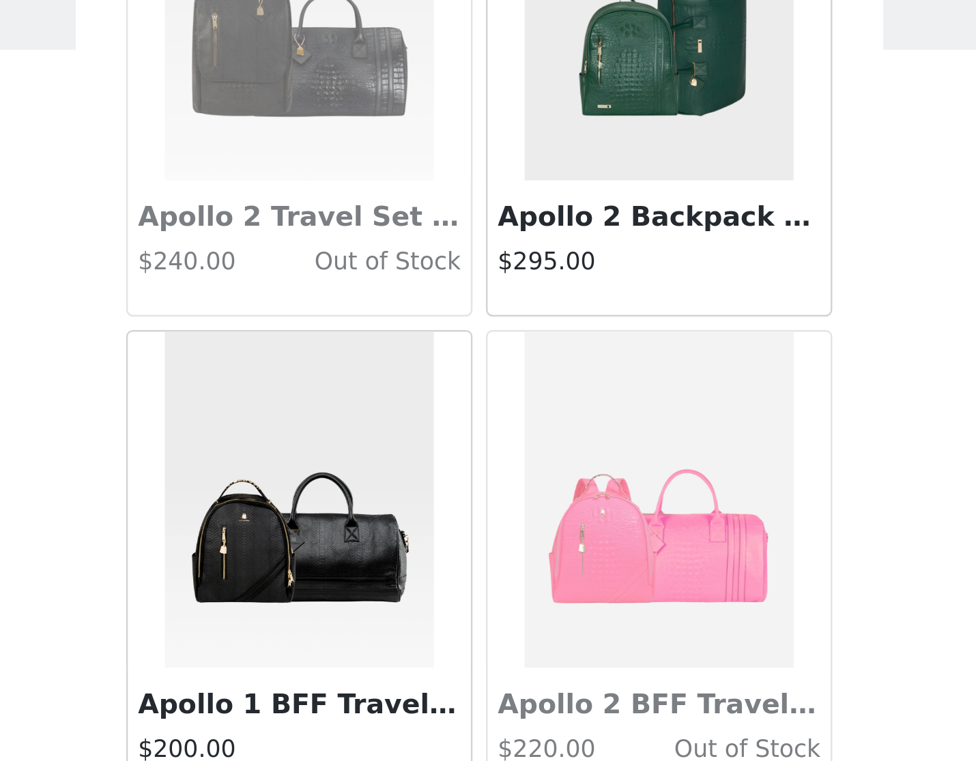
click at [349, 171] on h3 "Apollo 2 Travel Set in Black" at bounding box center [414, 179] width 131 height 16
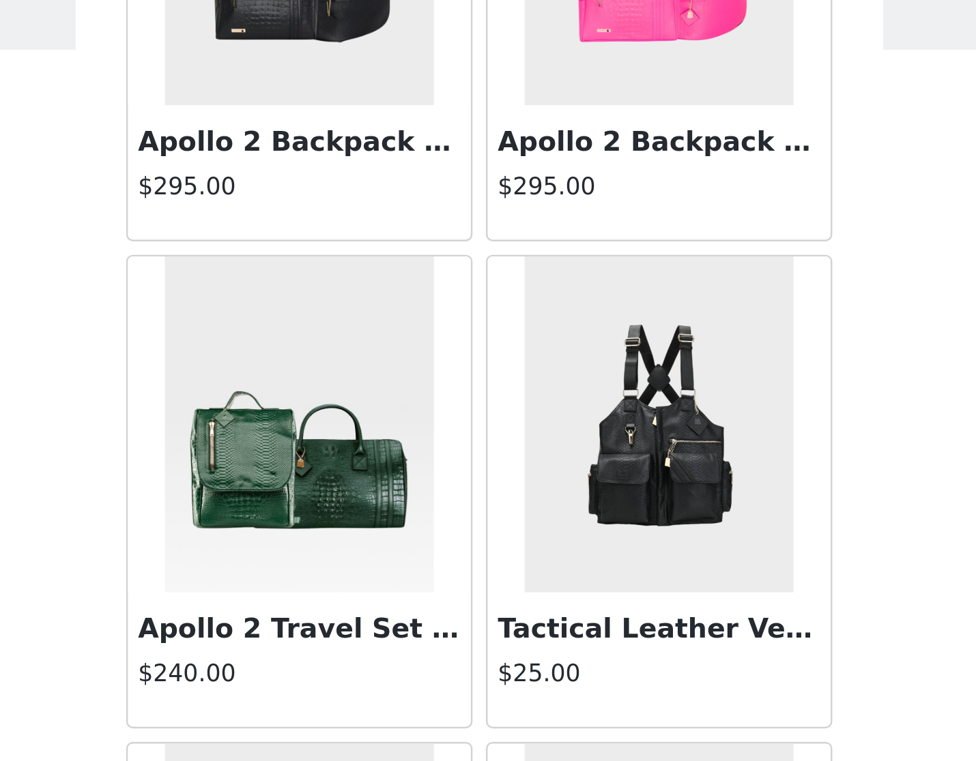
scroll to position [698, 0]
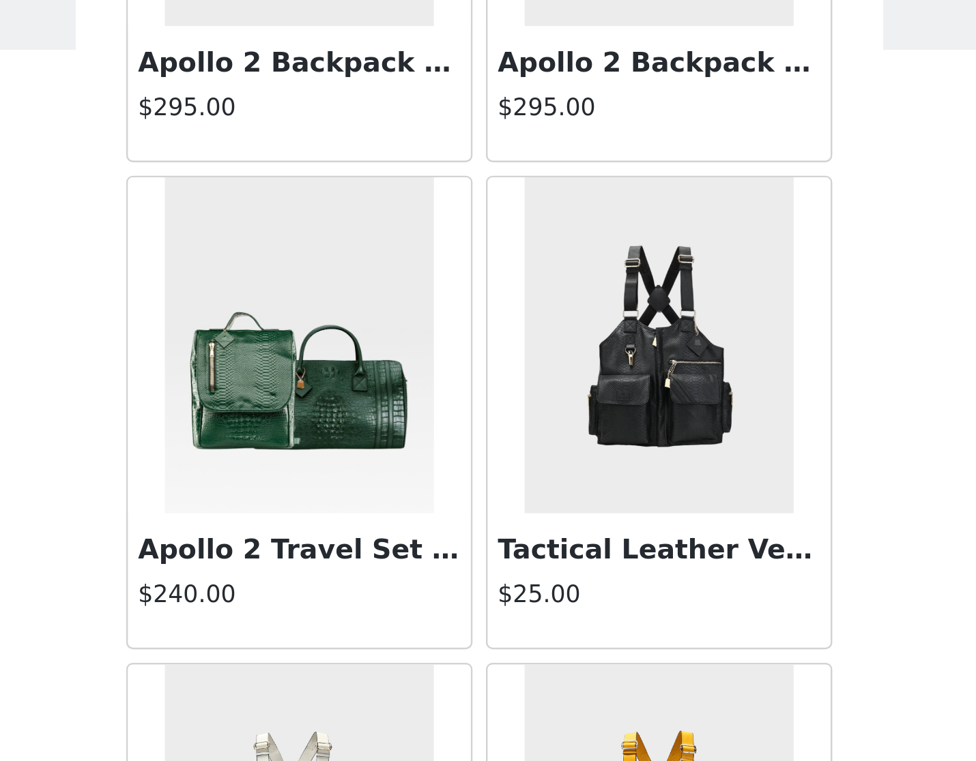
click at [360, 162] on img at bounding box center [414, 230] width 109 height 136
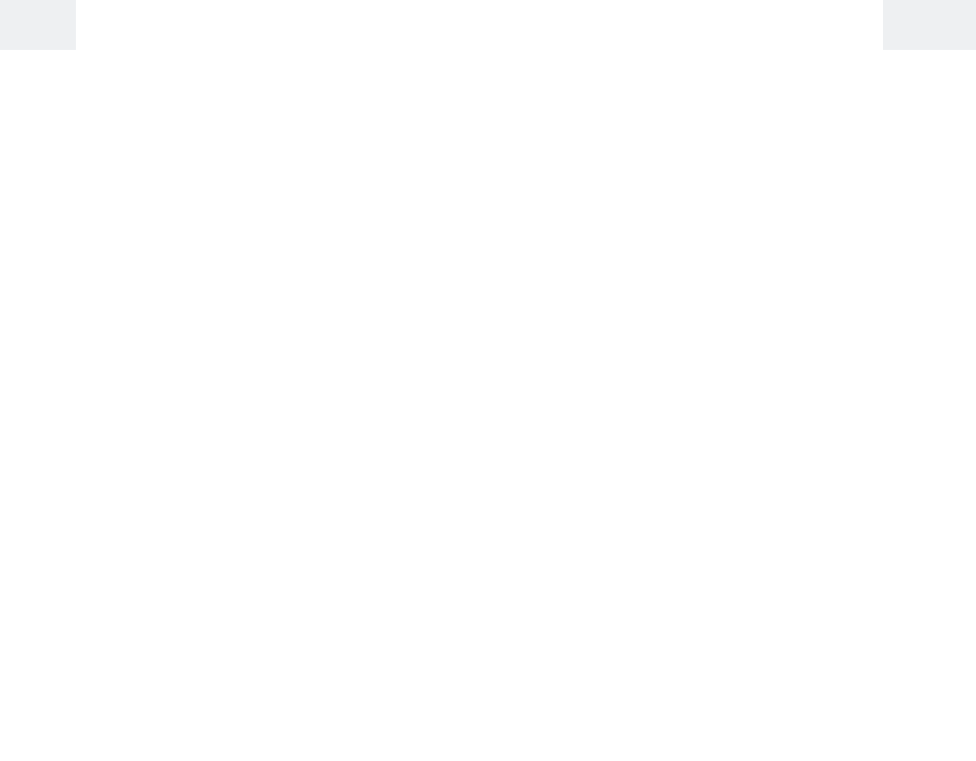
scroll to position [0, 0]
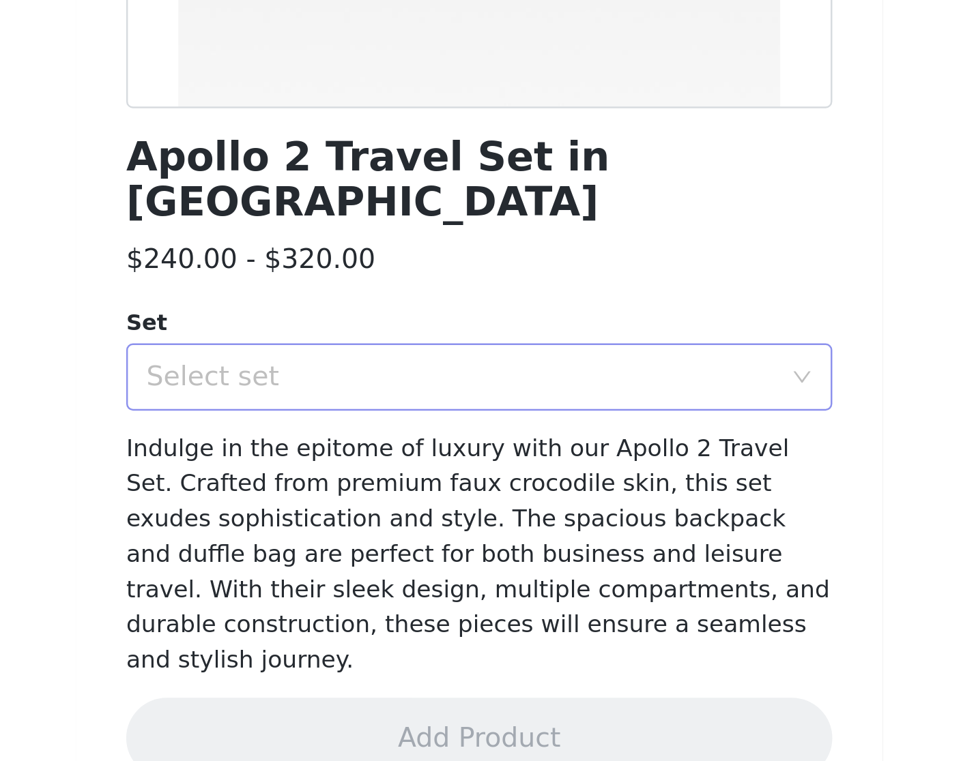
click at [353, 478] on div "Select set" at bounding box center [480, 485] width 255 height 14
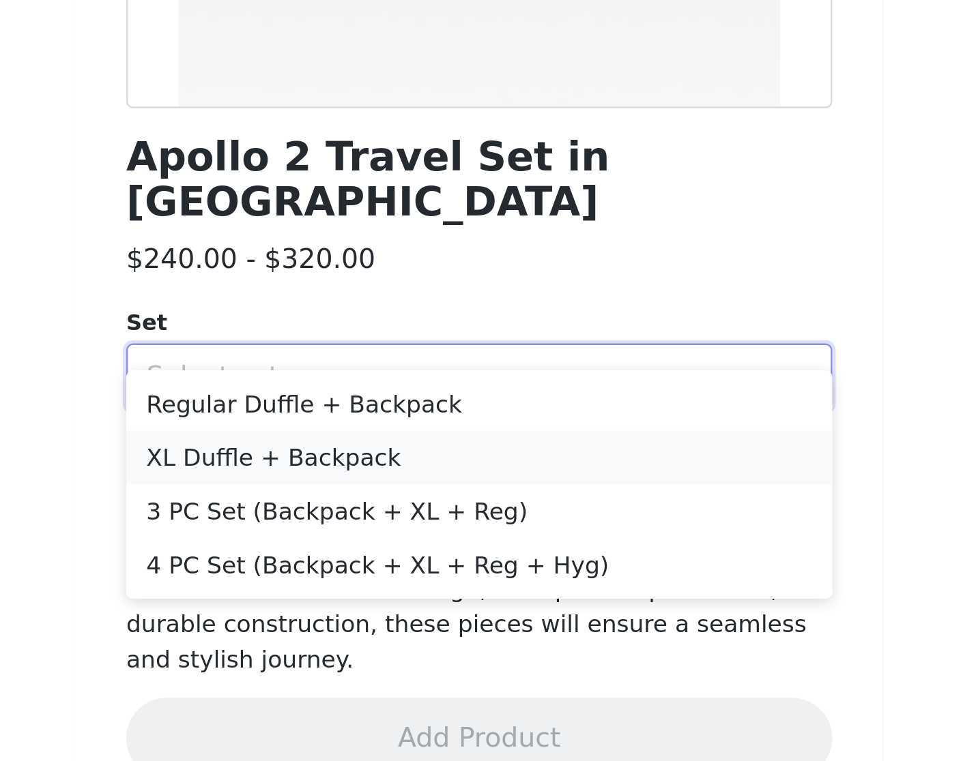
click at [345, 506] on li "XL Duffle + Backpack" at bounding box center [488, 517] width 287 height 22
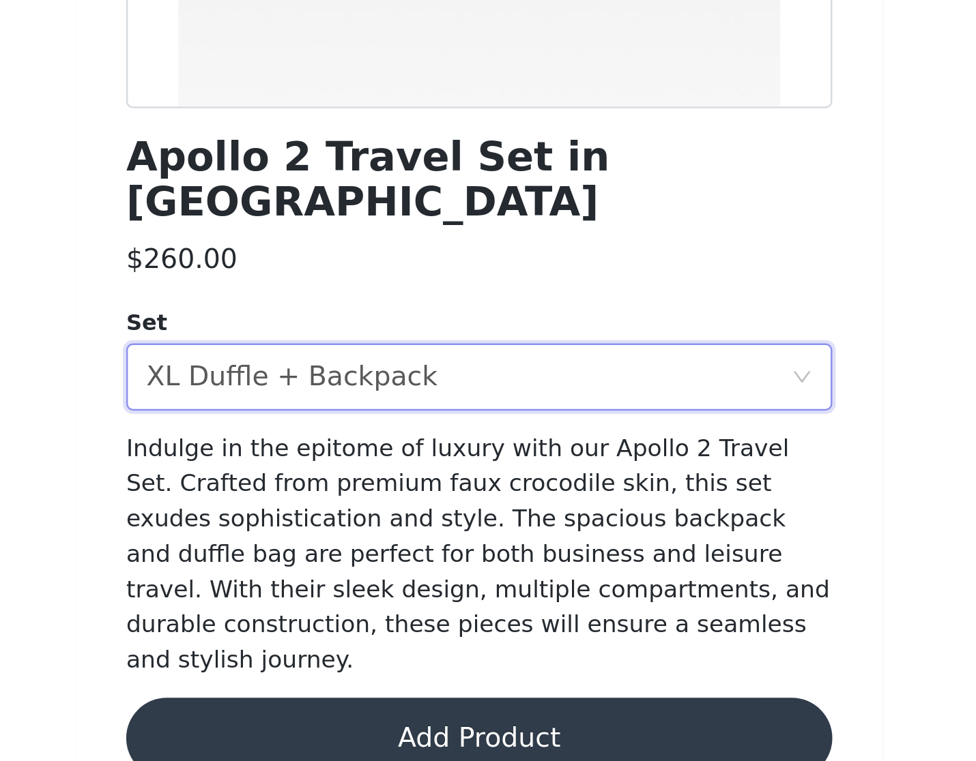
click at [345, 615] on button "Add Product" at bounding box center [488, 631] width 287 height 33
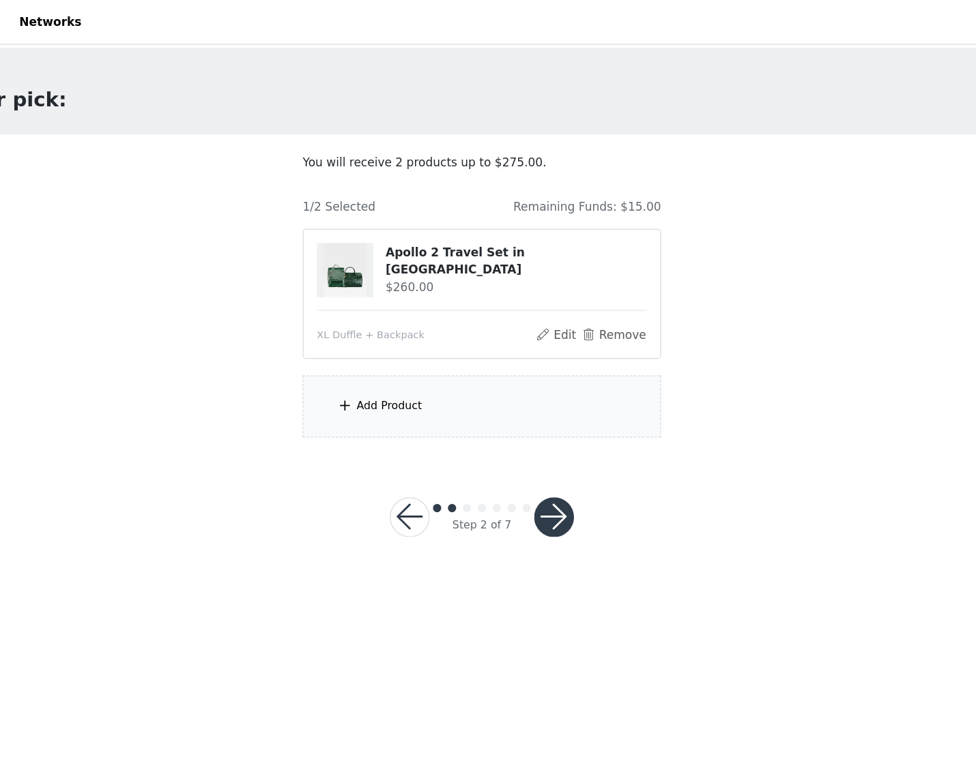
click at [531, 428] on button "button" at bounding box center [547, 425] width 33 height 33
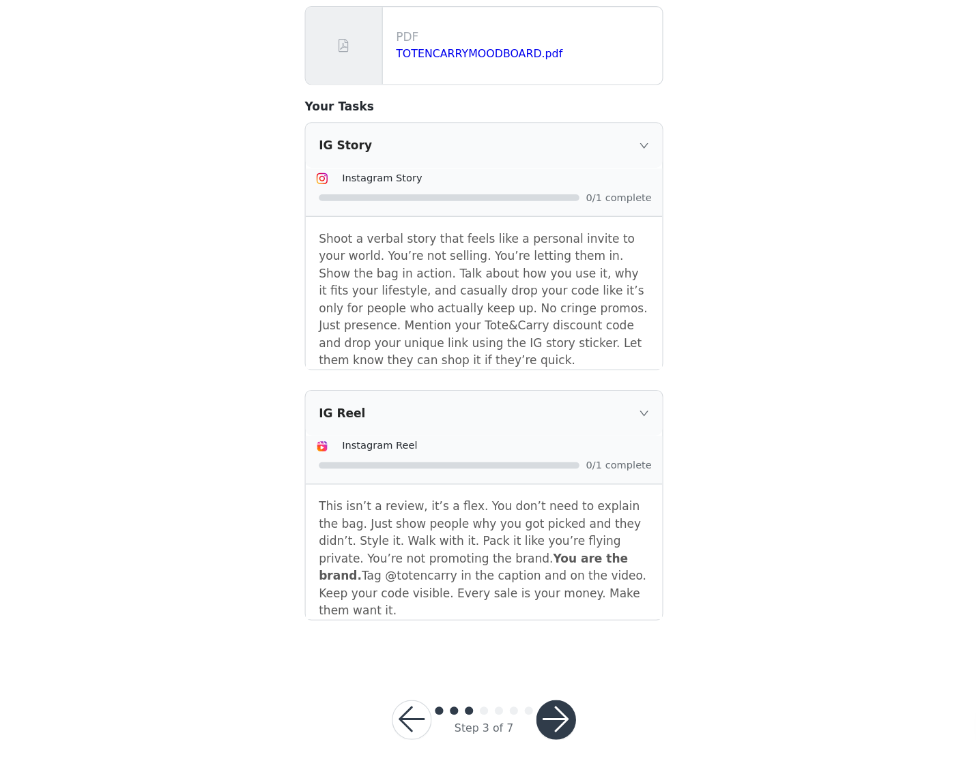
scroll to position [95, 0]
click at [531, 711] on button "button" at bounding box center [547, 727] width 33 height 33
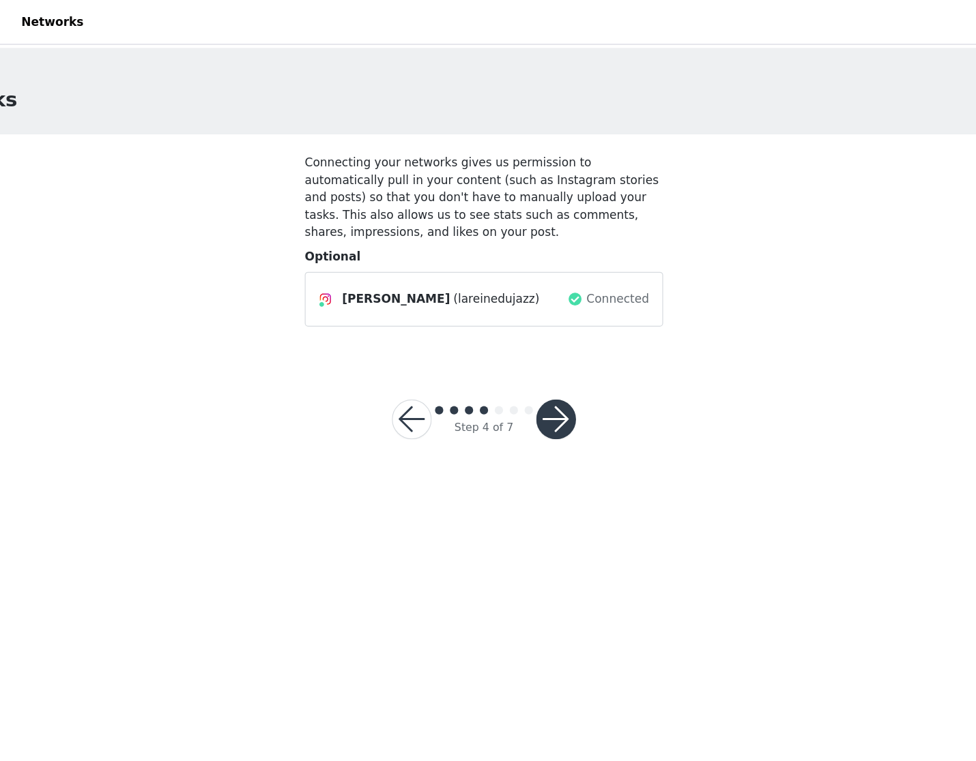
click at [531, 345] on button "button" at bounding box center [547, 345] width 33 height 33
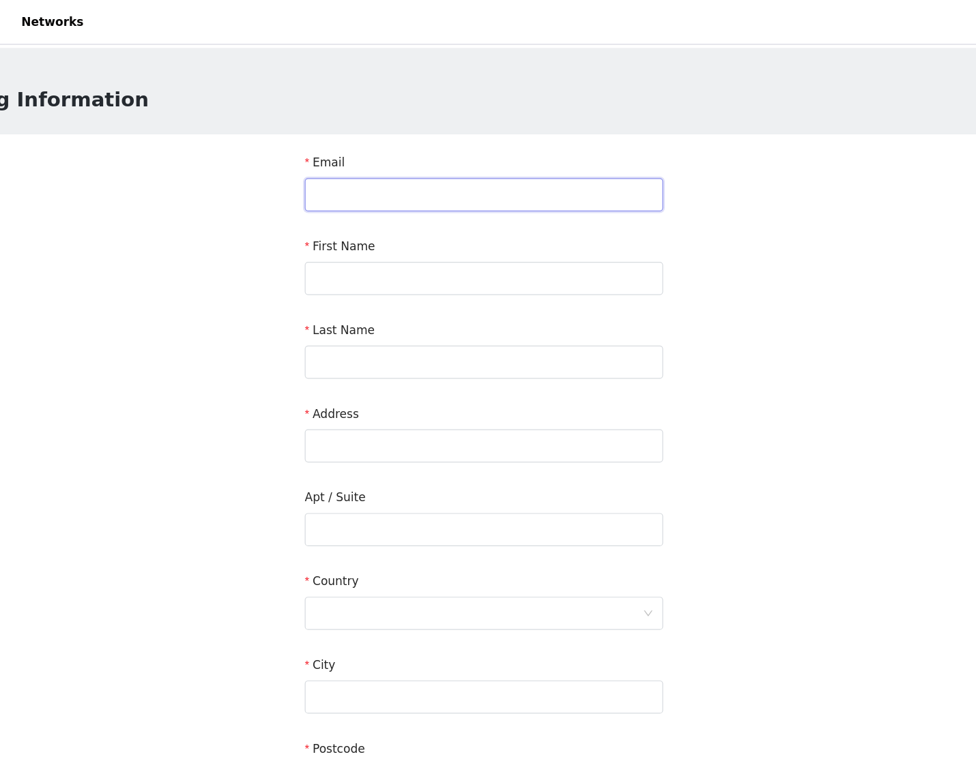
type input "[EMAIL_ADDRESS][DOMAIN_NAME]"
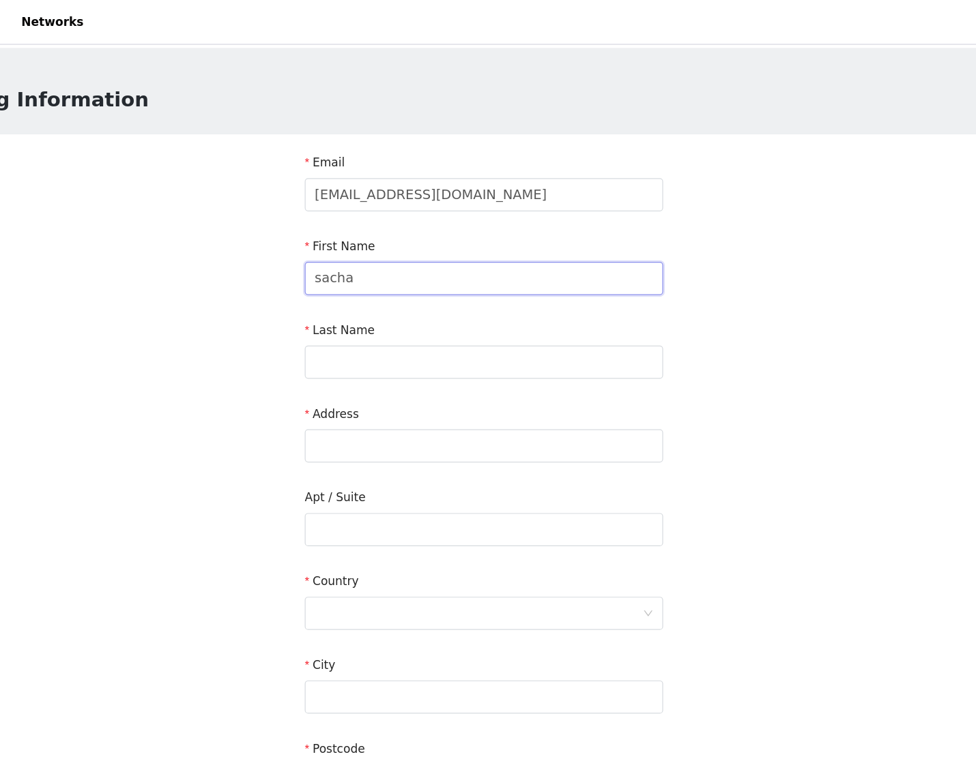
type input "sacha"
type input "[PERSON_NAME]"
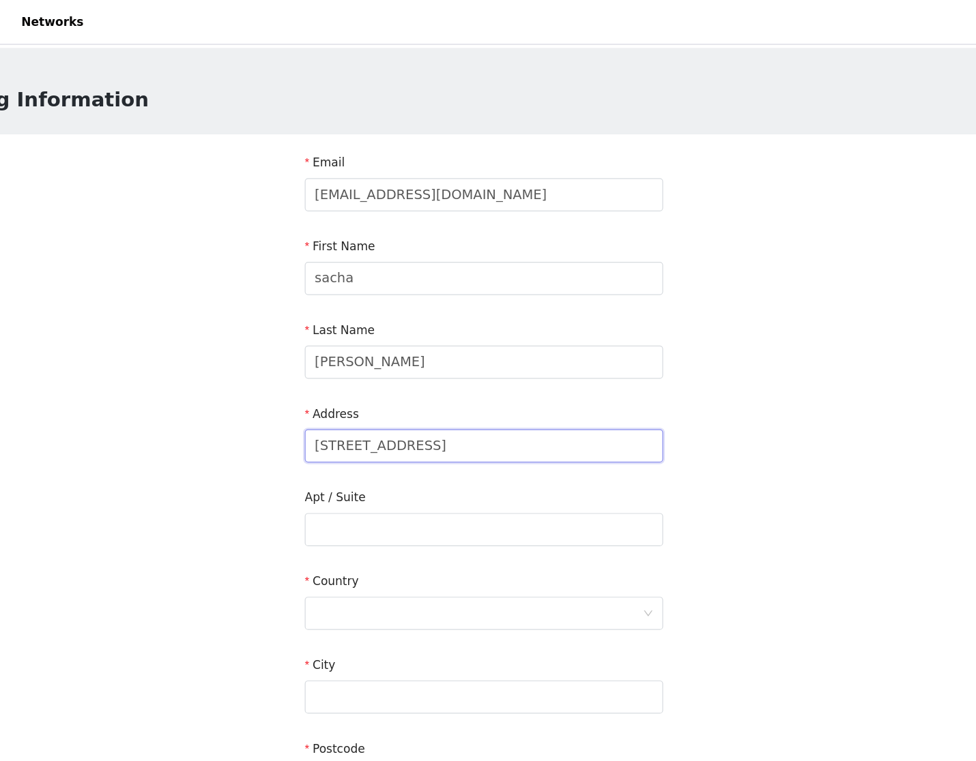
type input "[STREET_ADDRESS]"
click at [349, 514] on div at bounding box center [483, 505] width 269 height 26
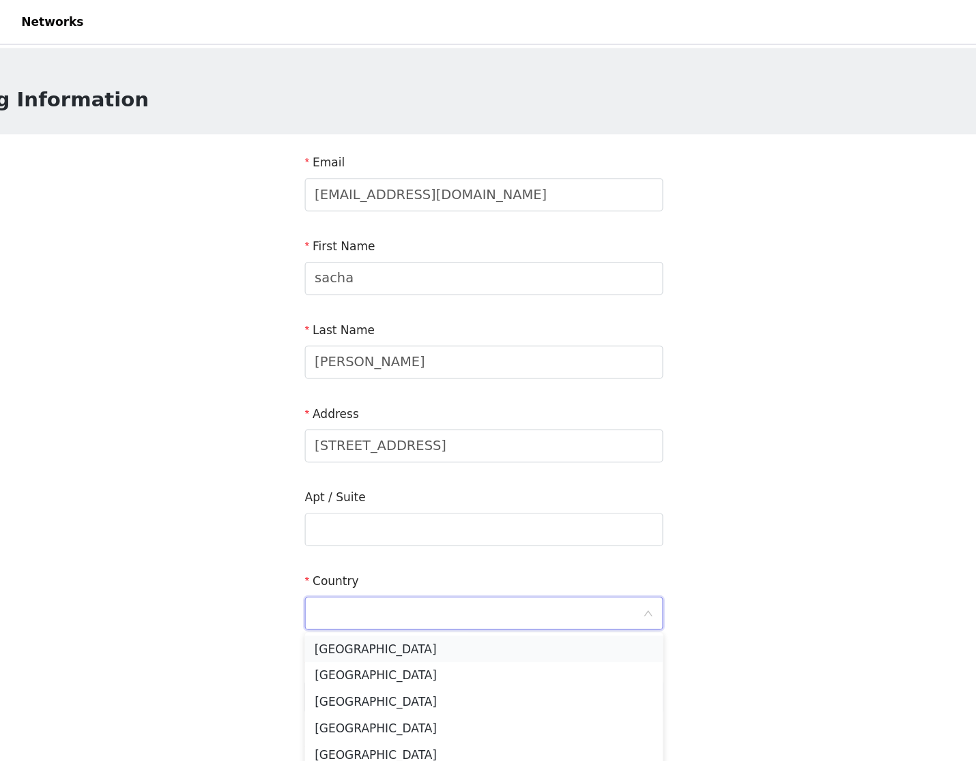
click at [340, 539] on li "[GEOGRAPHIC_DATA]" at bounding box center [487, 534] width 295 height 22
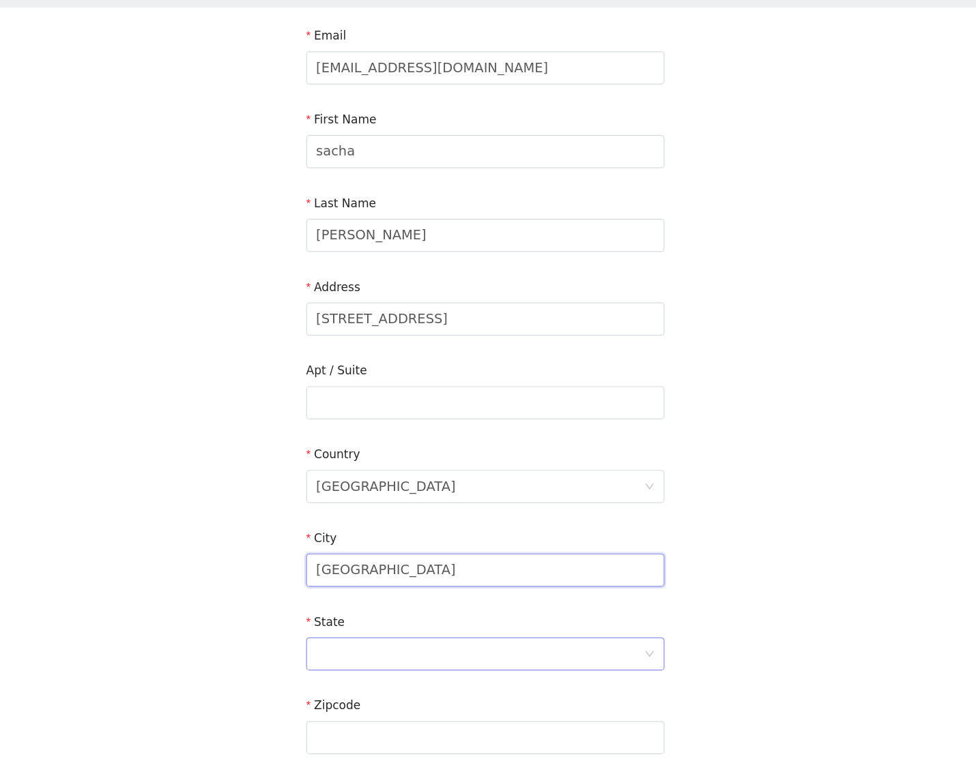
type input "[GEOGRAPHIC_DATA]"
click at [349, 630] on div at bounding box center [483, 643] width 269 height 26
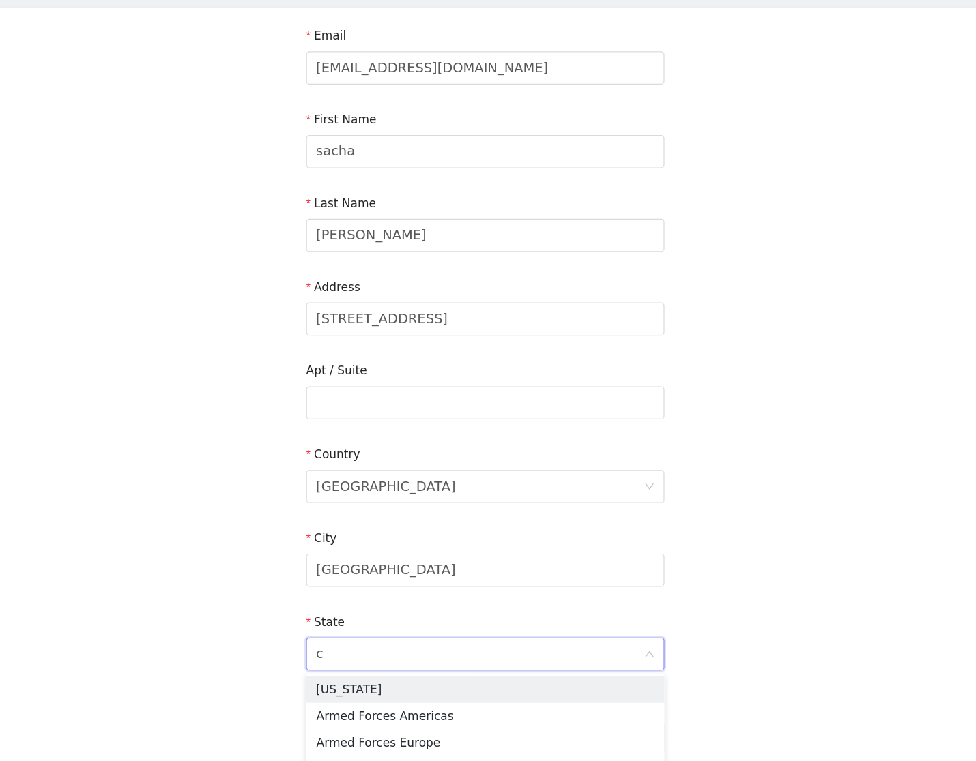
type input "ca"
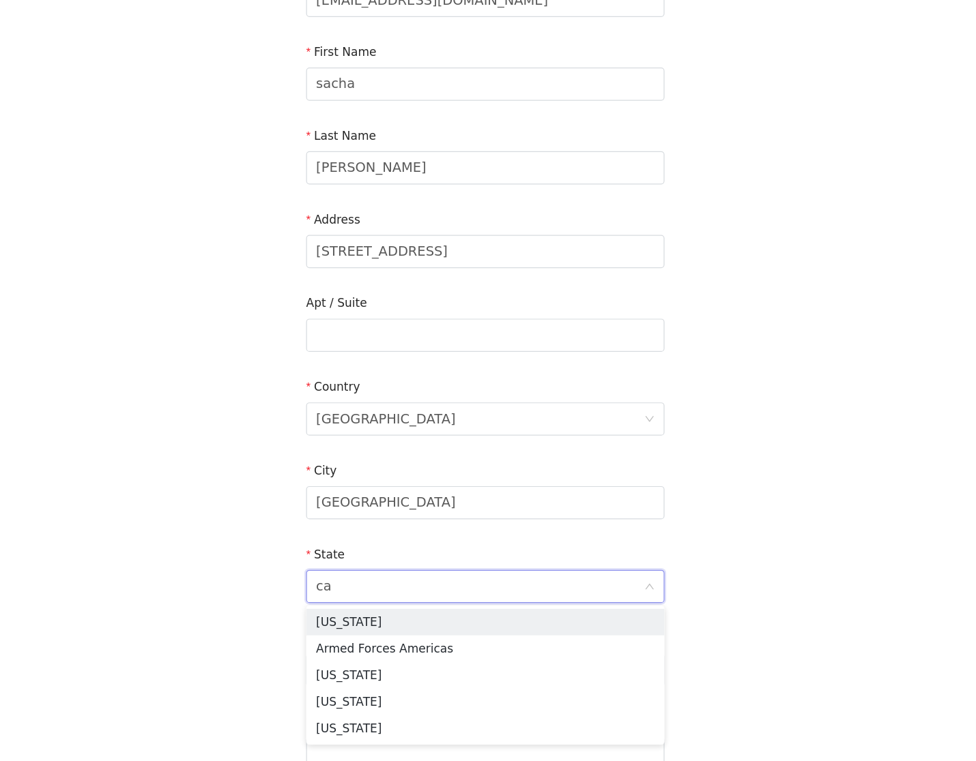
scroll to position [27, 0]
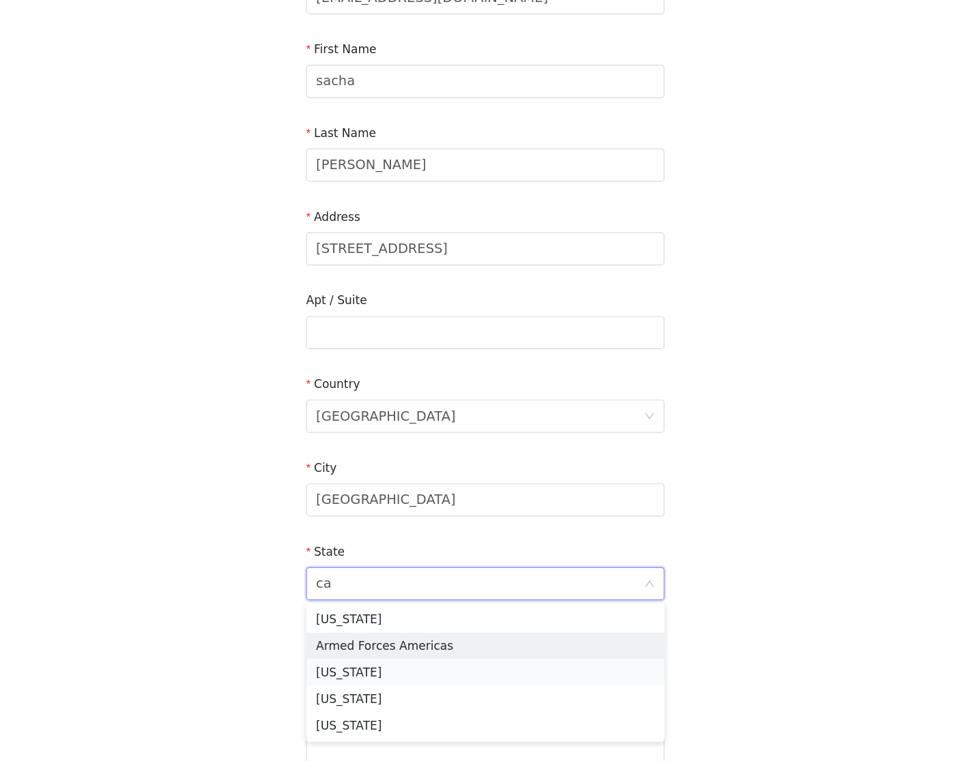
click at [340, 677] on li "[US_STATE]" at bounding box center [487, 688] width 295 height 22
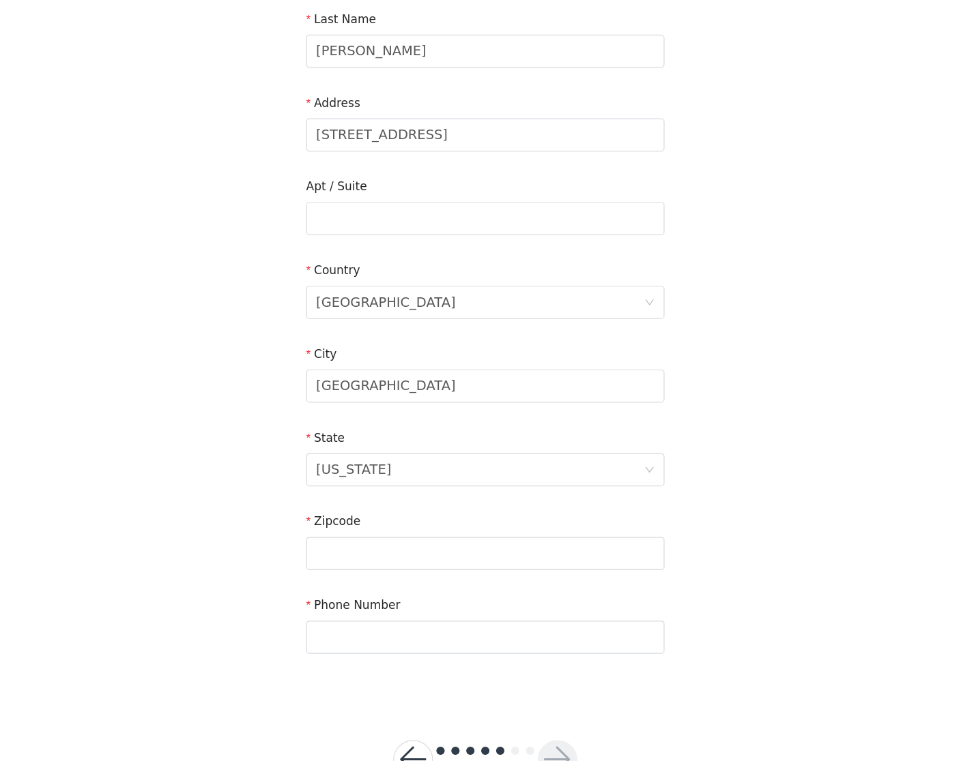
scroll to position [138, 0]
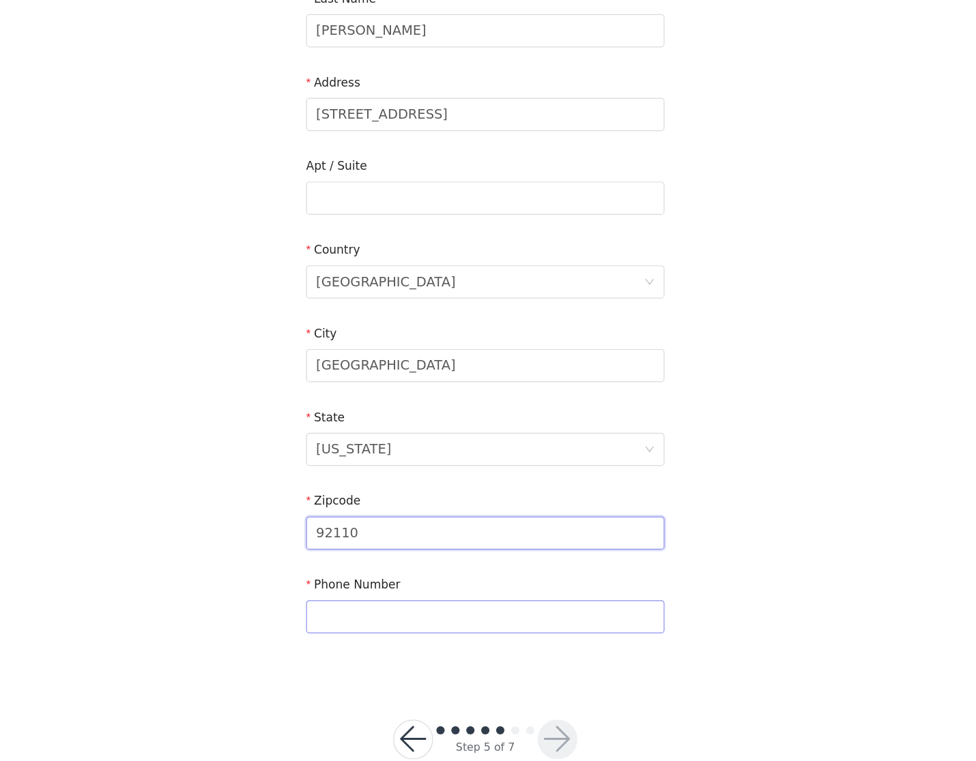
type input "92110"
type input "6196755999"
click at [531, 727] on button "button" at bounding box center [547, 743] width 33 height 33
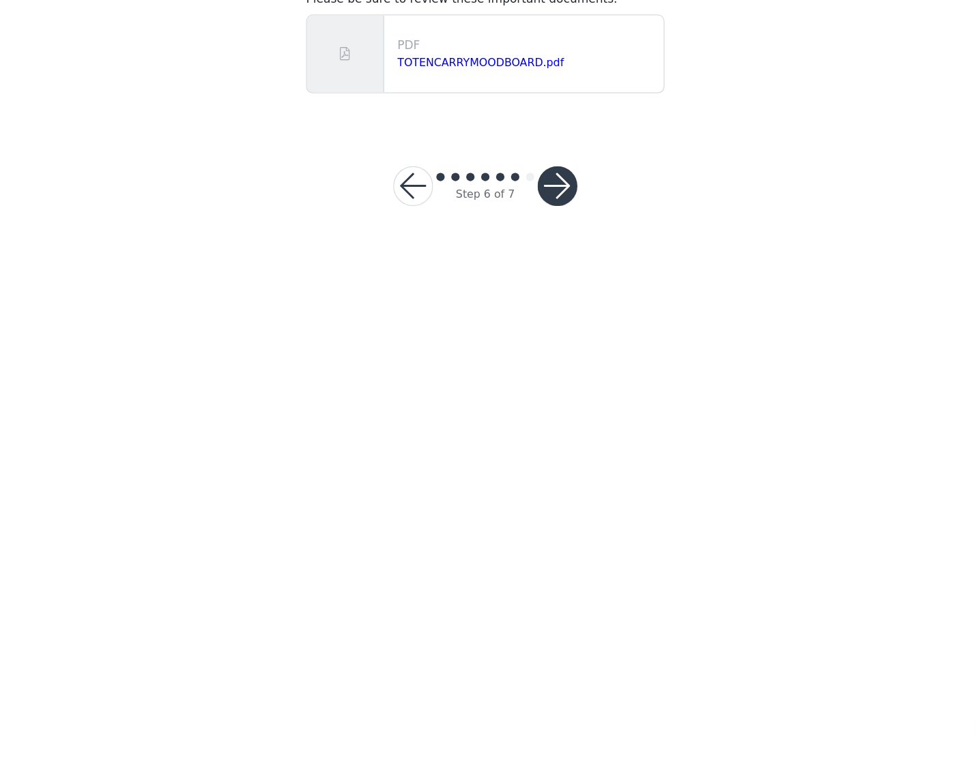
click at [531, 272] on button "button" at bounding box center [547, 288] width 33 height 33
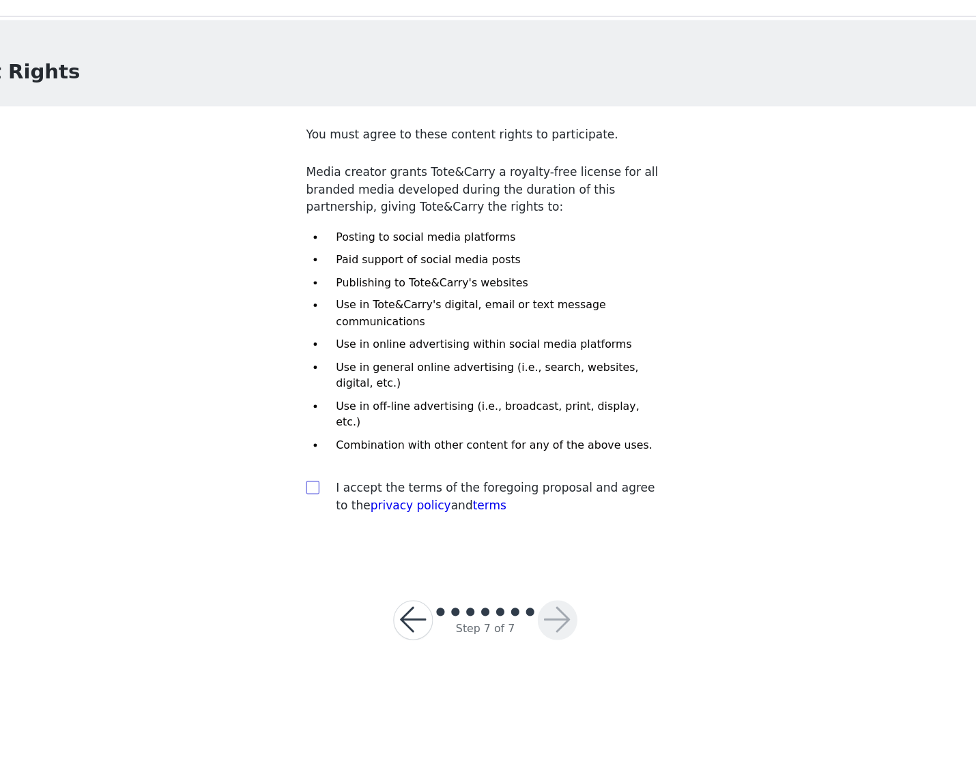
click at [340, 419] on input "checkbox" at bounding box center [345, 424] width 10 height 10
checkbox input "true"
click at [531, 517] on button "button" at bounding box center [547, 533] width 33 height 33
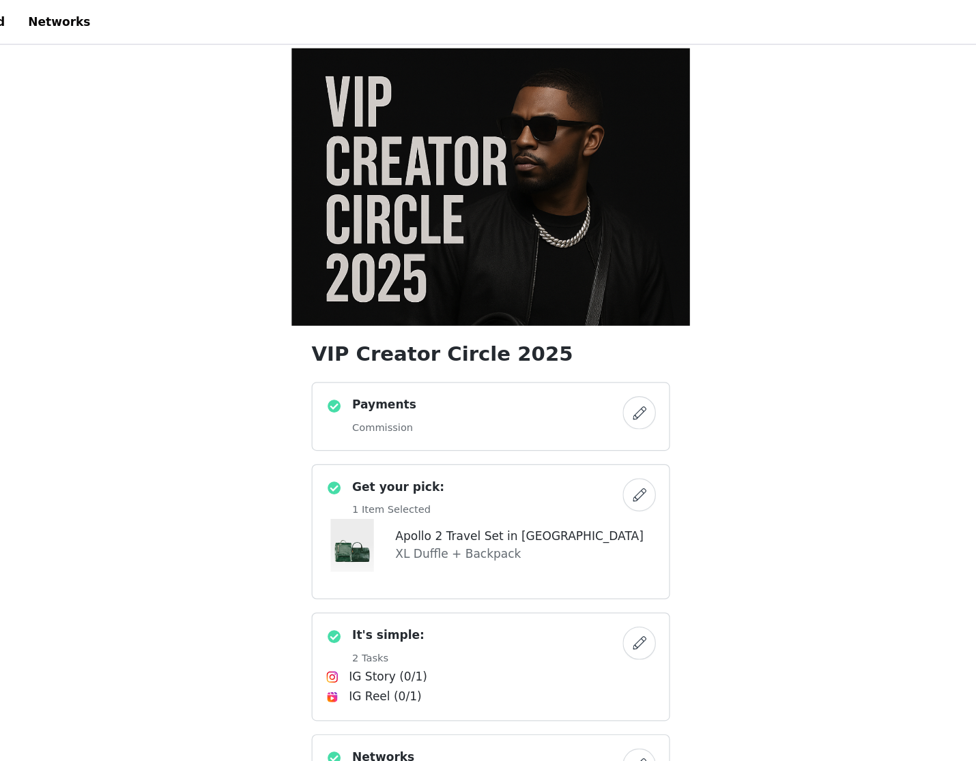
click at [400, 205] on img at bounding box center [487, 154] width 327 height 229
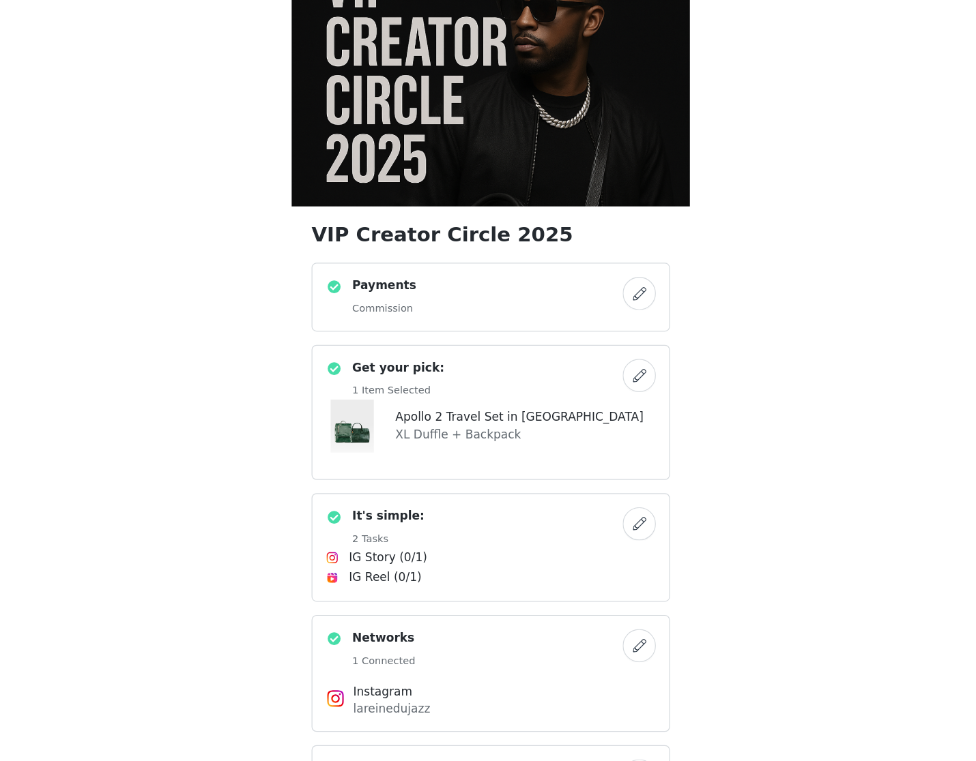
click at [596, 342] on button "button" at bounding box center [609, 339] width 27 height 27
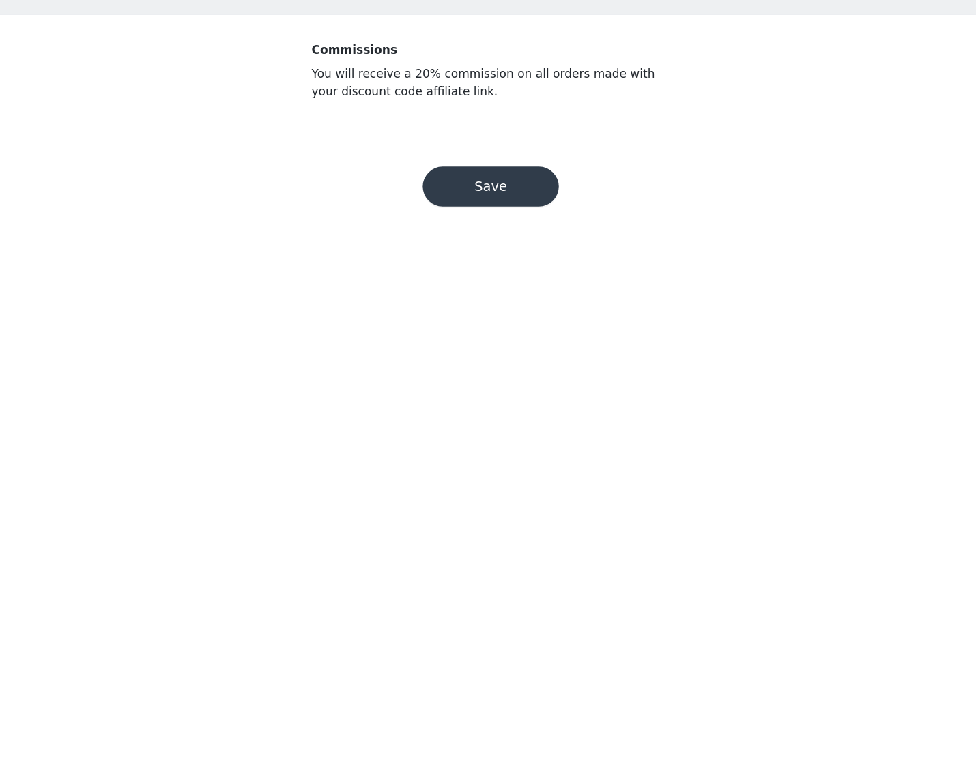
click at [435, 235] on button "Save" at bounding box center [488, 251] width 112 height 33
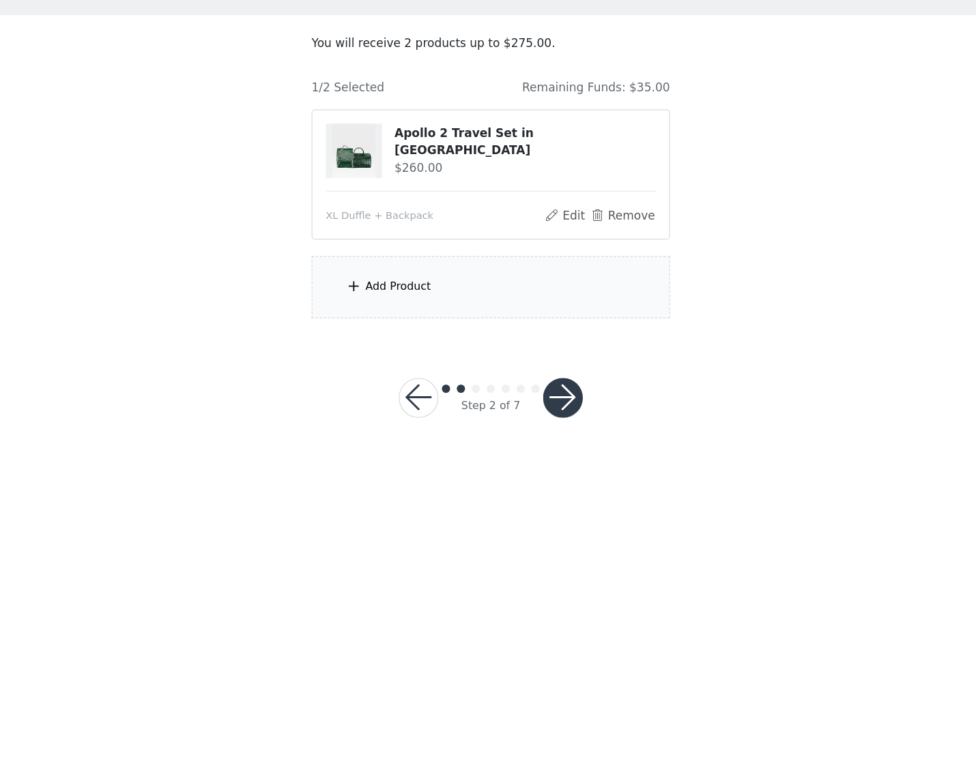
click at [531, 409] on button "button" at bounding box center [547, 425] width 33 height 33
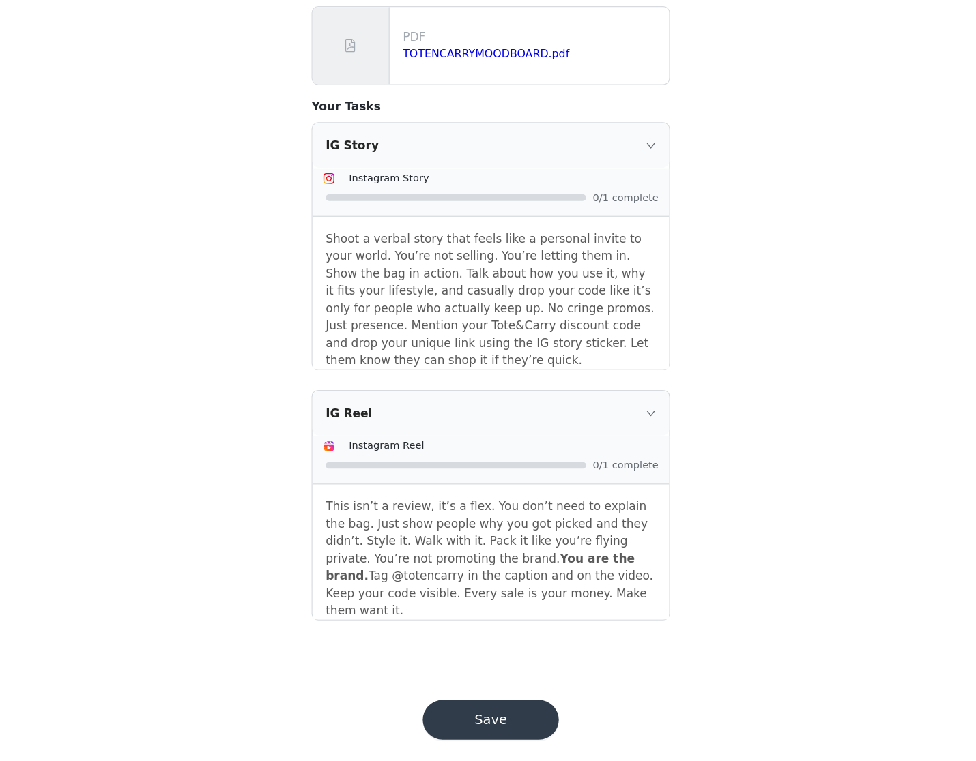
scroll to position [95, 0]
click at [432, 711] on button "Save" at bounding box center [488, 727] width 112 height 33
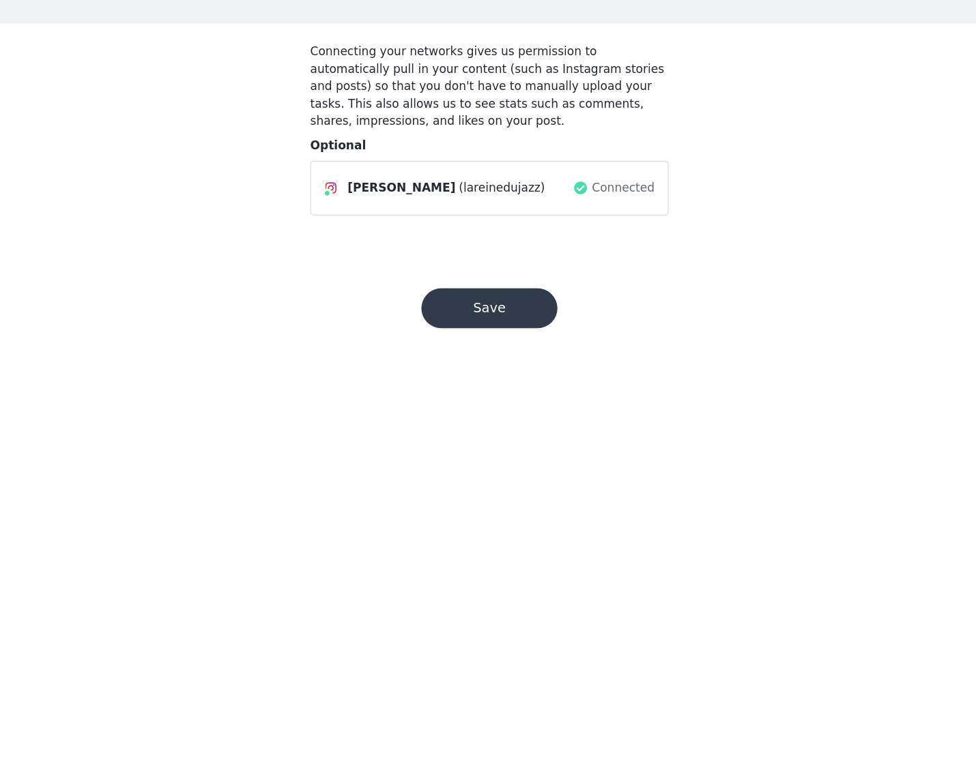
click at [432, 329] on button "Save" at bounding box center [488, 345] width 112 height 33
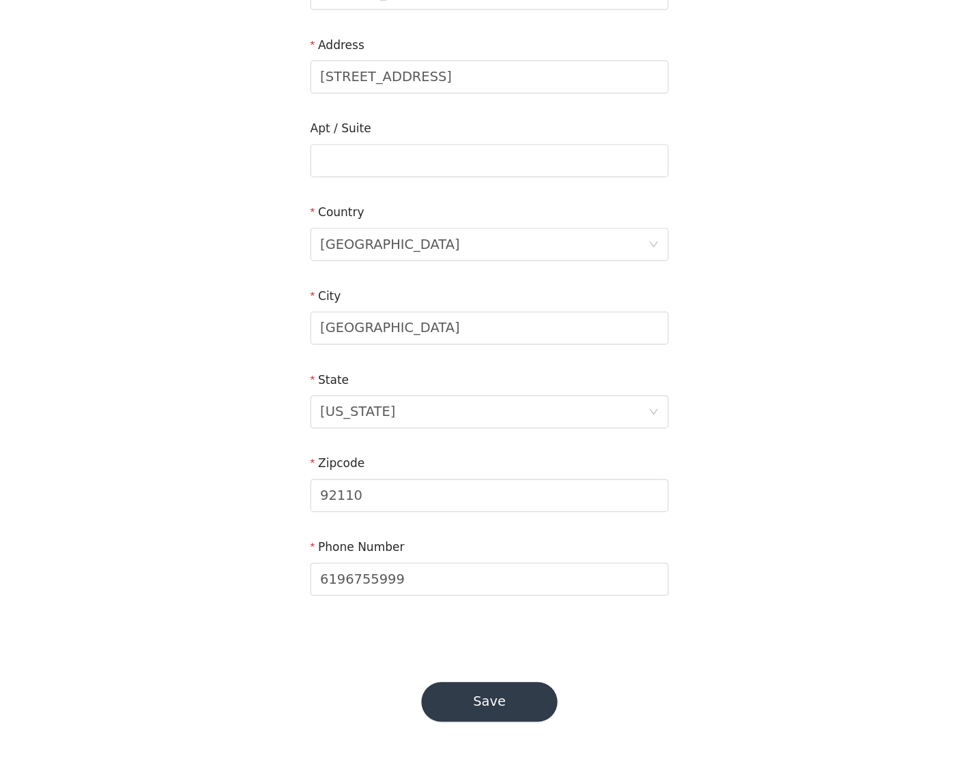
scroll to position [169, 0]
click at [432, 697] on button "Save" at bounding box center [488, 713] width 112 height 33
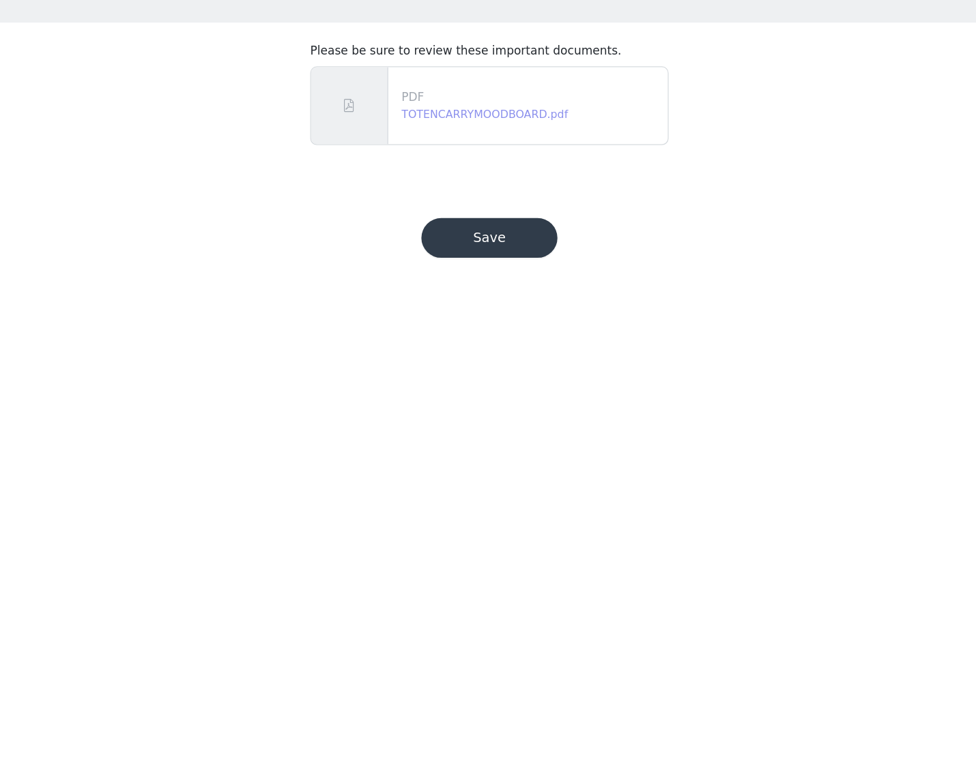
click at [415, 181] on link "TOTENCARRYMOODBOARD.pdf" at bounding box center [483, 186] width 137 height 10
click at [432, 272] on button "Save" at bounding box center [488, 288] width 112 height 33
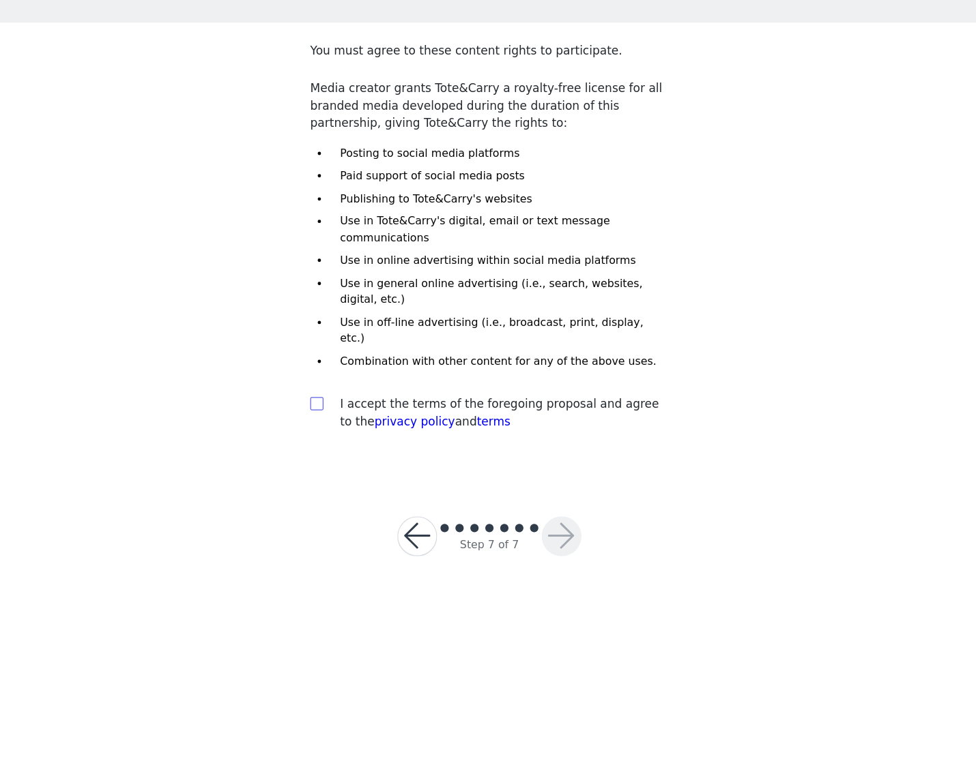
click at [340, 419] on input "checkbox" at bounding box center [345, 424] width 10 height 10
checkbox input "true"
click at [531, 517] on button "button" at bounding box center [547, 533] width 33 height 33
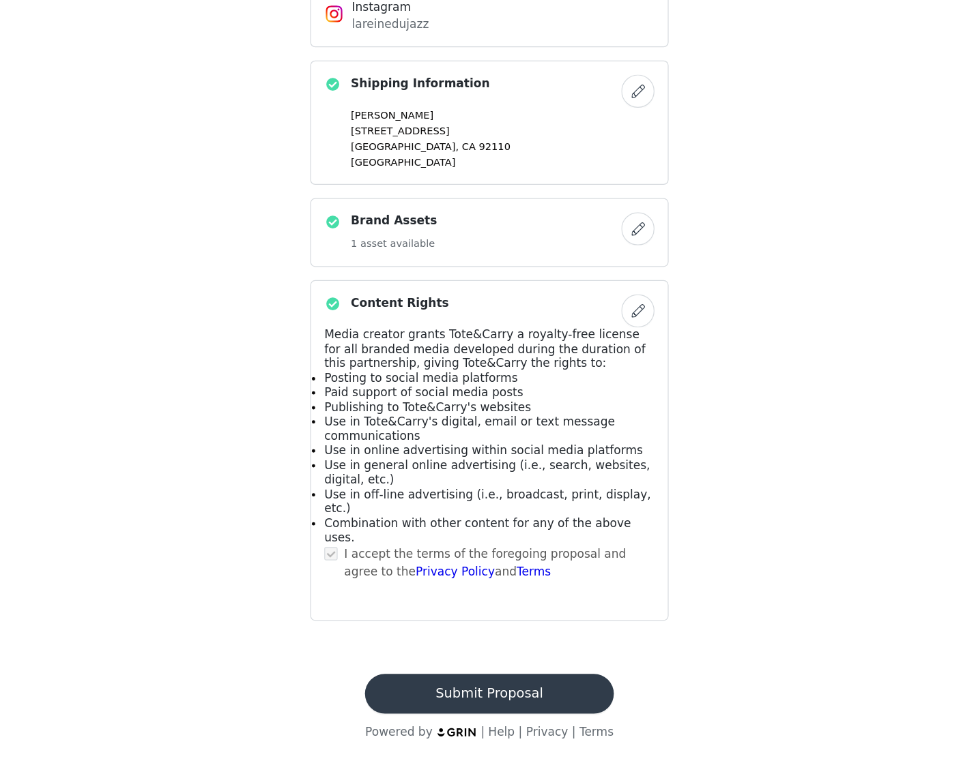
scroll to position [599, 0]
click at [428, 690] on button "Submit Proposal" at bounding box center [487, 706] width 204 height 33
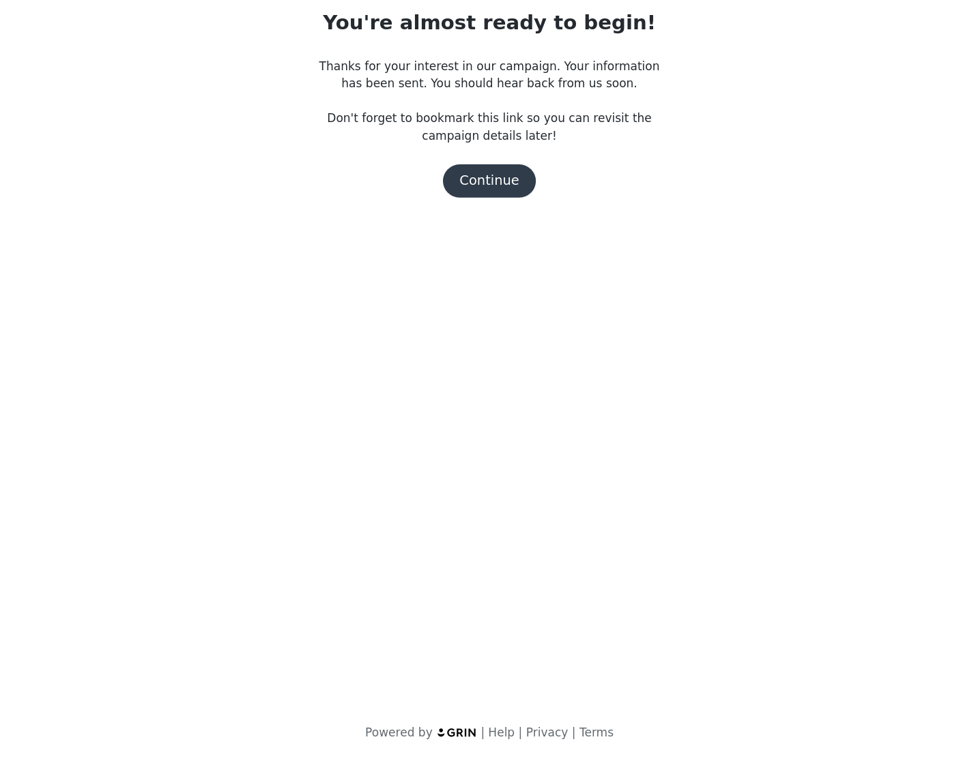
scroll to position [0, 0]
click at [450, 270] on button "Continue" at bounding box center [488, 283] width 76 height 27
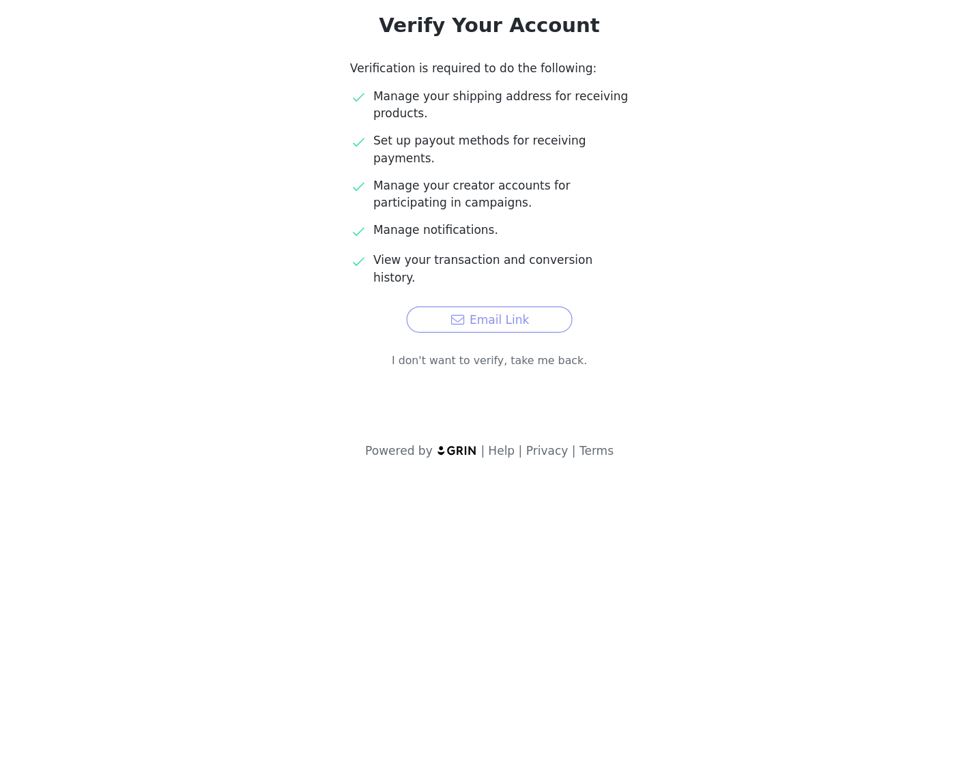
click at [420, 387] on button "Email Link" at bounding box center [488, 398] width 136 height 22
